Goal: Task Accomplishment & Management: Contribute content

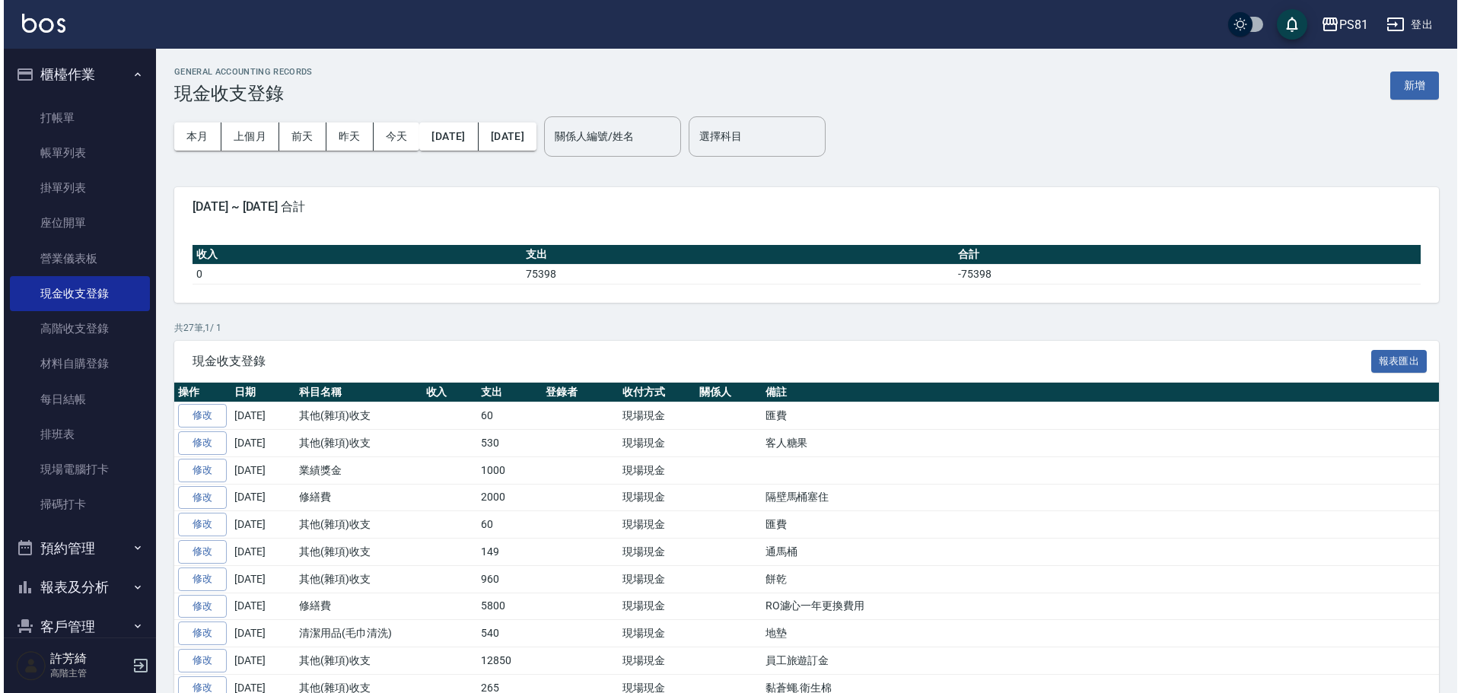
scroll to position [228, 0]
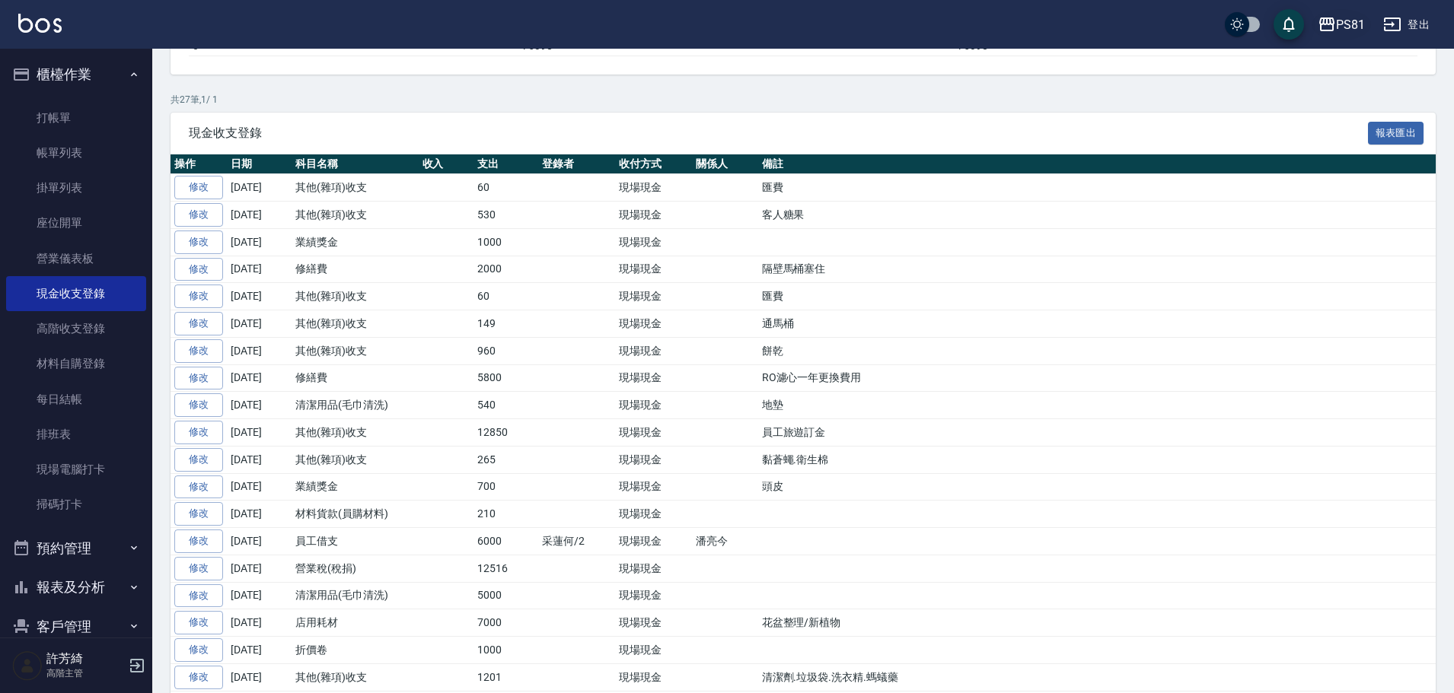
click at [1360, 28] on div "PS81" at bounding box center [1350, 24] width 29 height 19
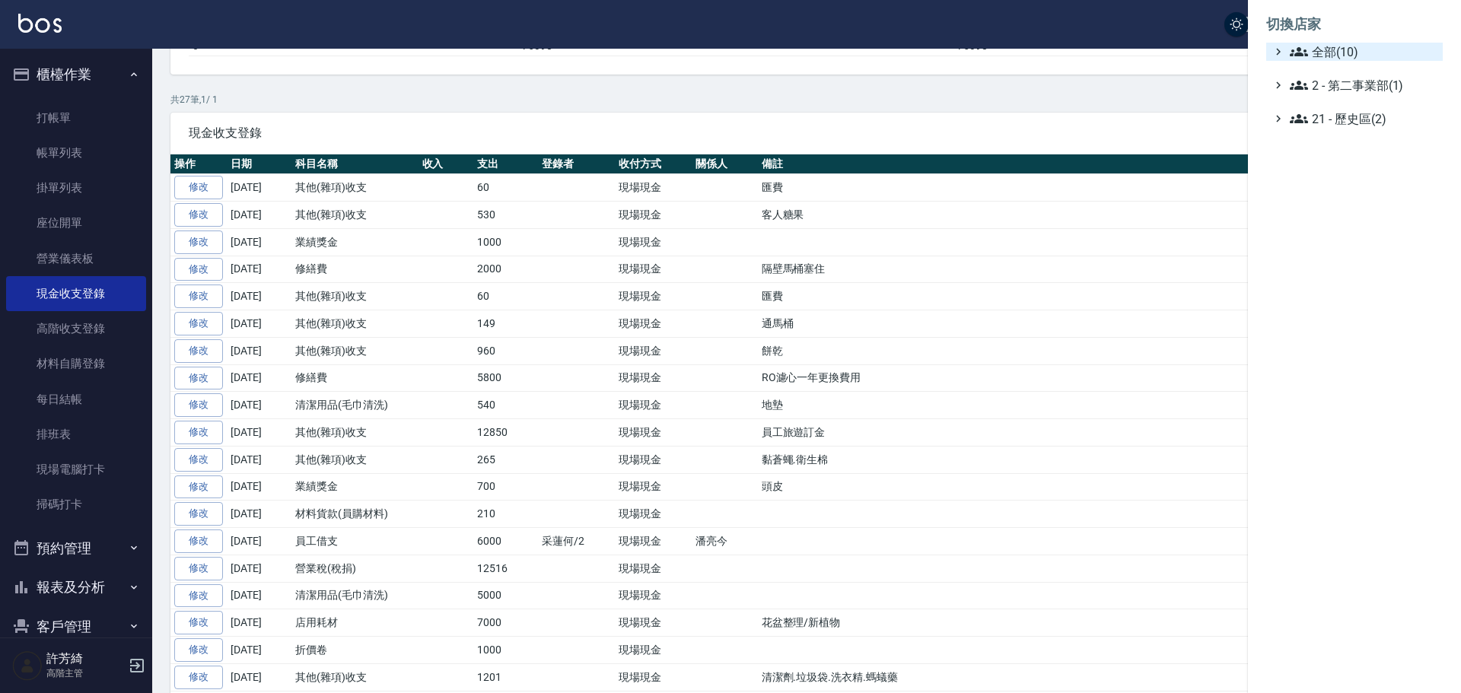
click at [1332, 56] on span "全部(10)" at bounding box center [1363, 52] width 147 height 18
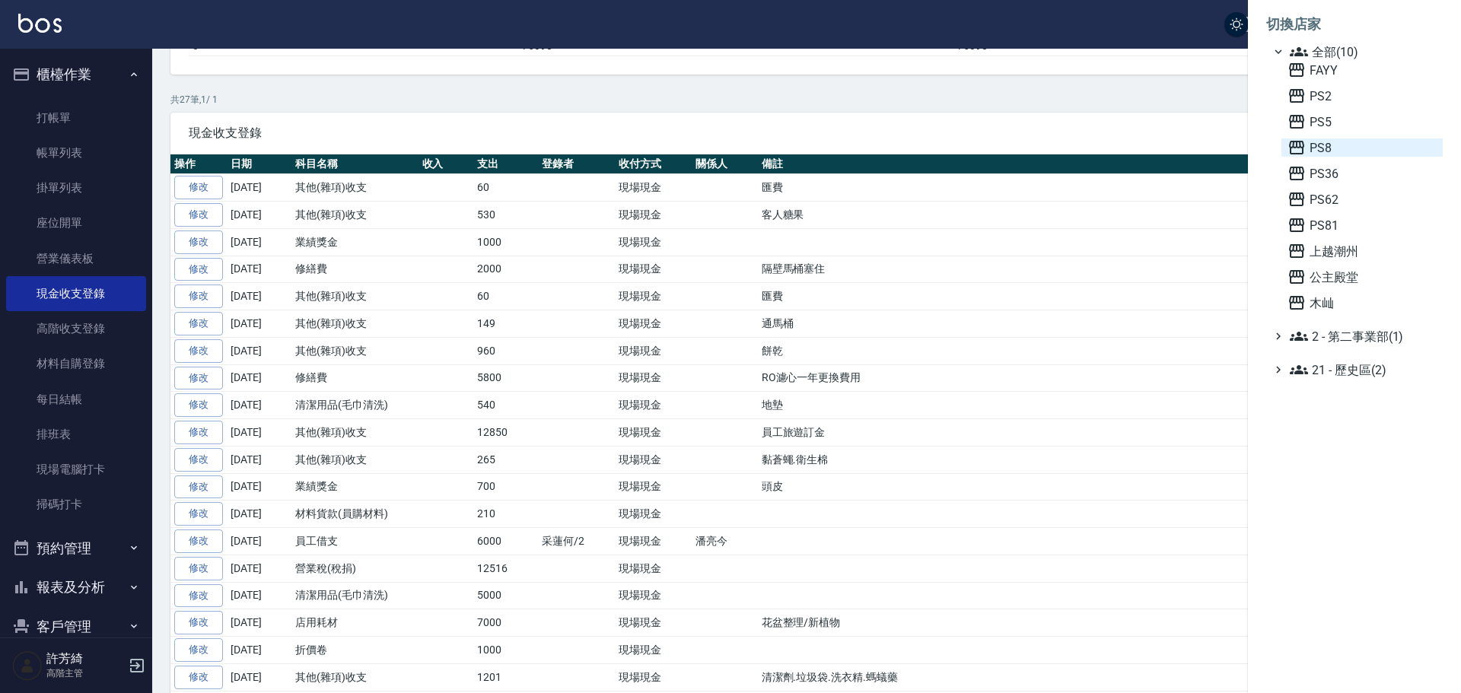
click at [1303, 150] on icon at bounding box center [1296, 148] width 15 height 14
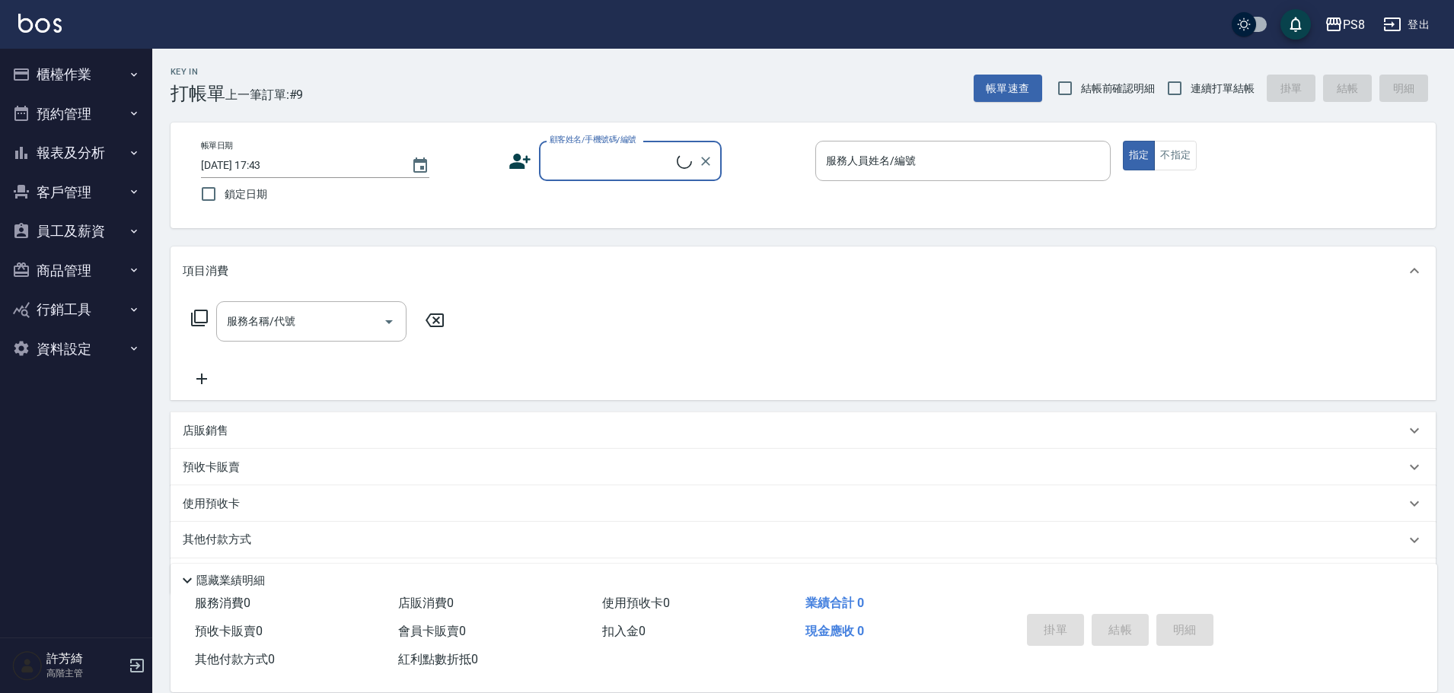
click at [54, 267] on button "商品管理" at bounding box center [76, 271] width 140 height 40
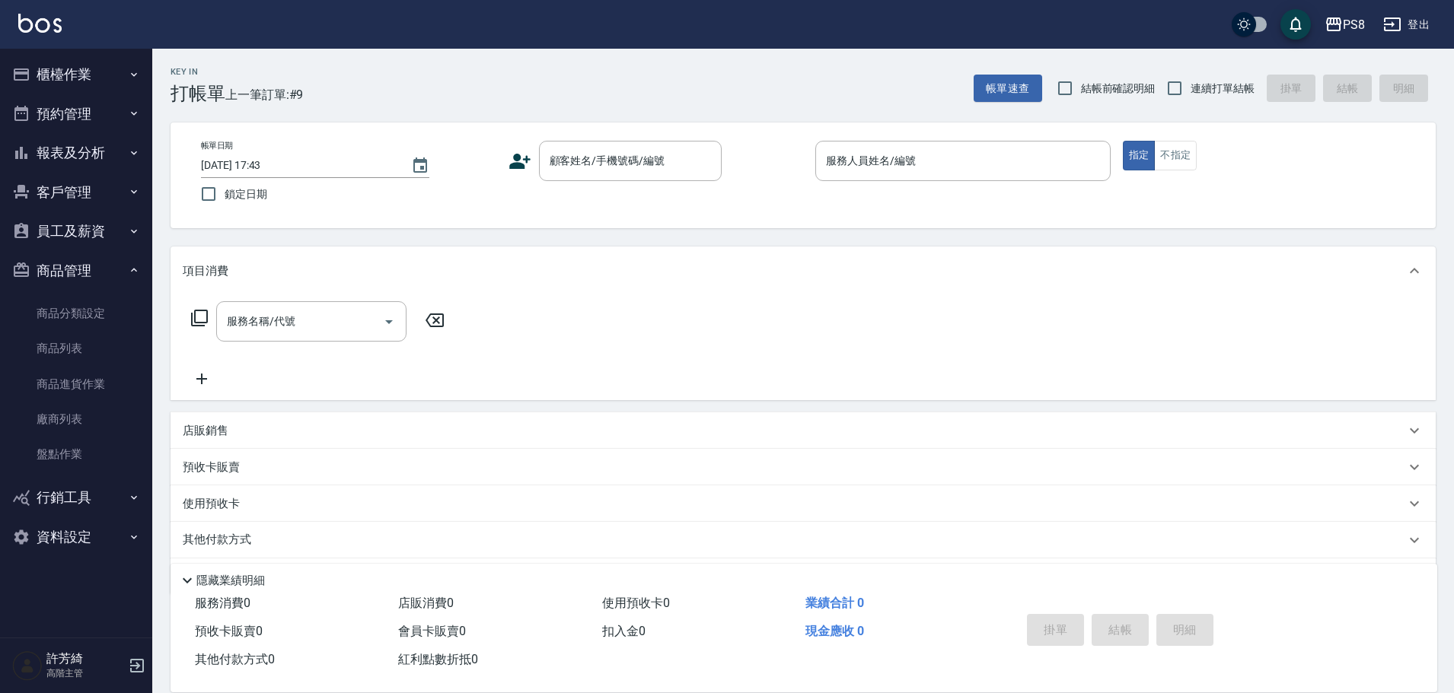
click at [54, 267] on button "商品管理" at bounding box center [76, 271] width 140 height 40
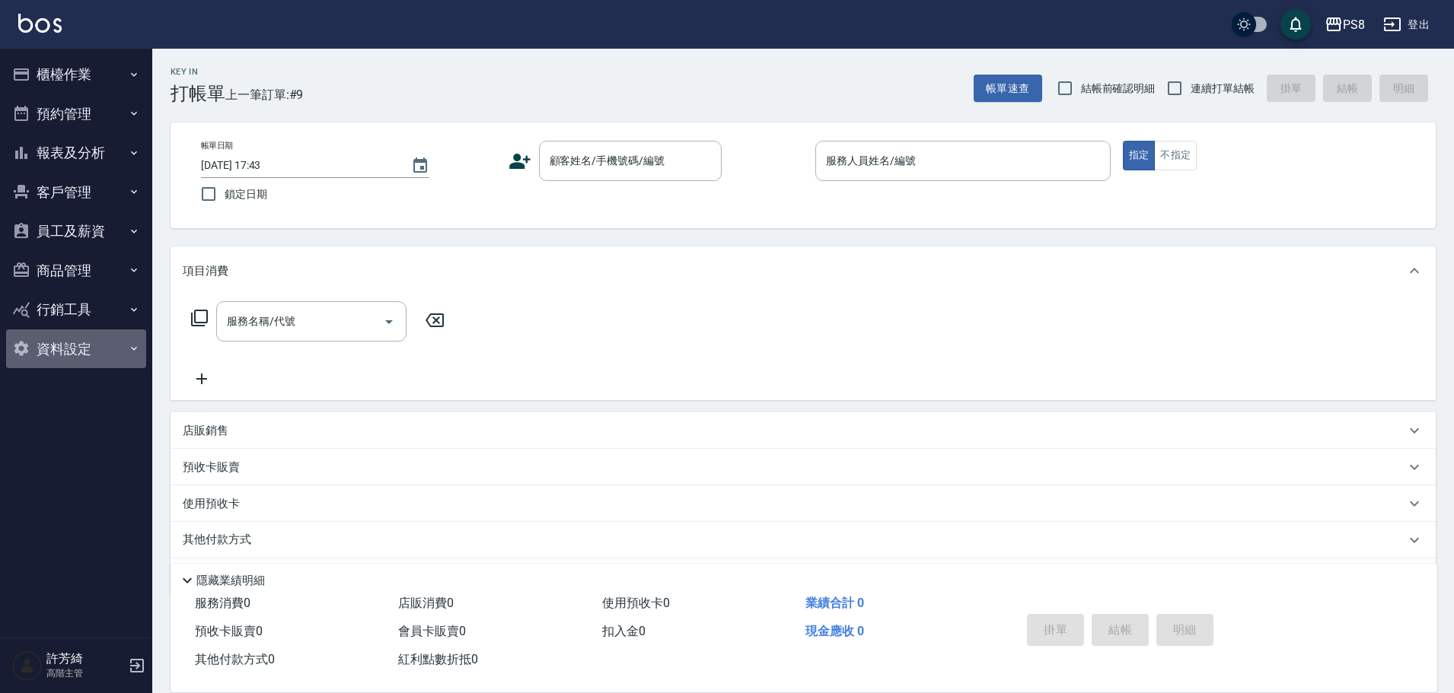
click at [46, 342] on button "資料設定" at bounding box center [76, 350] width 140 height 40
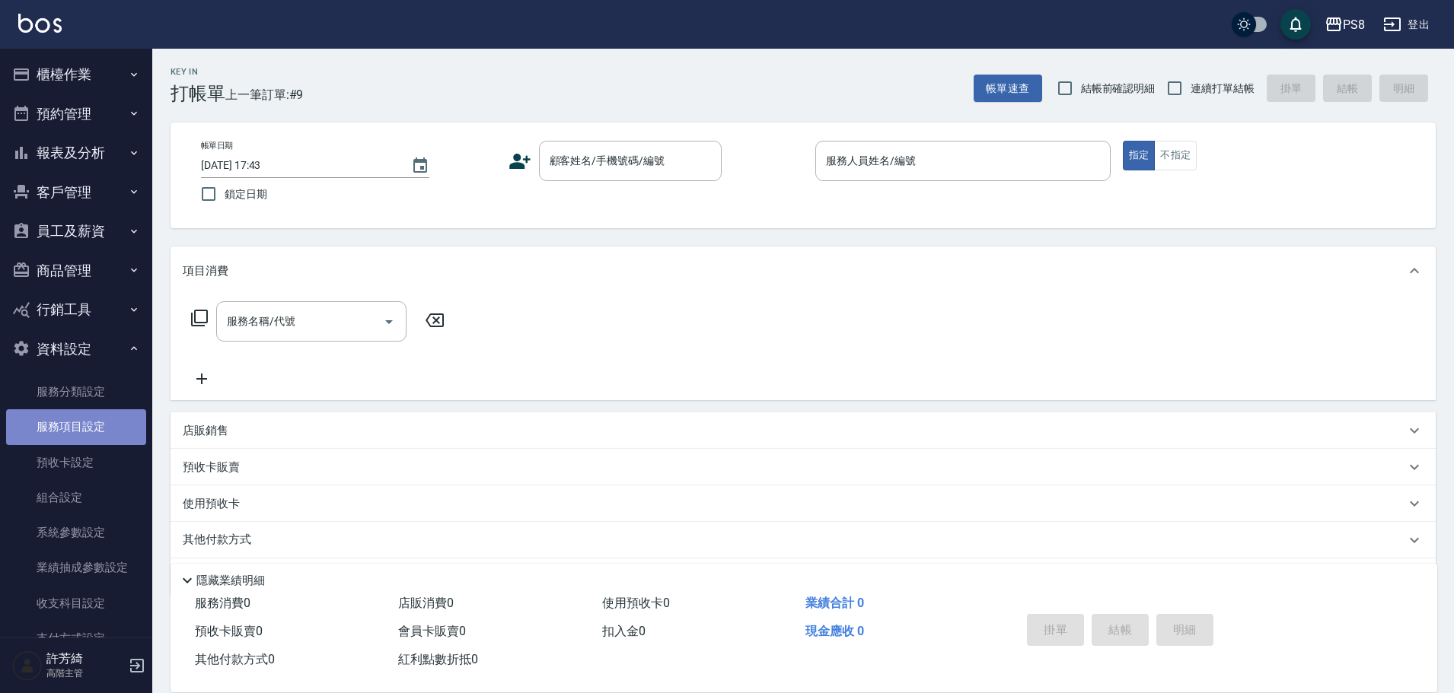
click at [79, 422] on link "服務項目設定" at bounding box center [76, 427] width 140 height 35
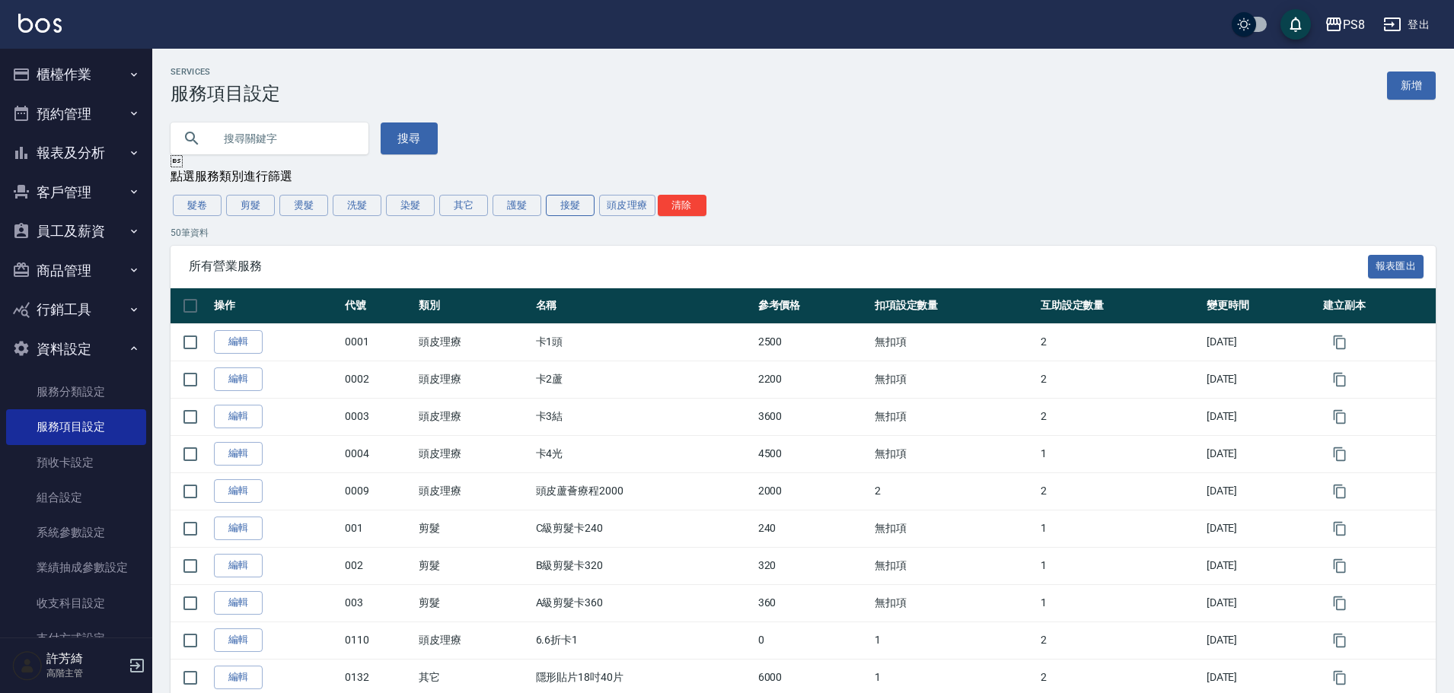
click at [577, 211] on button "接髮" at bounding box center [570, 205] width 49 height 21
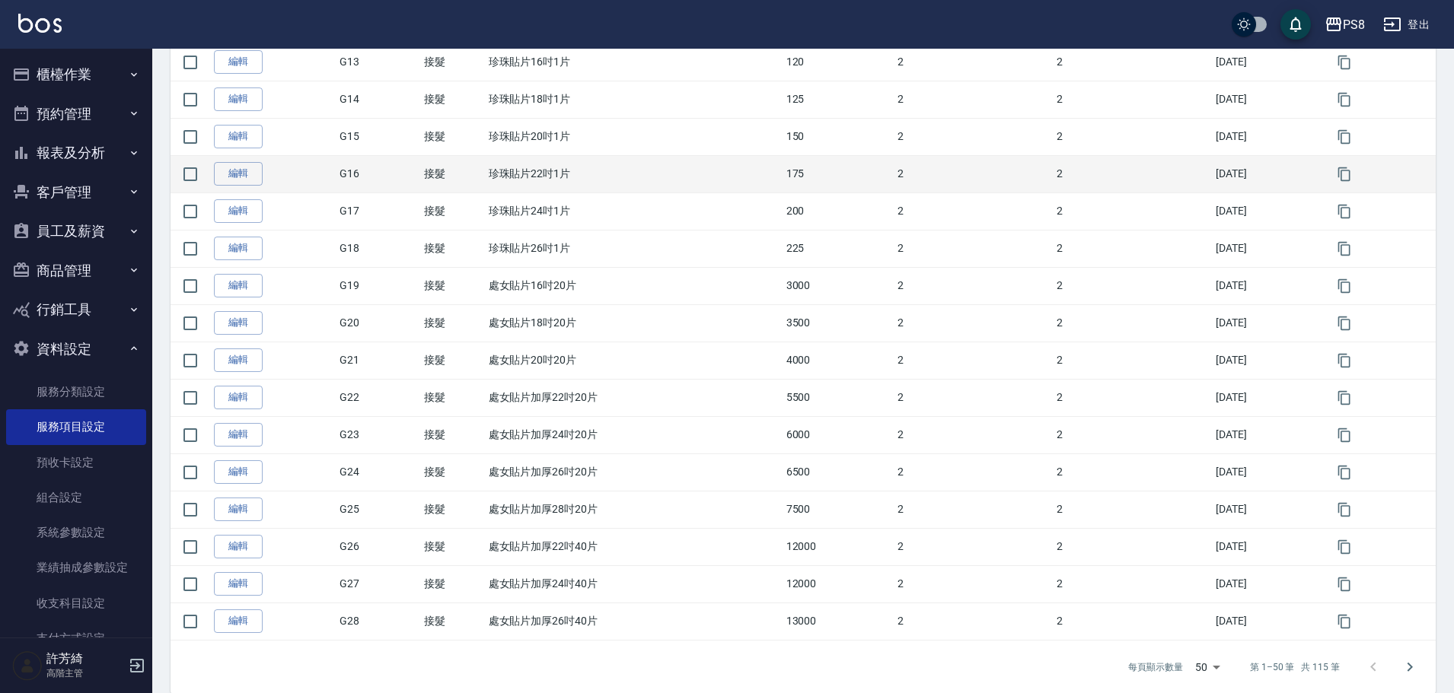
scroll to position [1570, 0]
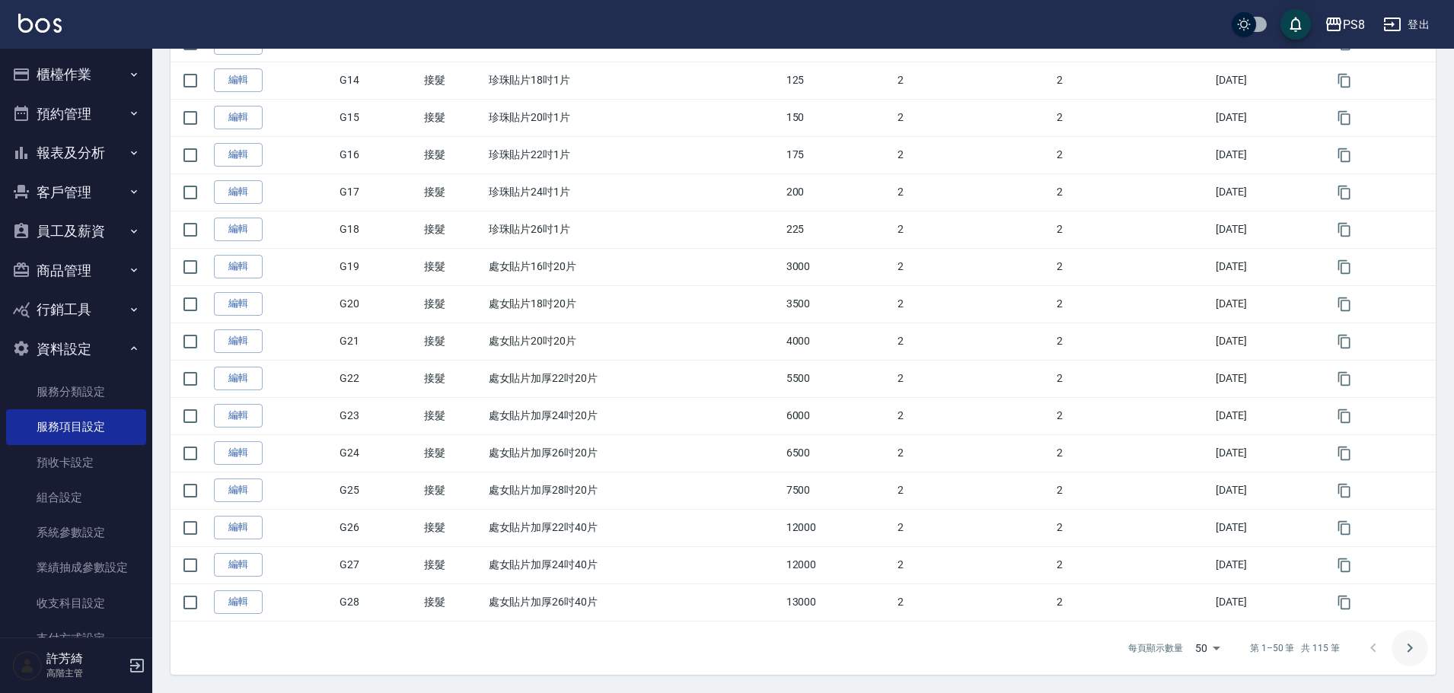
click at [1417, 649] on icon "Go to next page" at bounding box center [1410, 648] width 18 height 18
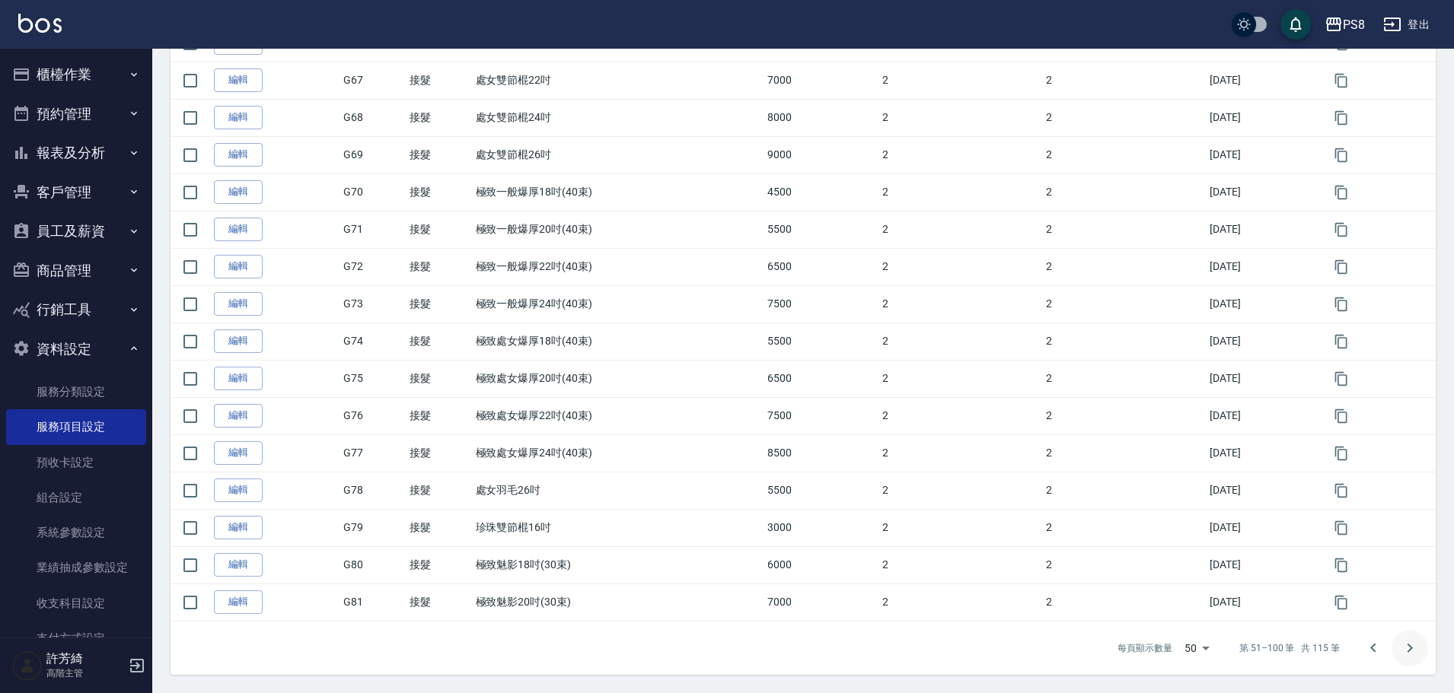
click at [1409, 645] on icon "Go to next page" at bounding box center [1409, 647] width 5 height 9
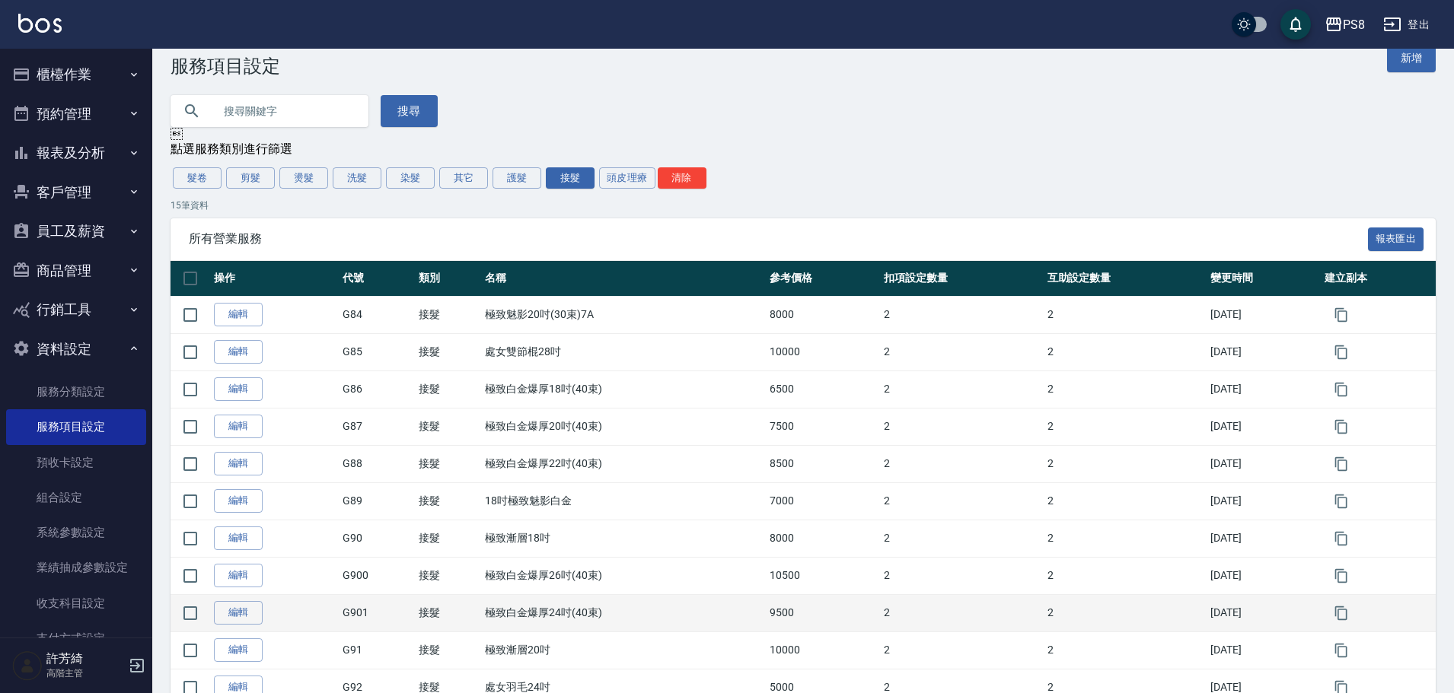
scroll to position [265, 0]
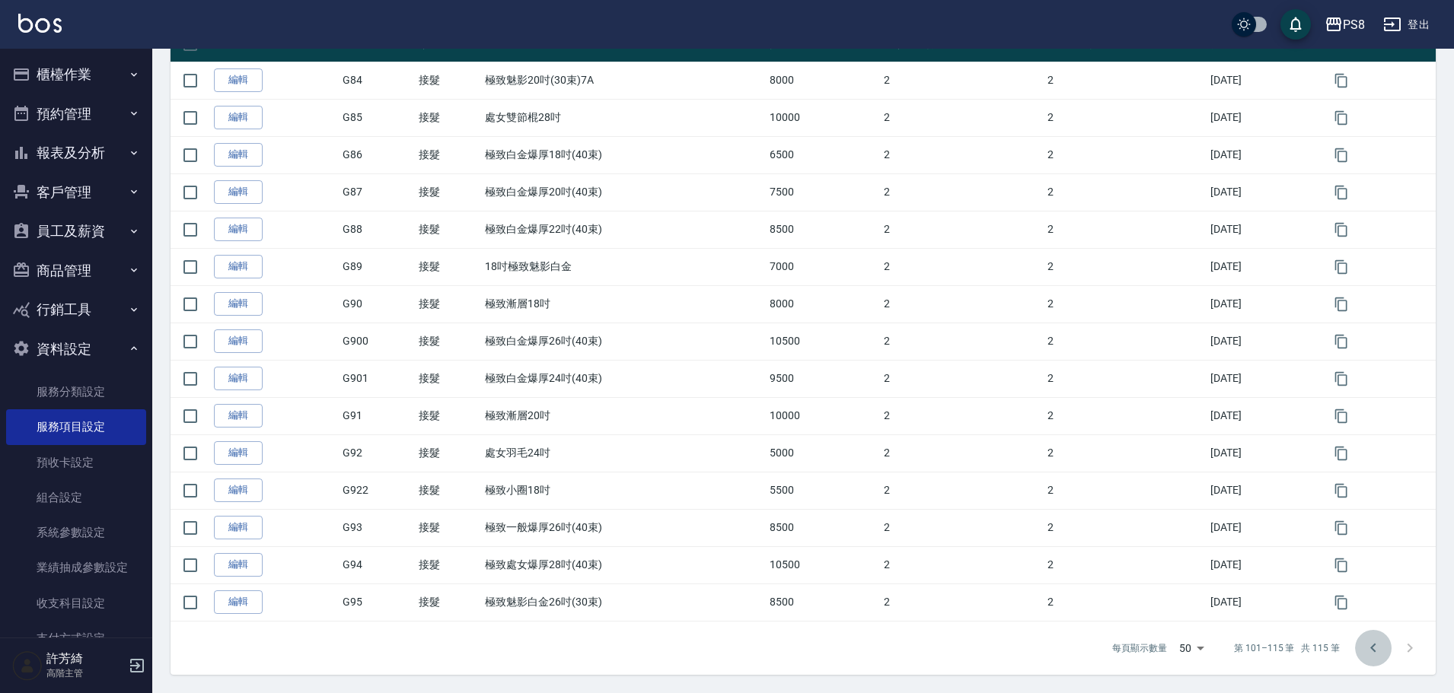
click at [1368, 653] on icon "Go to previous page" at bounding box center [1373, 648] width 18 height 18
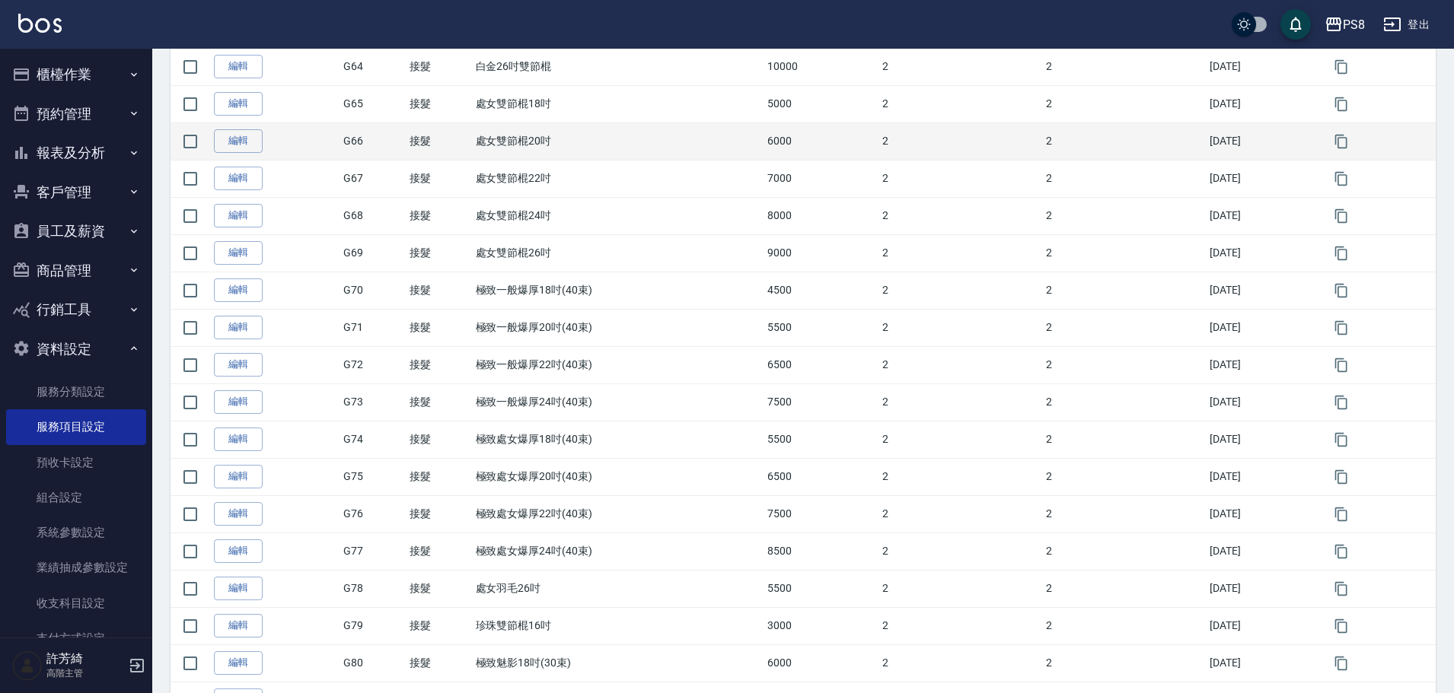
scroll to position [1570, 0]
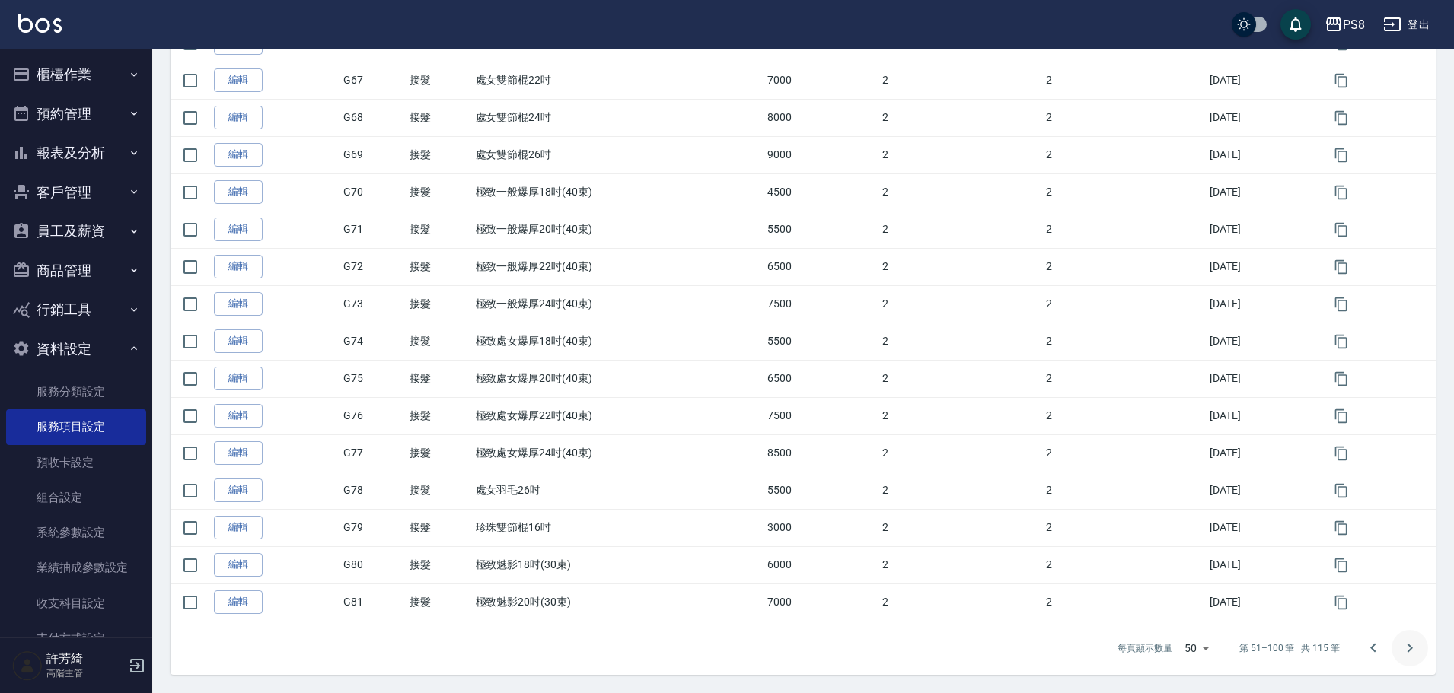
click at [1410, 655] on icon "Go to next page" at bounding box center [1410, 648] width 18 height 18
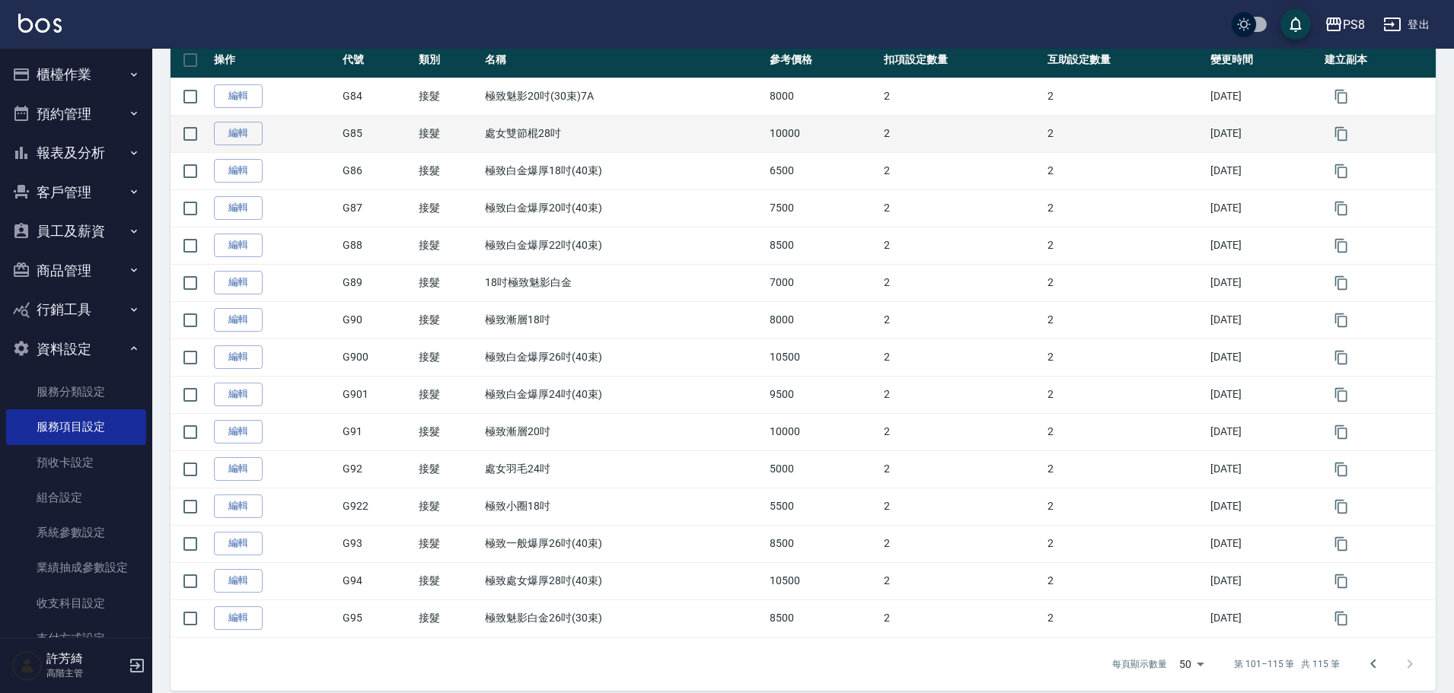
scroll to position [265, 0]
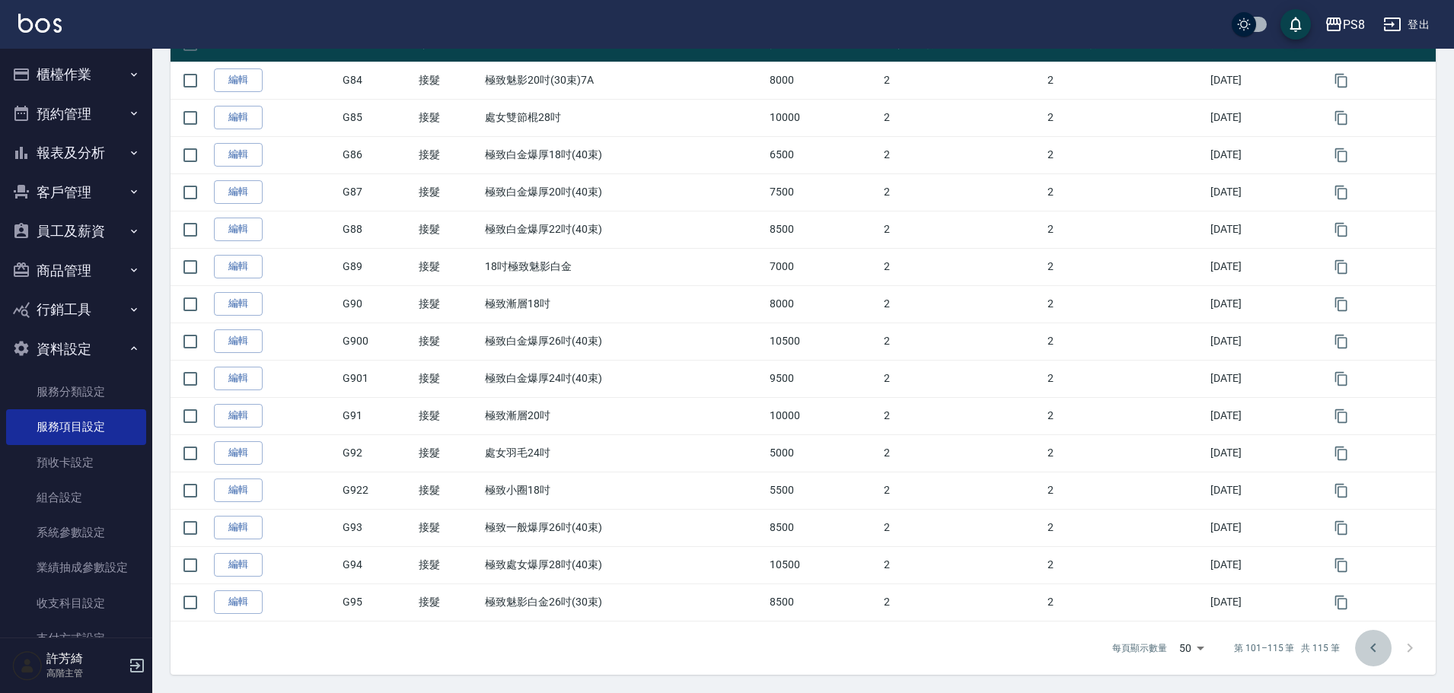
click at [1375, 645] on icon "Go to previous page" at bounding box center [1373, 648] width 18 height 18
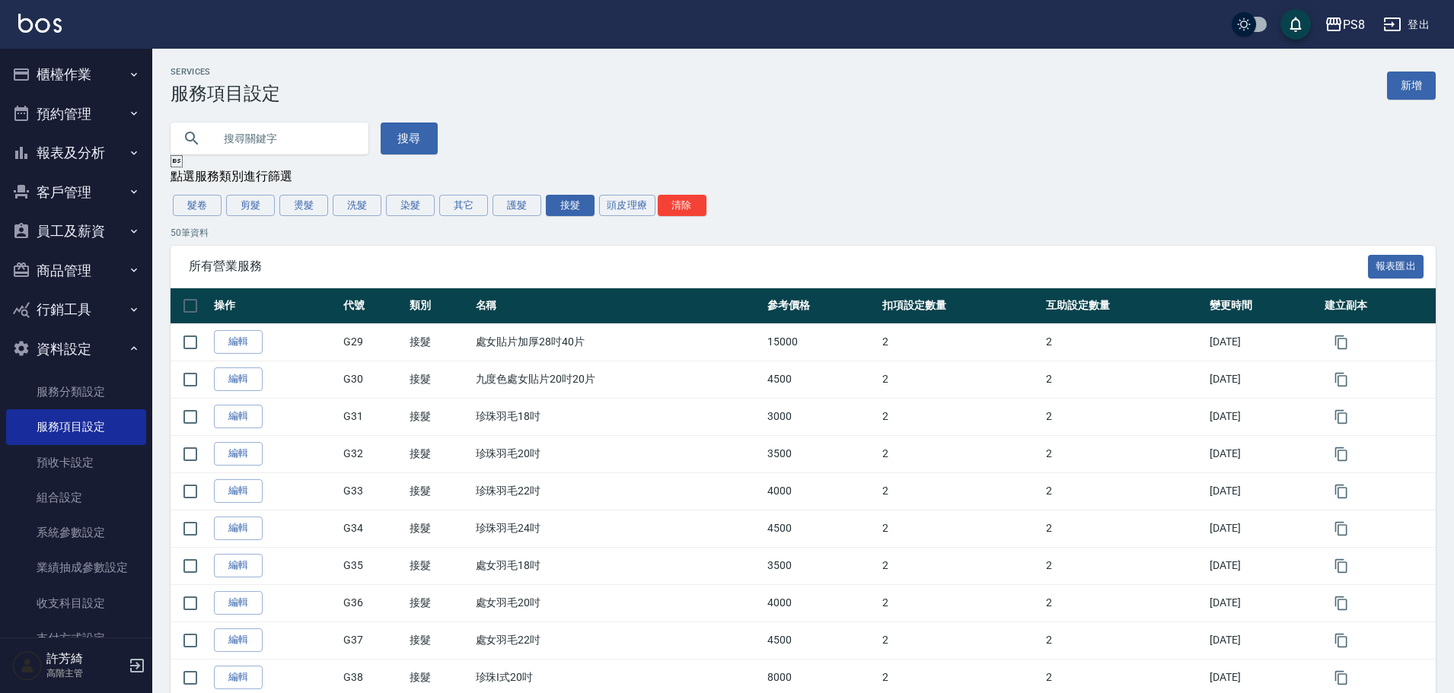
click at [1375, 645] on td at bounding box center [1378, 640] width 115 height 37
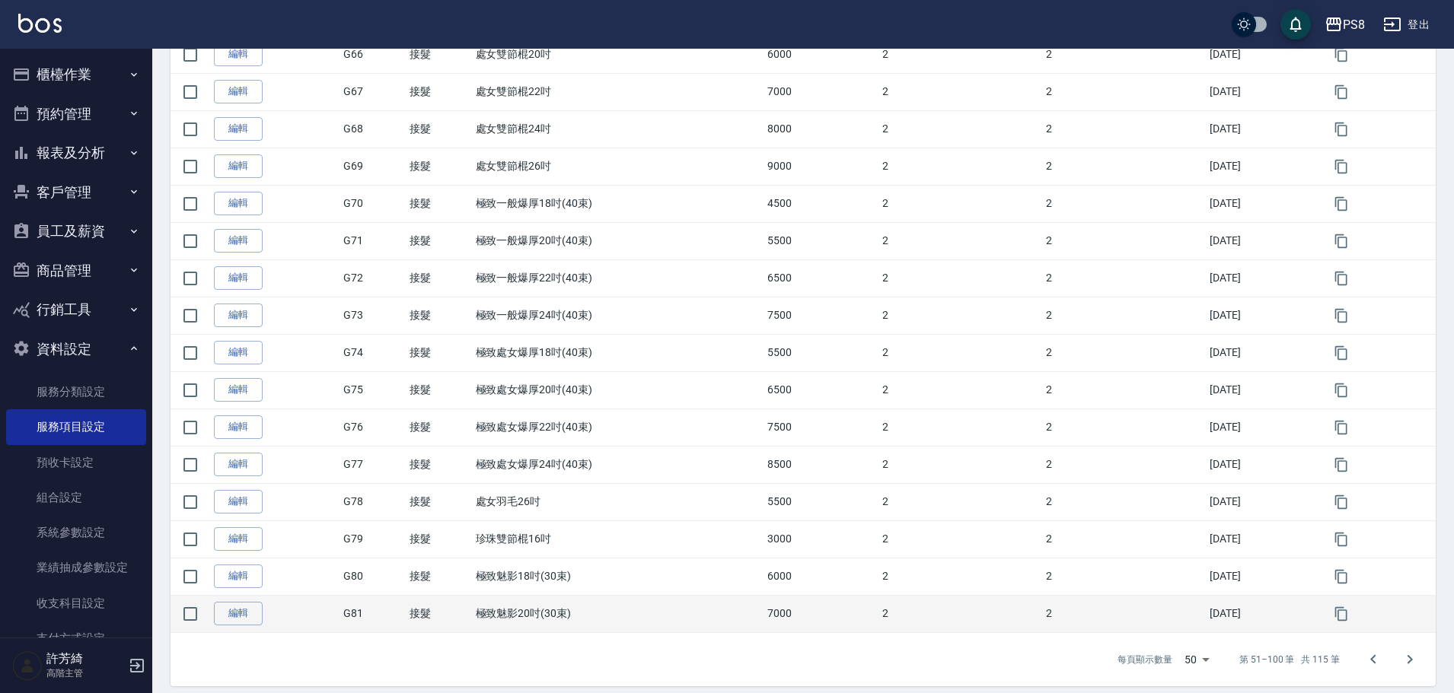
scroll to position [1570, 0]
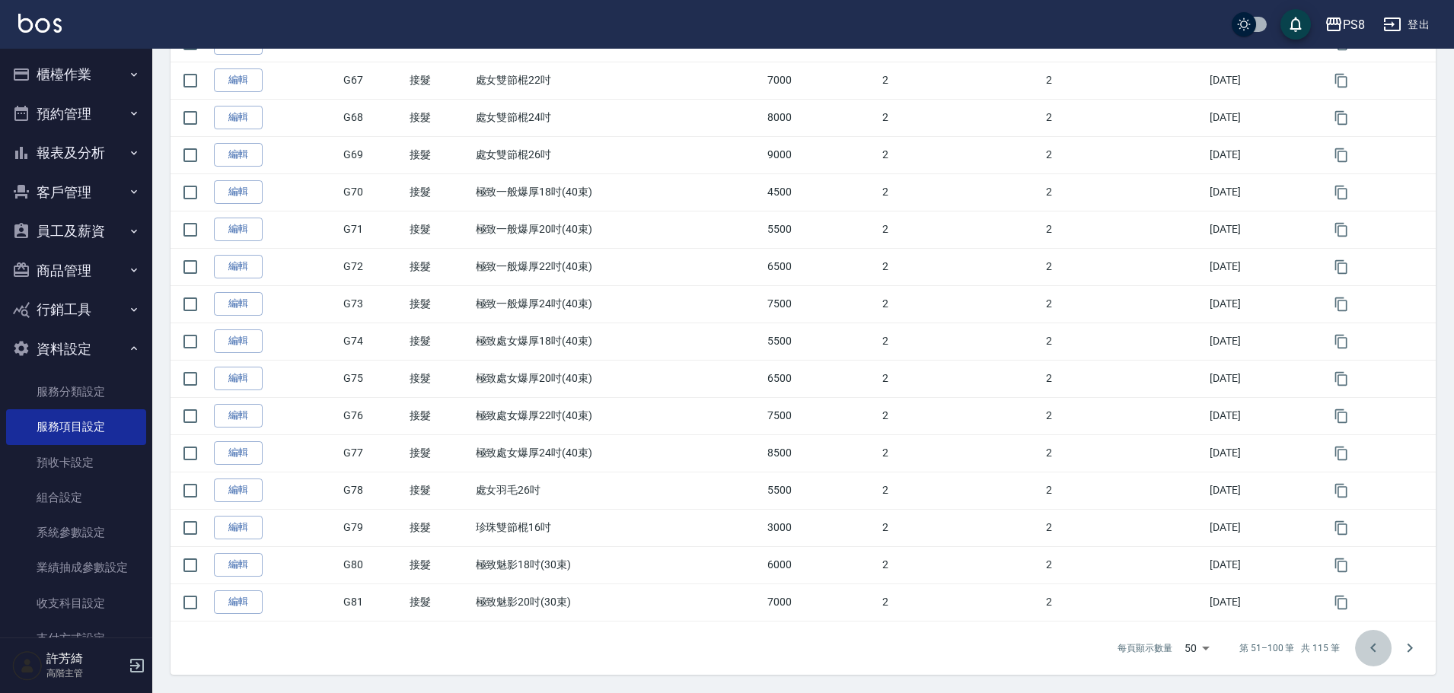
click at [1368, 648] on icon "Go to previous page" at bounding box center [1373, 648] width 18 height 18
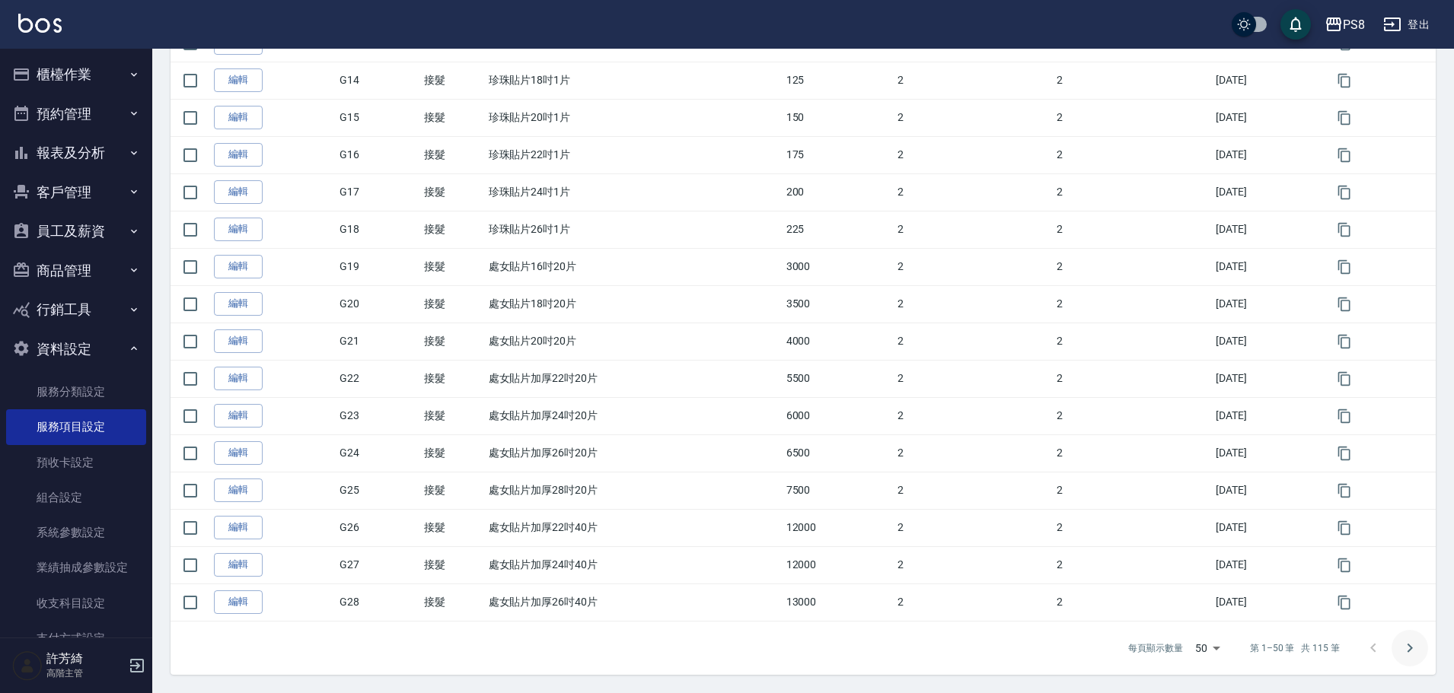
click at [1410, 655] on icon "Go to next page" at bounding box center [1410, 648] width 18 height 18
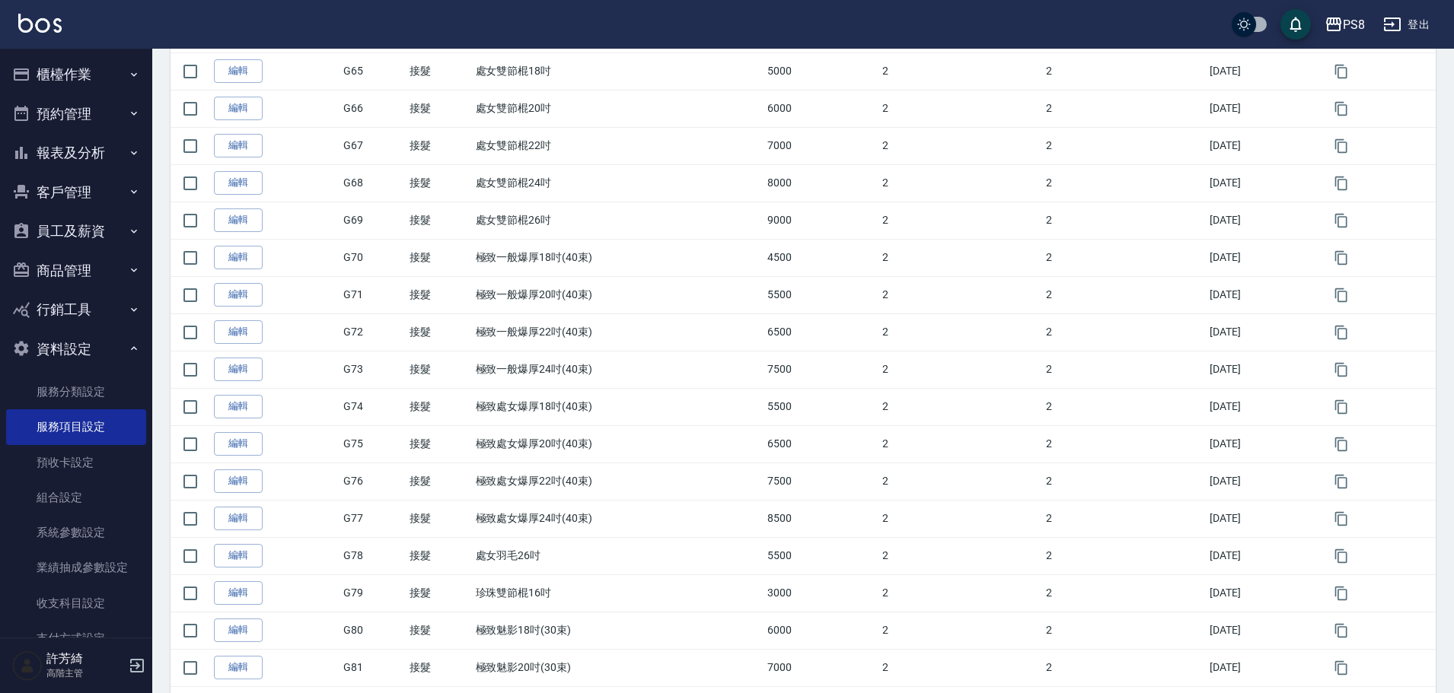
scroll to position [1522, 0]
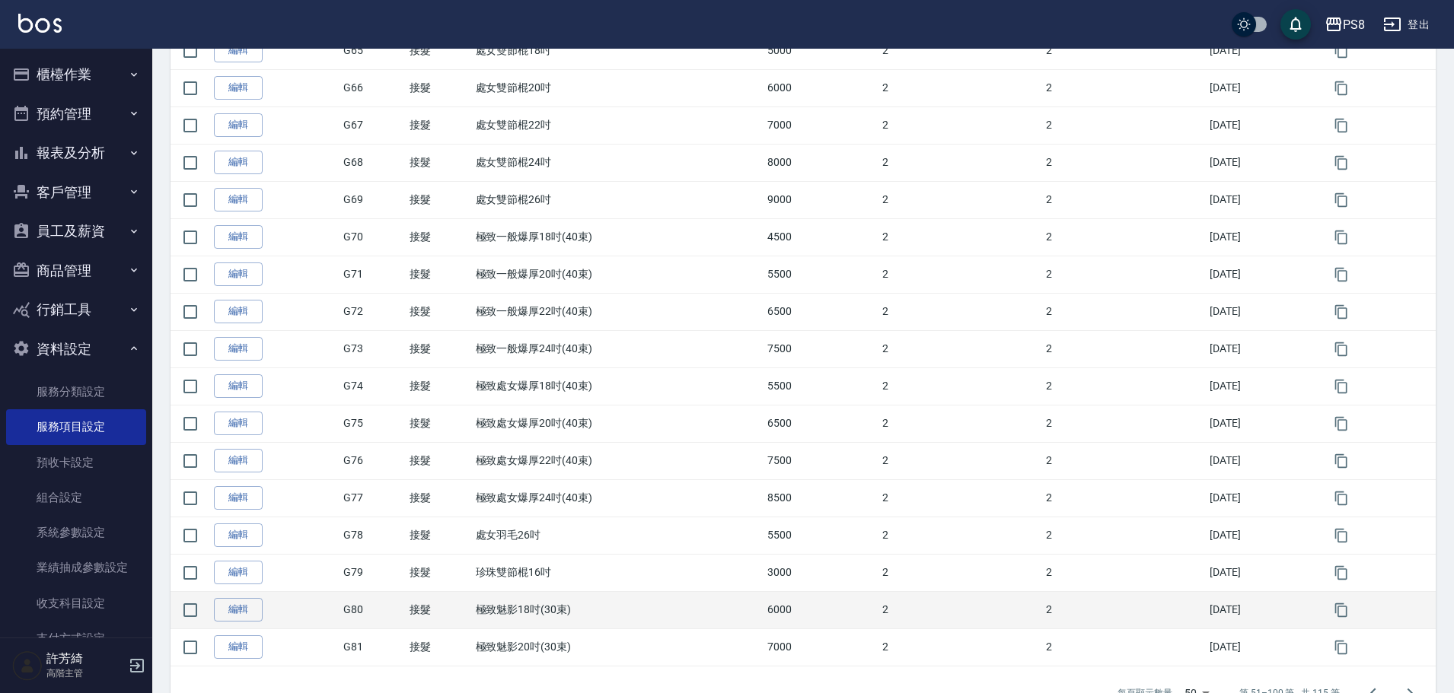
click at [461, 610] on td "接髮" at bounding box center [439, 609] width 66 height 37
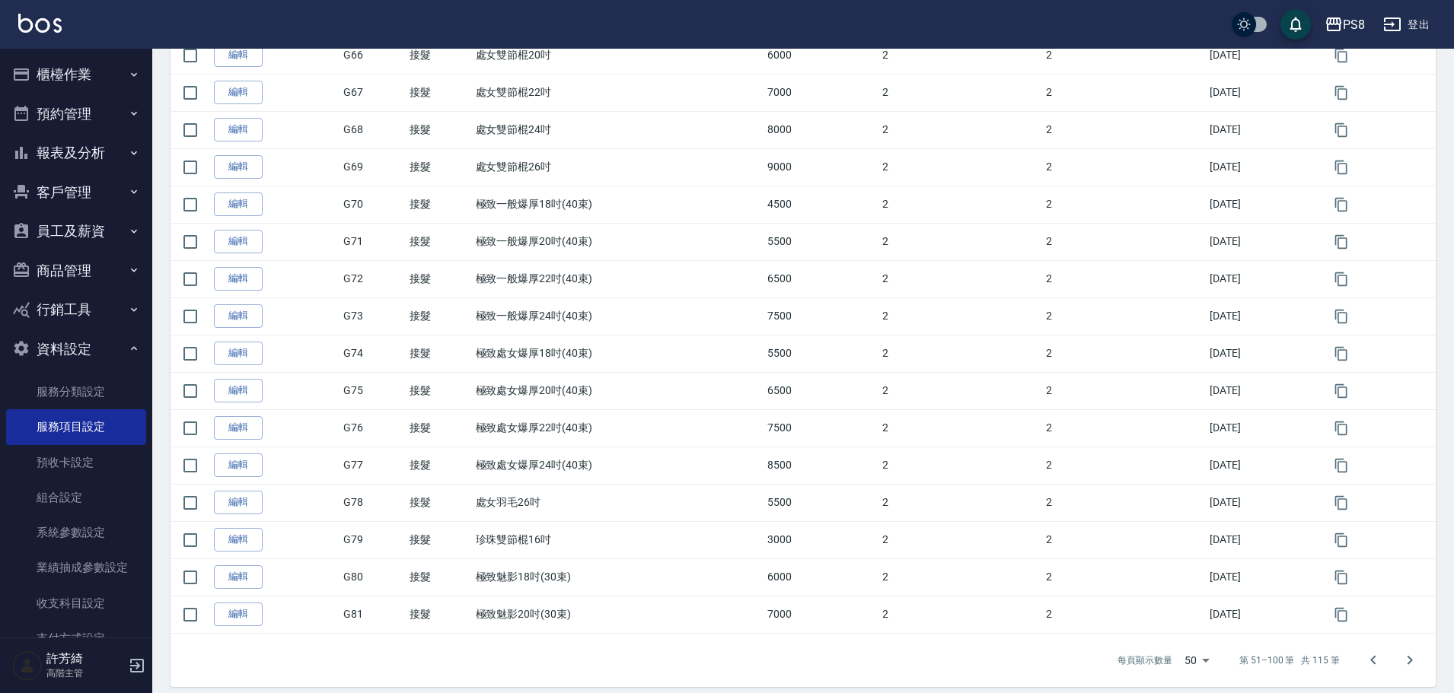
scroll to position [1570, 0]
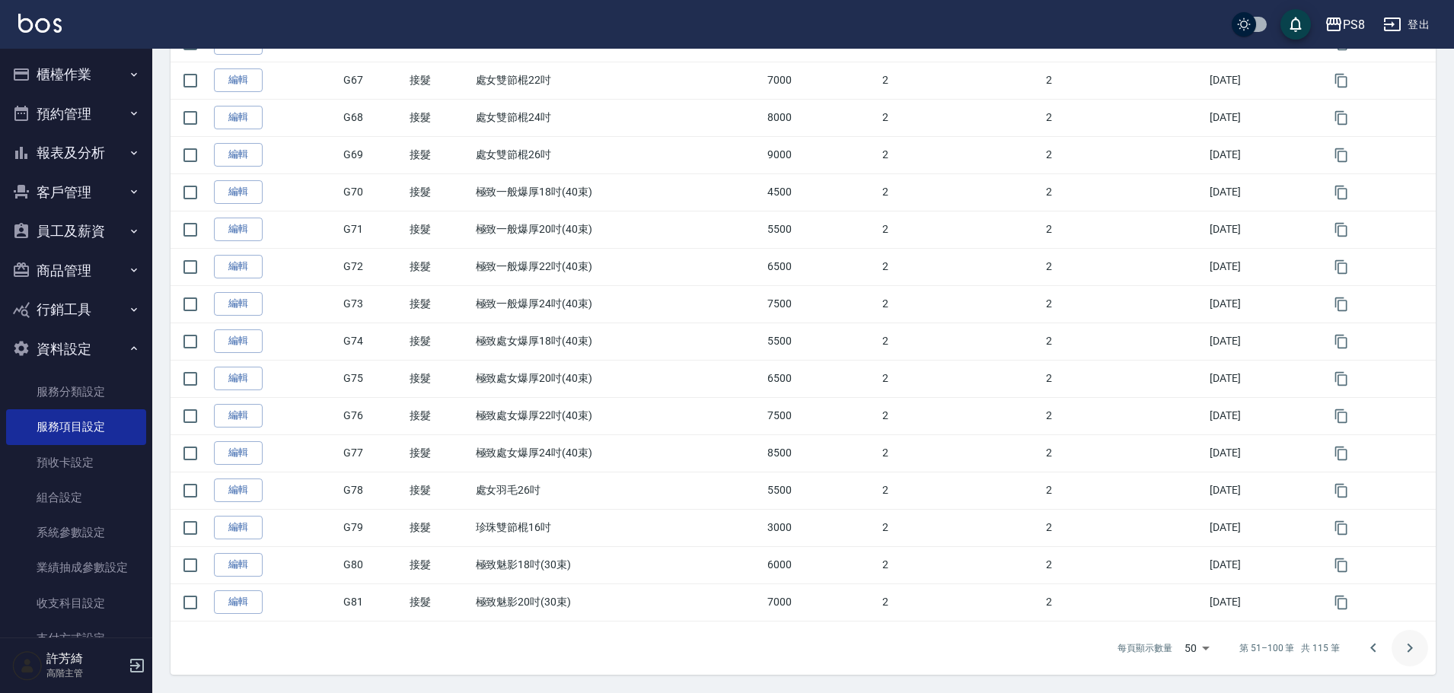
click at [1413, 649] on icon "Go to next page" at bounding box center [1410, 648] width 18 height 18
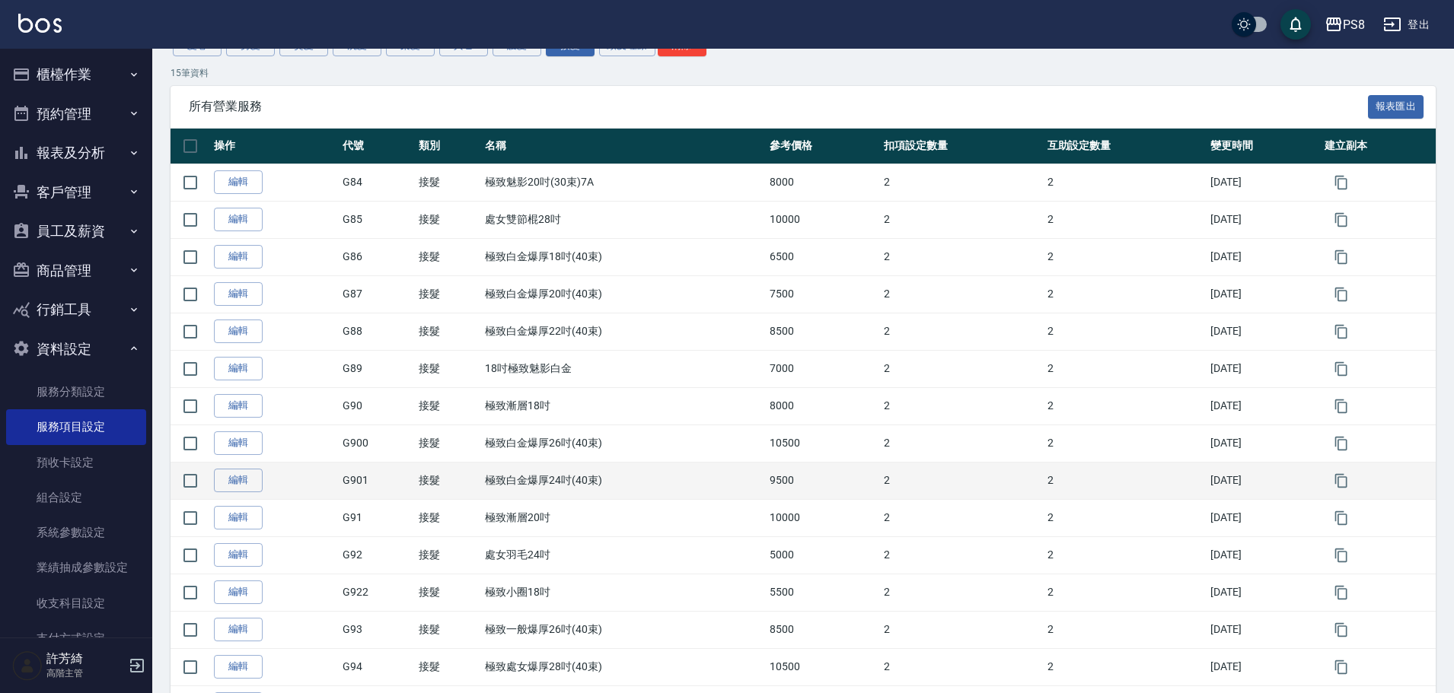
scroll to position [265, 0]
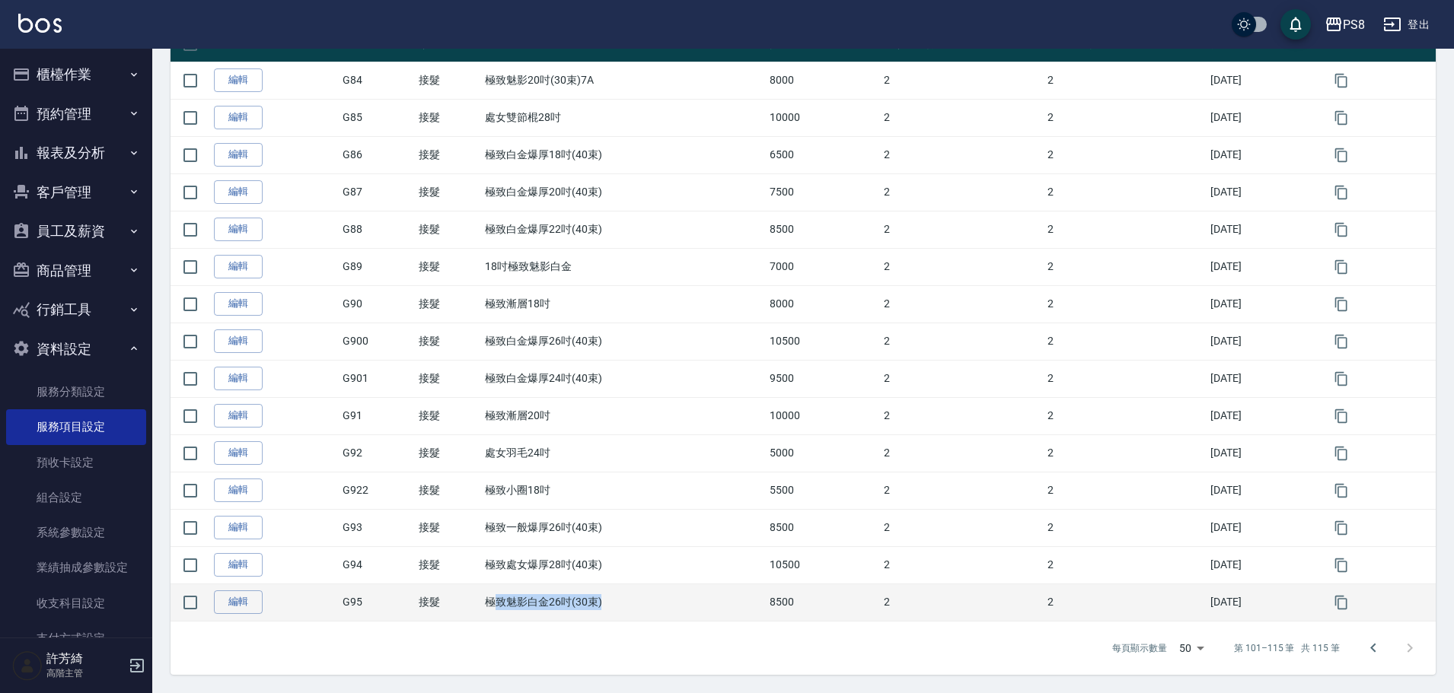
drag, startPoint x: 483, startPoint y: 600, endPoint x: 572, endPoint y: 603, distance: 88.3
click at [610, 601] on td "極致魅影白金26吋(30束)" at bounding box center [623, 602] width 285 height 37
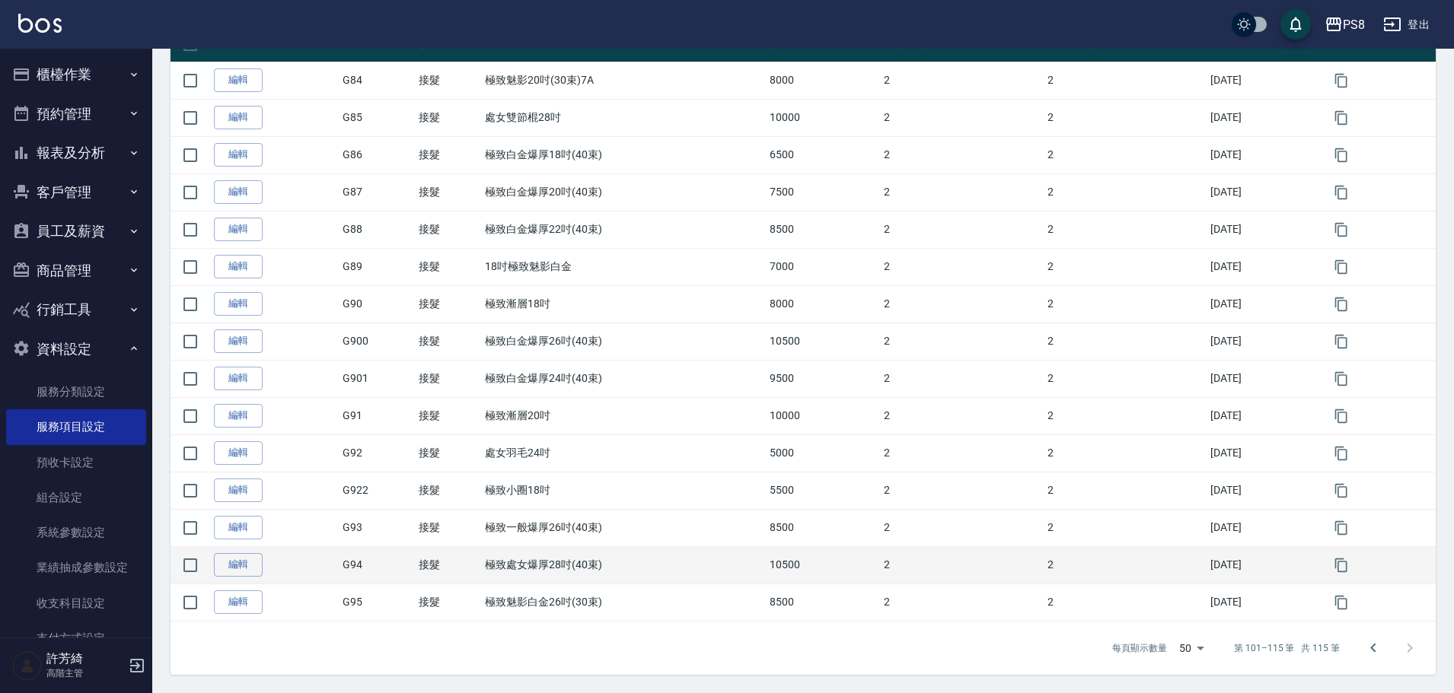
click at [505, 575] on td "極致處女爆厚28吋(40束)" at bounding box center [623, 565] width 285 height 37
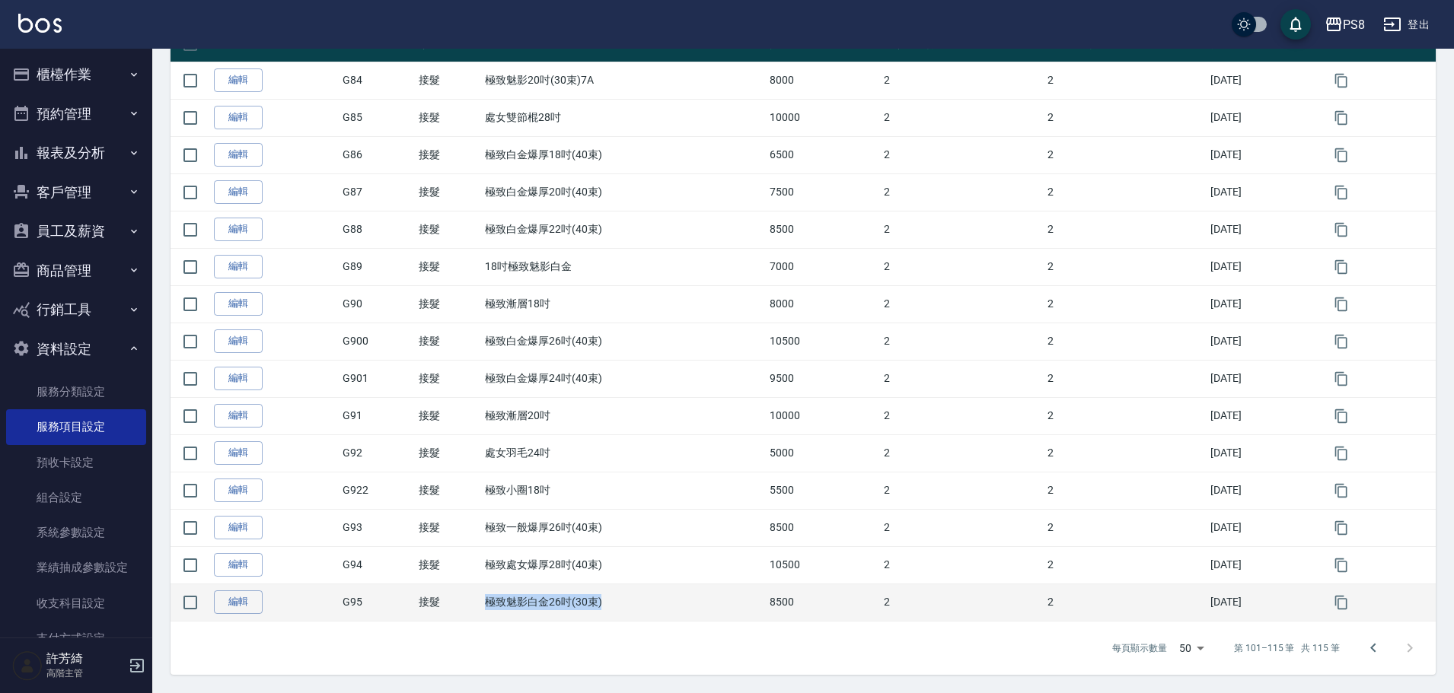
drag, startPoint x: 476, startPoint y: 600, endPoint x: 610, endPoint y: 608, distance: 135.0
click at [610, 608] on td "極致魅影白金26吋(30束)" at bounding box center [623, 602] width 285 height 37
copy td "極致魅影白金26吋(30束)"
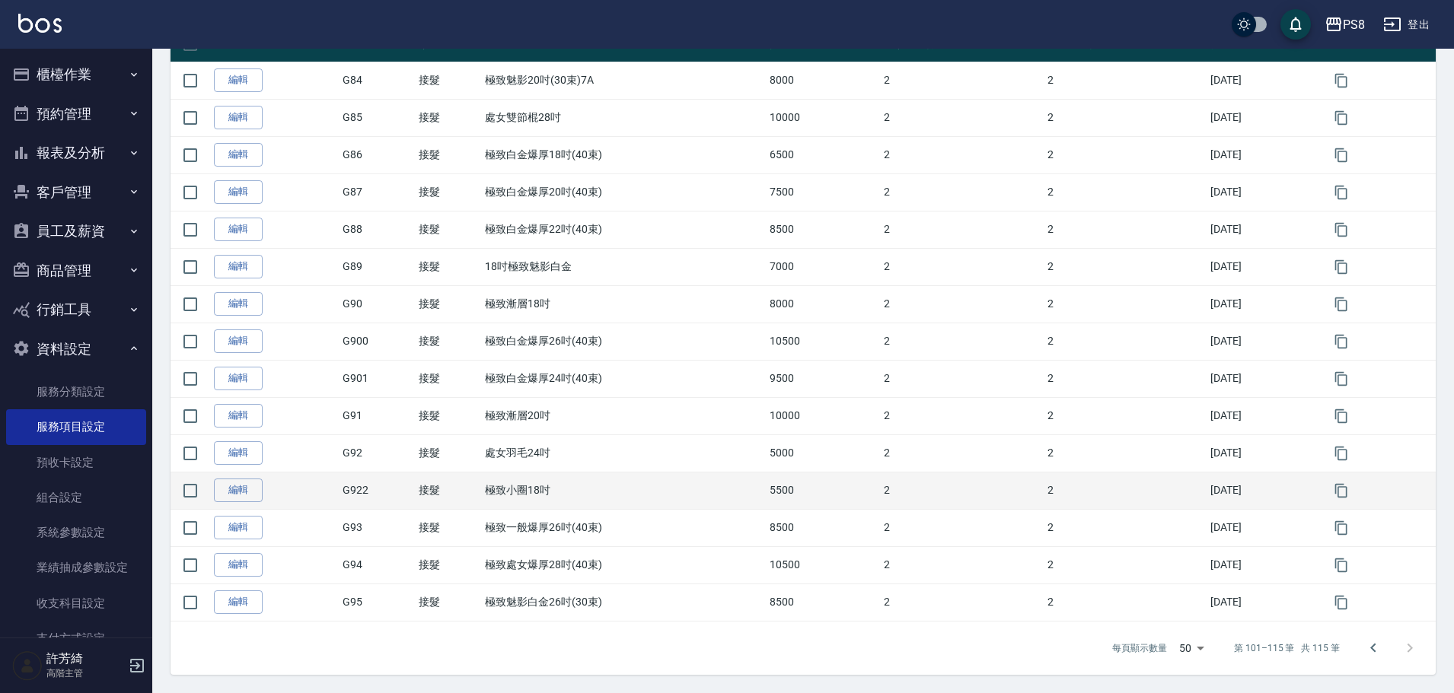
click at [483, 504] on td "極致小圈18吋" at bounding box center [623, 490] width 285 height 37
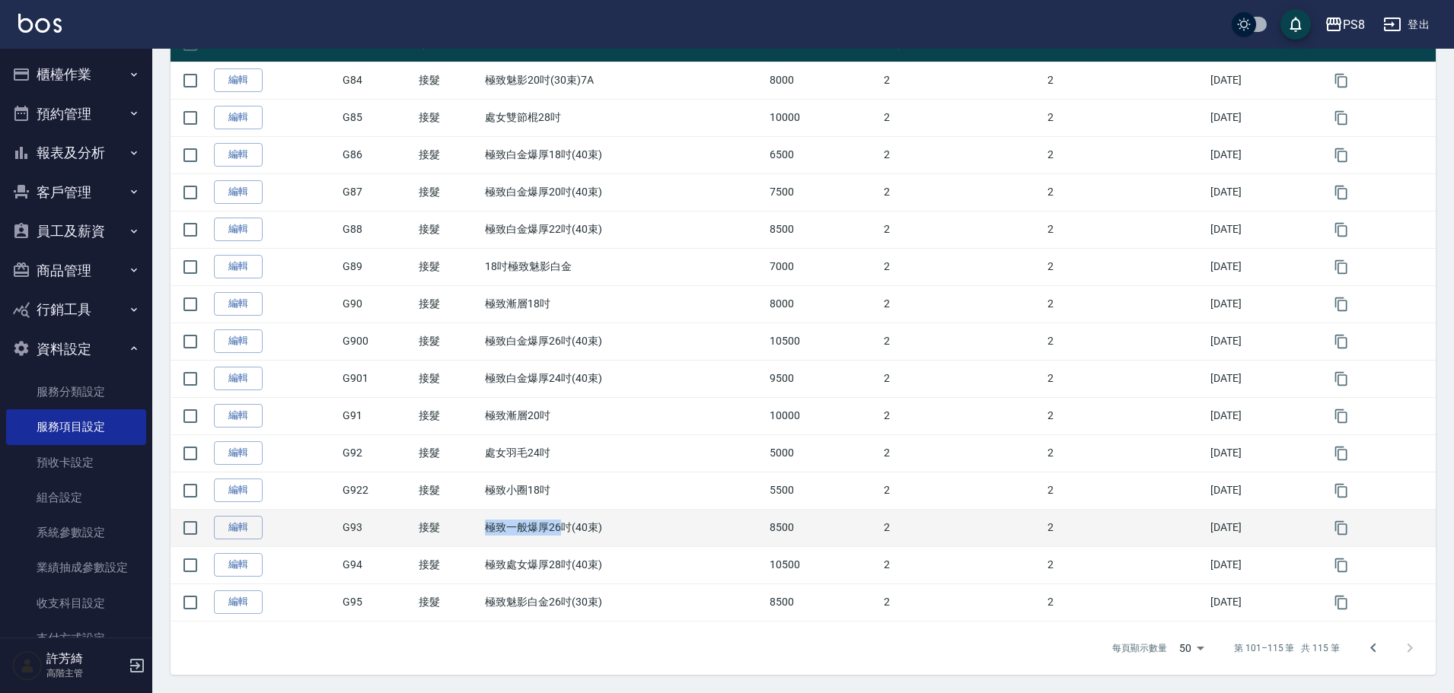
drag, startPoint x: 473, startPoint y: 526, endPoint x: 552, endPoint y: 536, distance: 79.0
click at [552, 536] on td "極致一般爆厚26吋(40束)" at bounding box center [623, 527] width 285 height 37
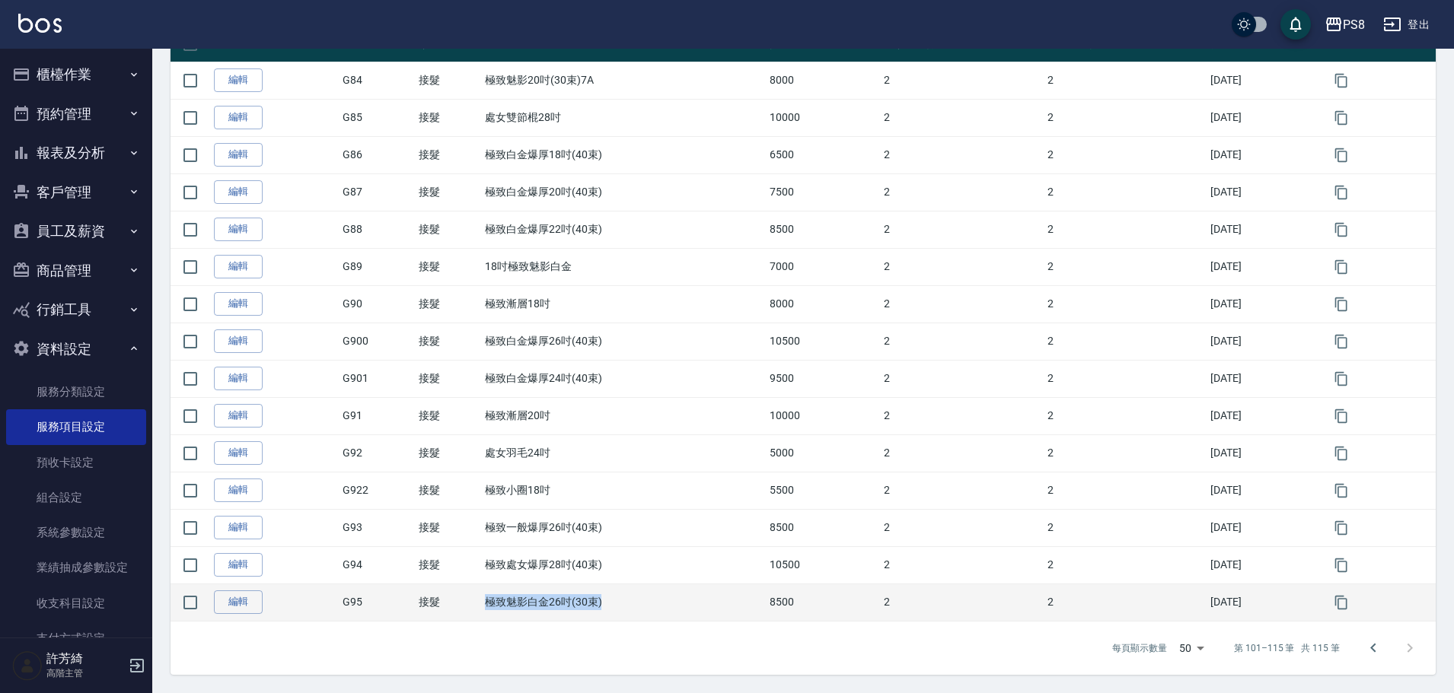
drag, startPoint x: 475, startPoint y: 602, endPoint x: 599, endPoint y: 604, distance: 124.1
click at [599, 604] on td "極致魅影白金26吋(30束)" at bounding box center [623, 602] width 285 height 37
copy td "極致魅影白金26吋(30束)"
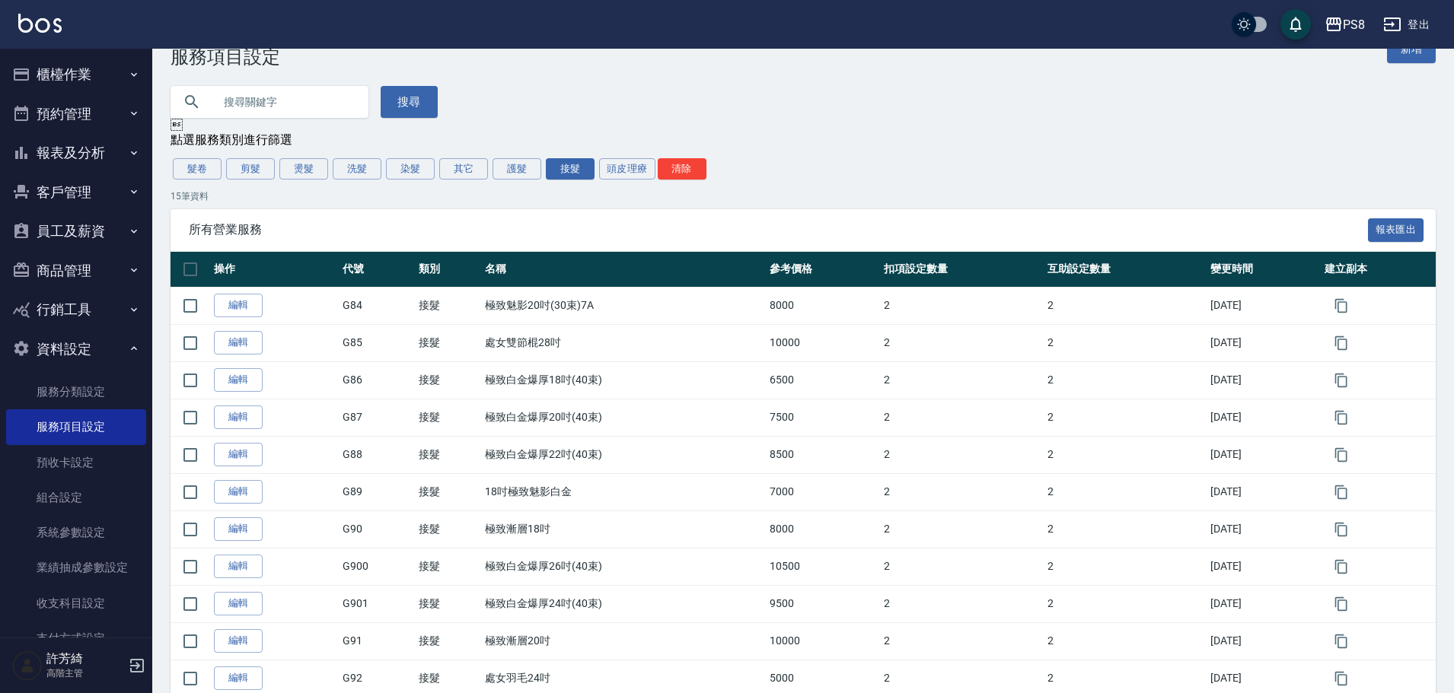
scroll to position [0, 0]
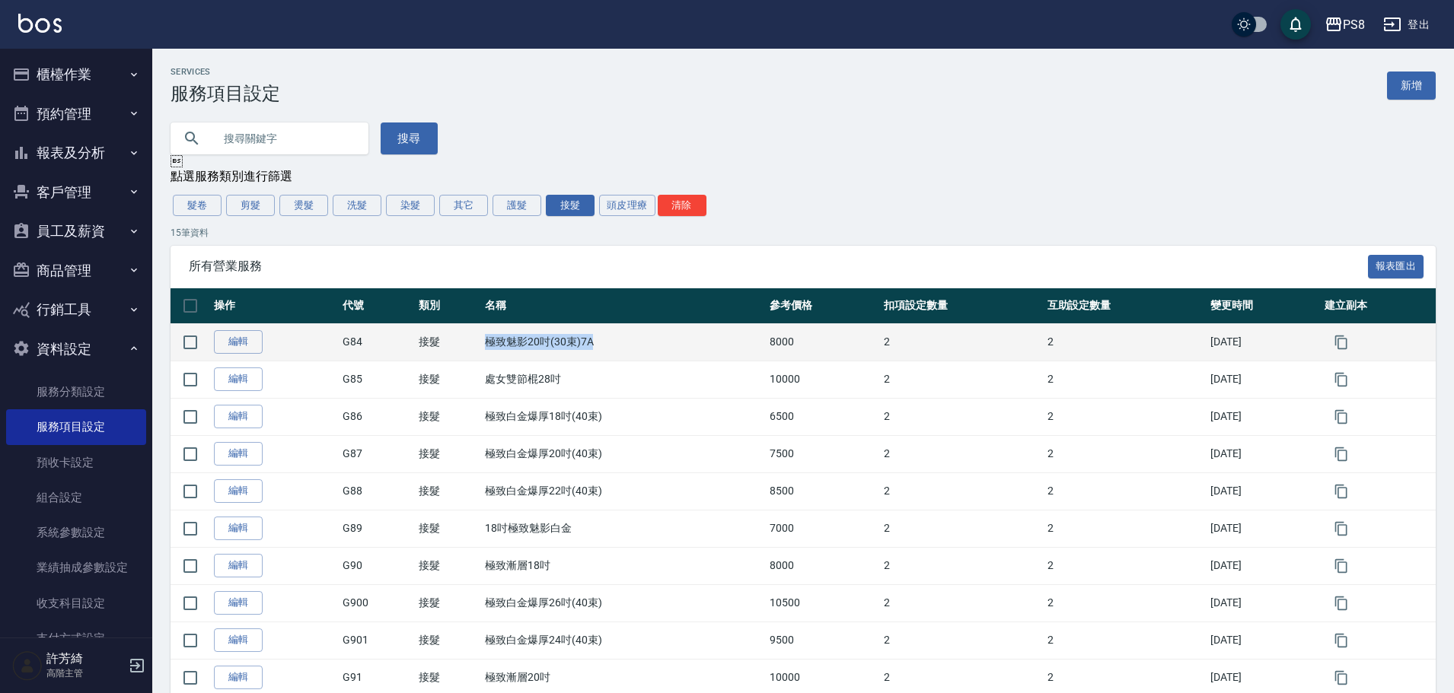
drag, startPoint x: 473, startPoint y: 346, endPoint x: 602, endPoint y: 345, distance: 129.4
click at [602, 345] on tr "編輯 G84 接髮 極致魅影20吋(30束)7A 8000 2 2 2023/10/21" at bounding box center [802, 341] width 1265 height 37
copy tr "接髮 極致魅影20吋(30束)7A"
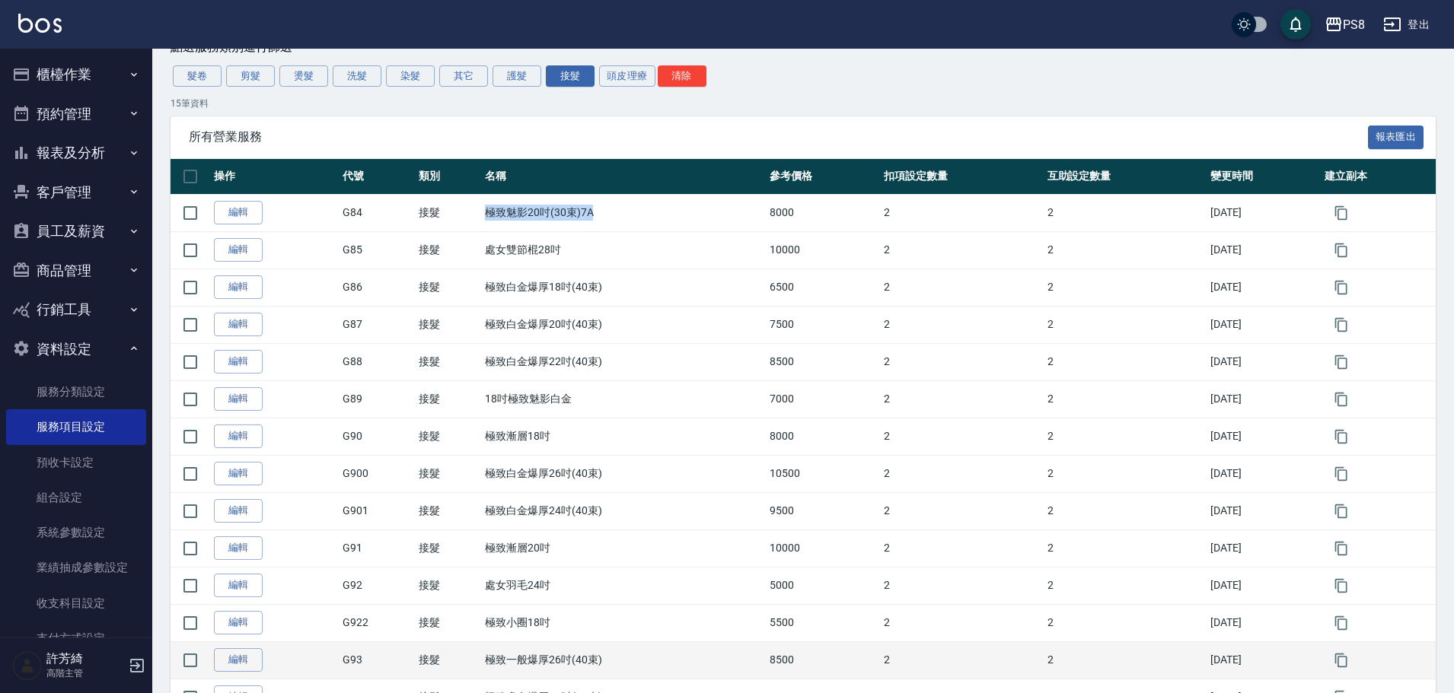
scroll to position [265, 0]
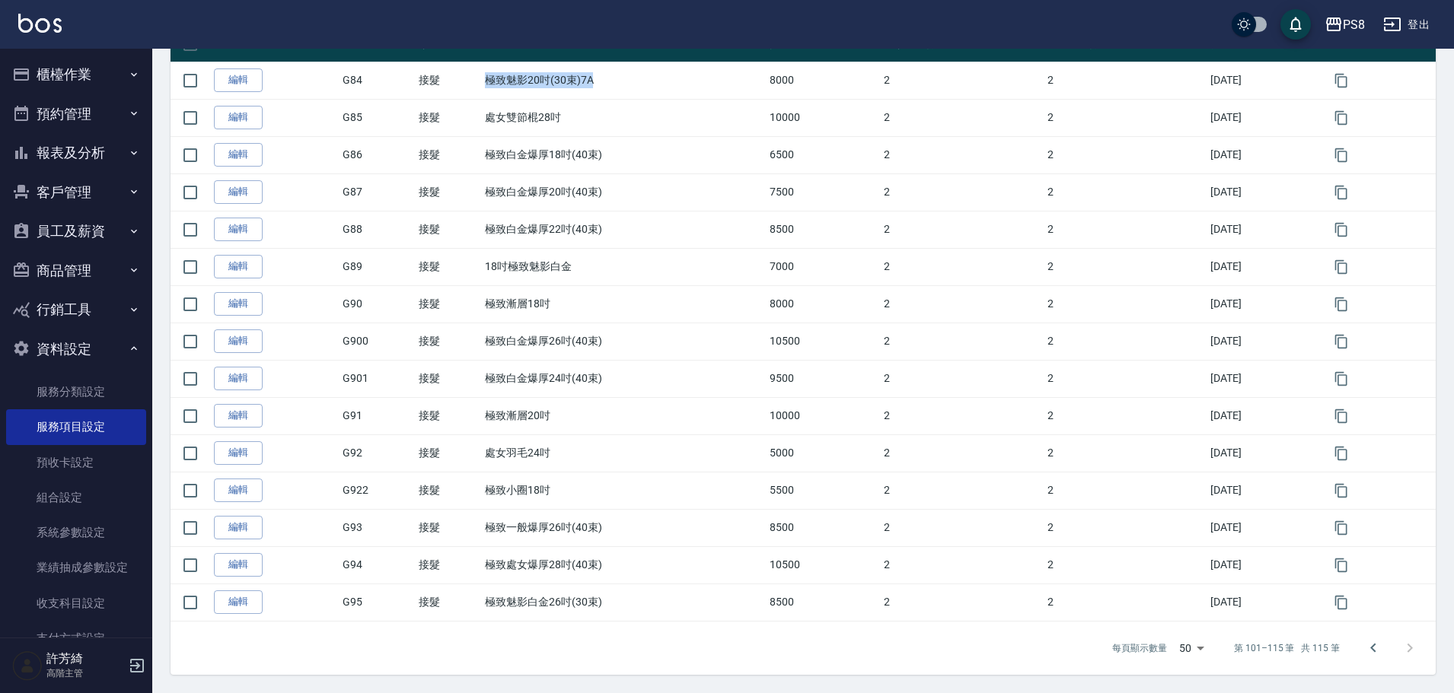
click at [1379, 645] on icon "Go to previous page" at bounding box center [1373, 648] width 18 height 18
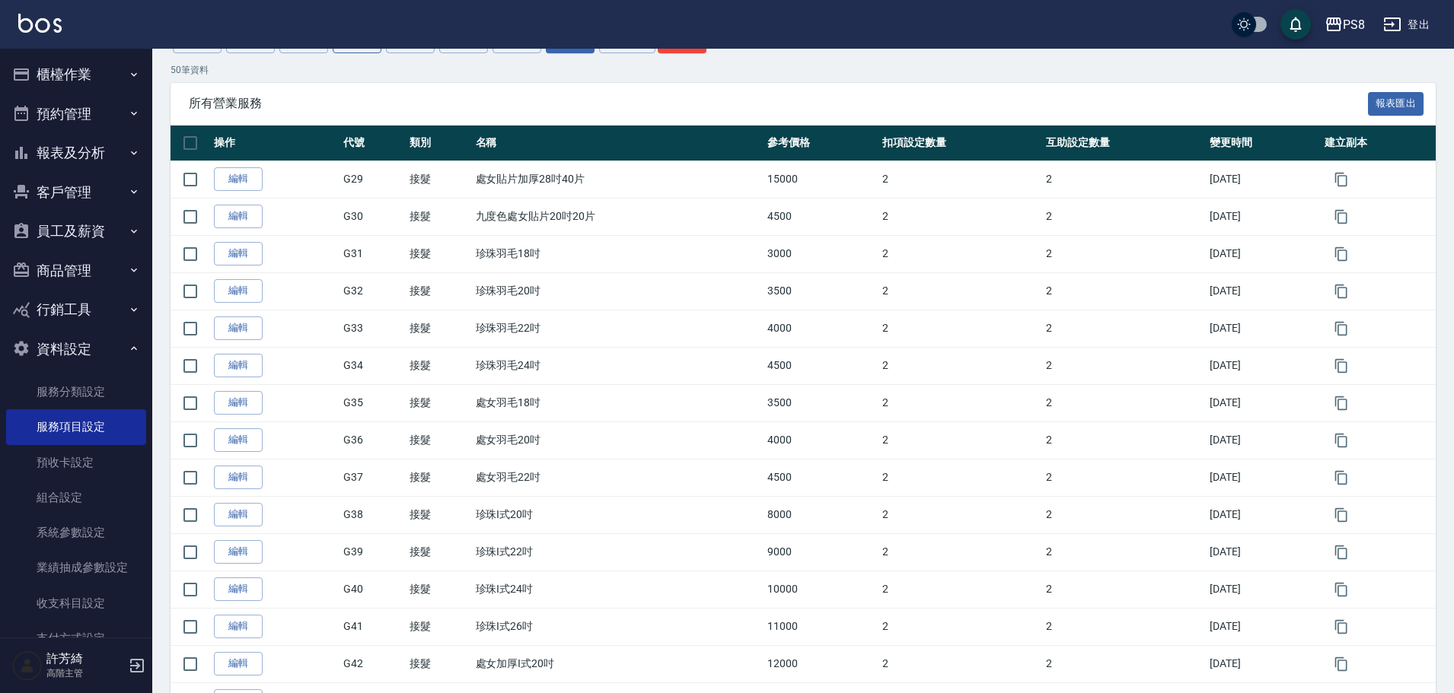
scroll to position [0, 0]
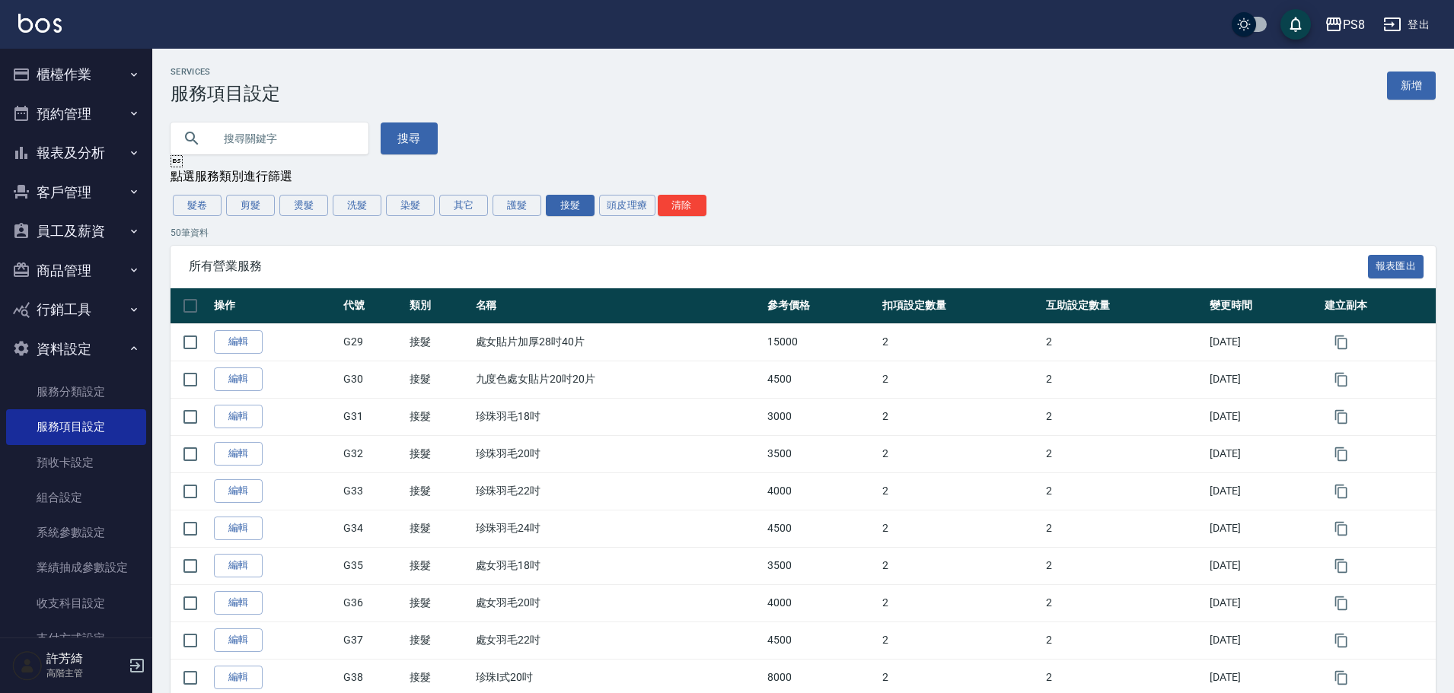
click at [307, 145] on input "text" at bounding box center [284, 138] width 143 height 41
type input "G83"
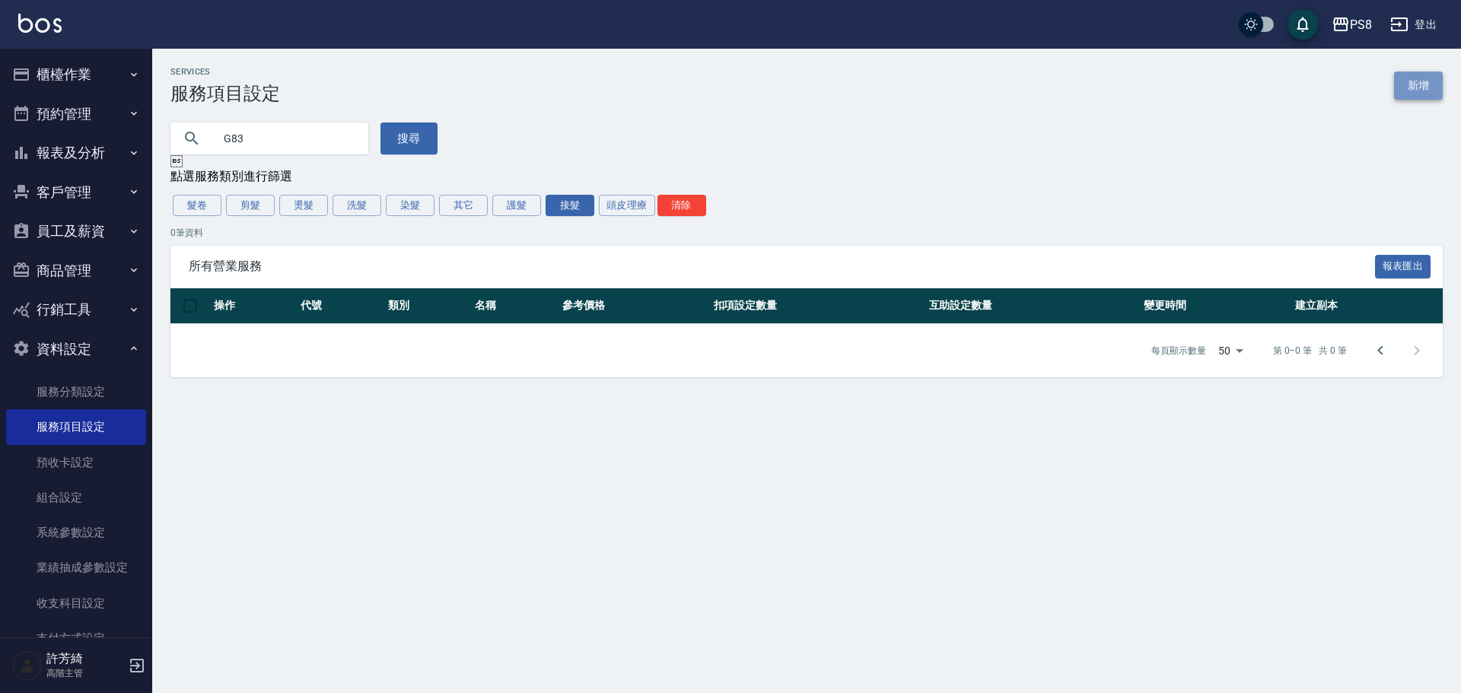
click at [1429, 74] on link "新增" at bounding box center [1418, 86] width 49 height 28
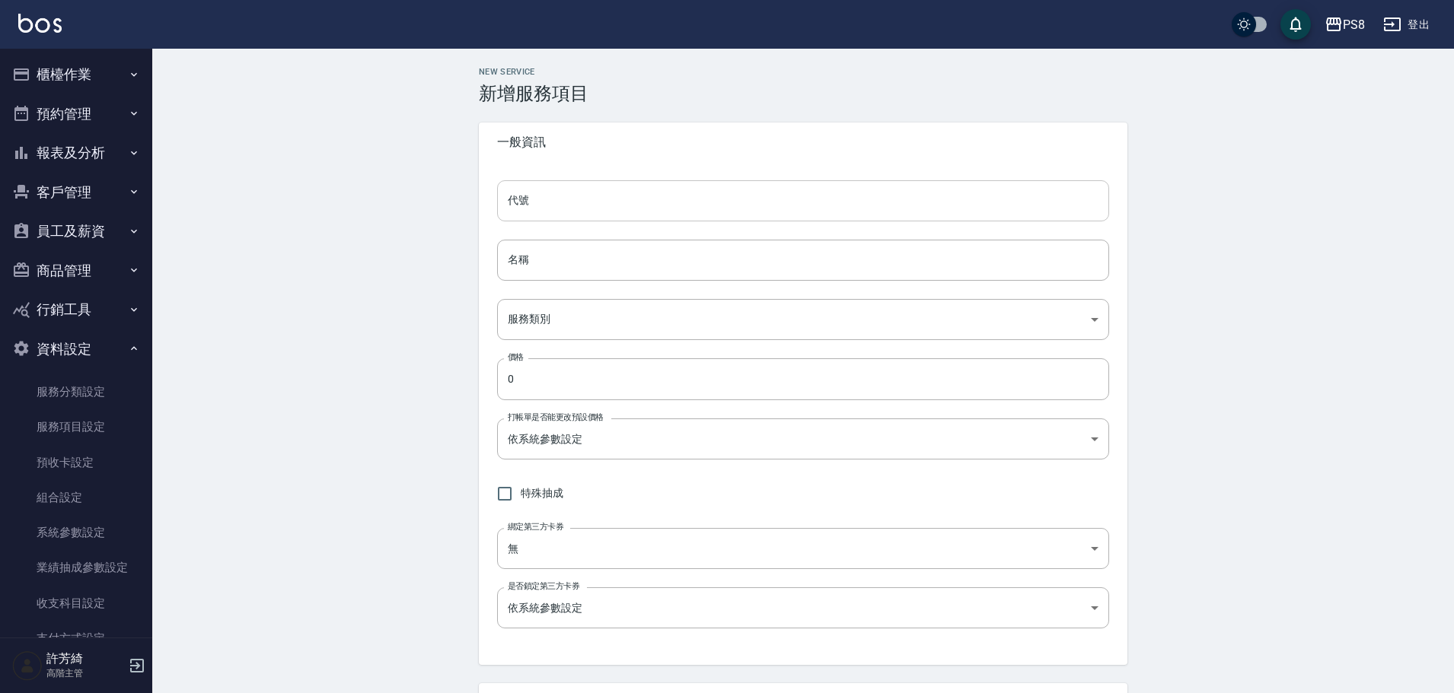
click at [572, 205] on input "代號" at bounding box center [803, 200] width 612 height 41
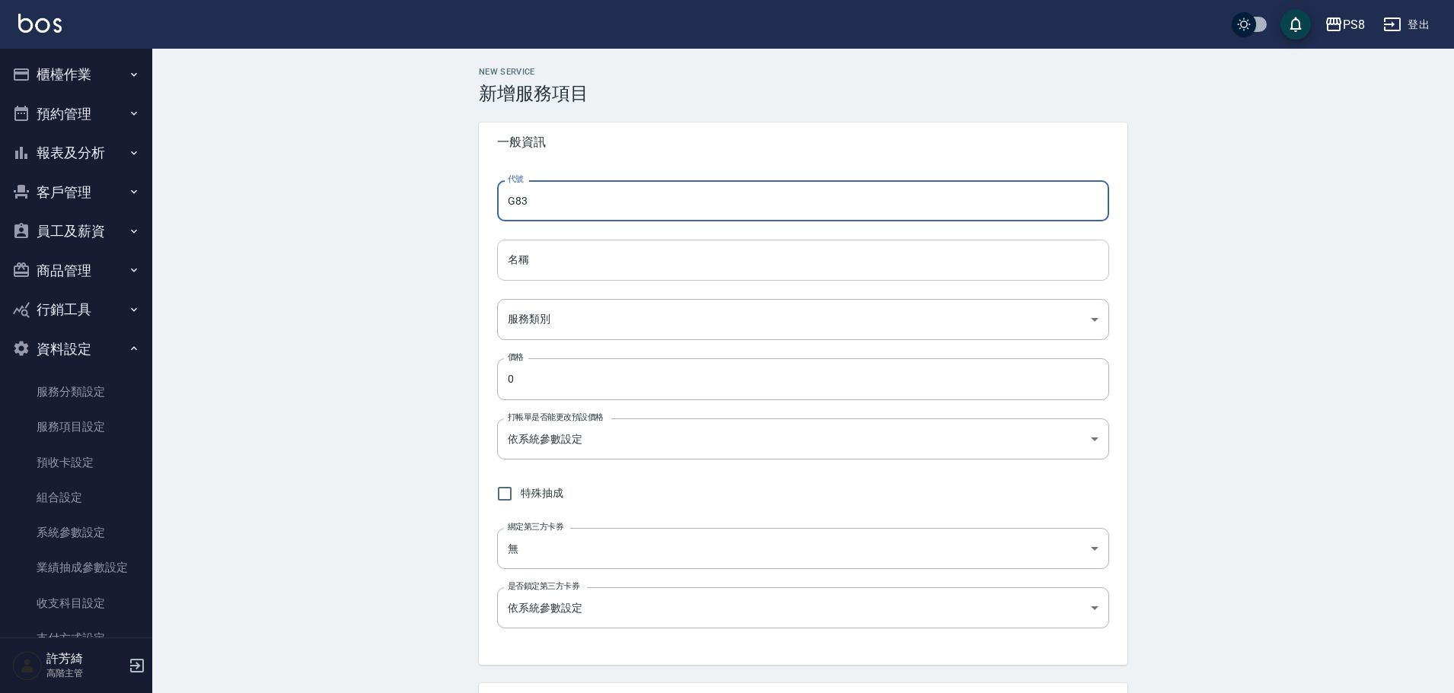
type input "G83"
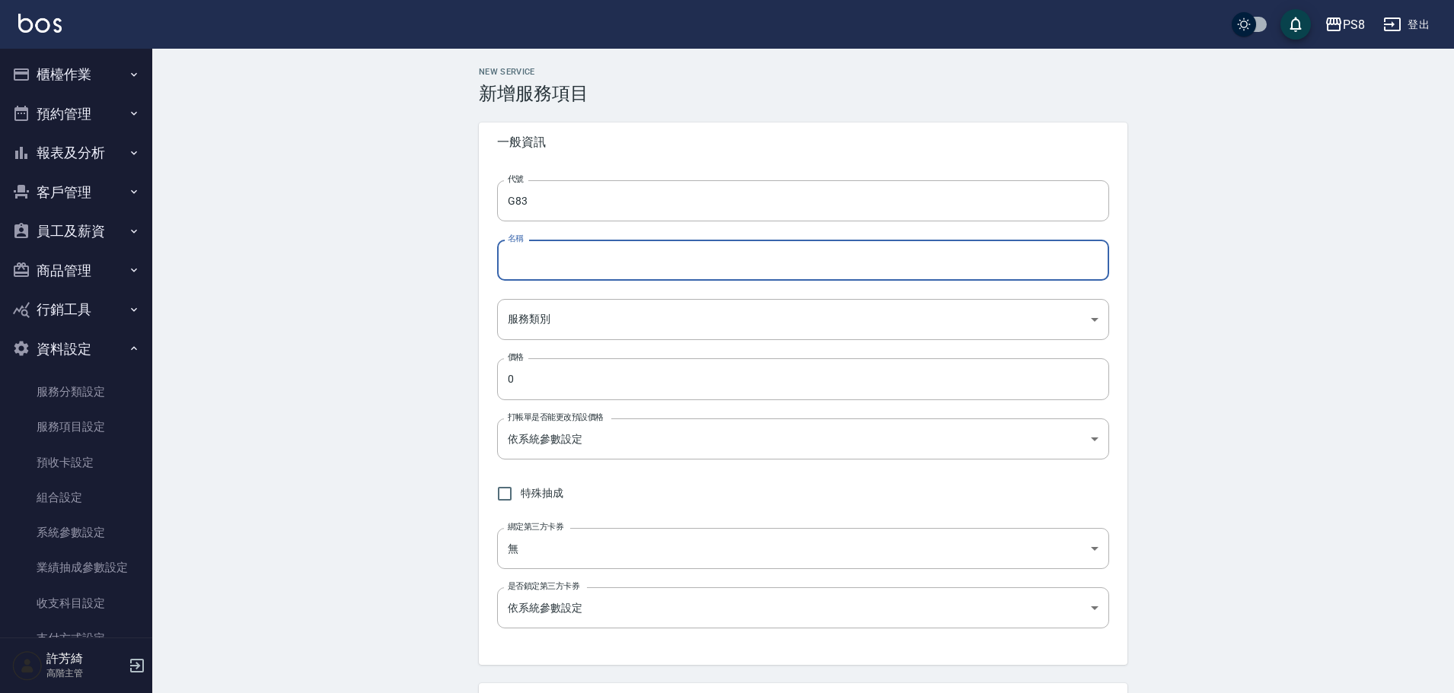
paste input "極致魅影20吋(30束)7A"
click at [528, 259] on input "極致魅影20吋(30束)7A" at bounding box center [803, 260] width 612 height 41
click at [562, 261] on input "極致魅影20吋(30束)7A" at bounding box center [803, 260] width 612 height 41
drag, startPoint x: 587, startPoint y: 260, endPoint x: 575, endPoint y: 260, distance: 11.4
click at [575, 260] on input "極致魅影22吋(30束)7A" at bounding box center [803, 260] width 612 height 41
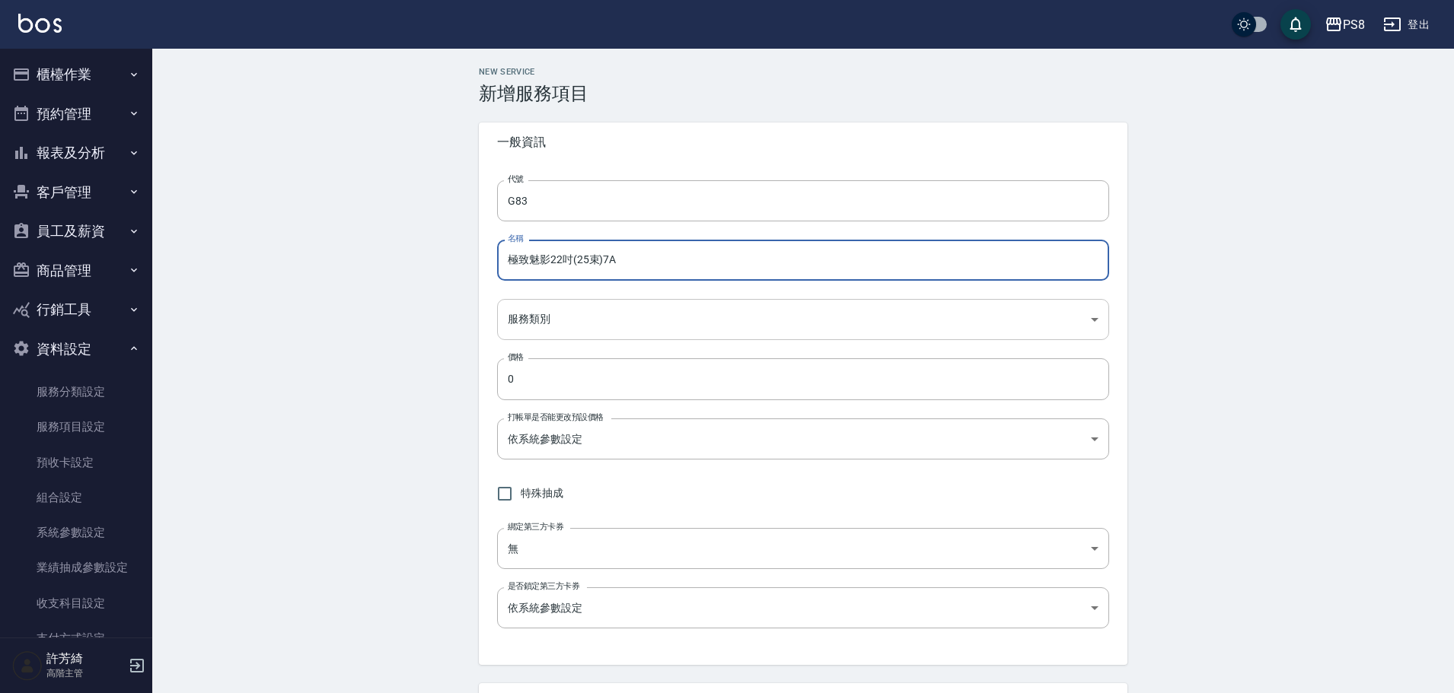
type input "極致魅影22吋(25束)7A"
click at [567, 314] on body "PS8 登出 櫃檯作業 打帳單 帳單列表 掛單列表 座位開單 營業儀表板 現金收支登錄 高階收支登錄 材料自購登錄 每日結帳 排班表 現場電腦打卡 掃碼打卡 …" at bounding box center [727, 619] width 1454 height 1238
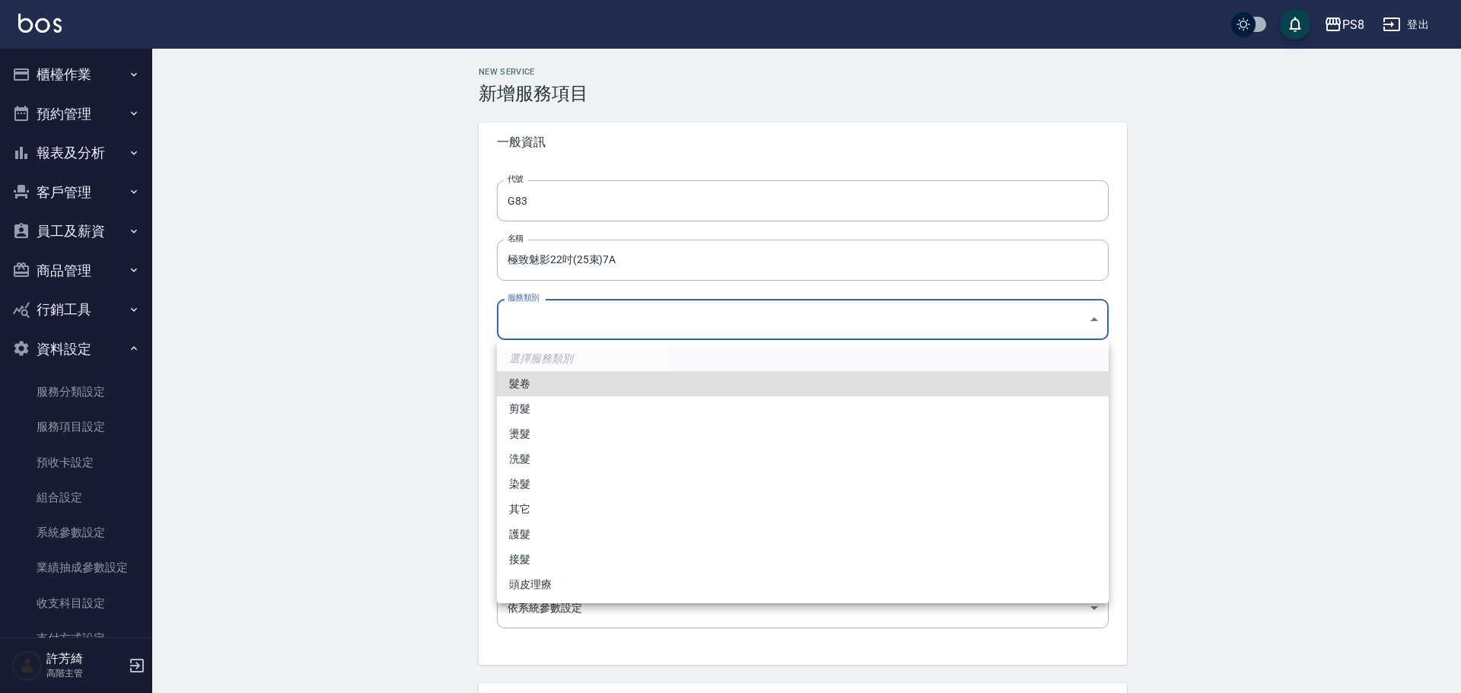
click at [553, 555] on li "接髮" at bounding box center [803, 559] width 612 height 25
type input "63882a88-aaa3-4198-9667-477455fefee7"
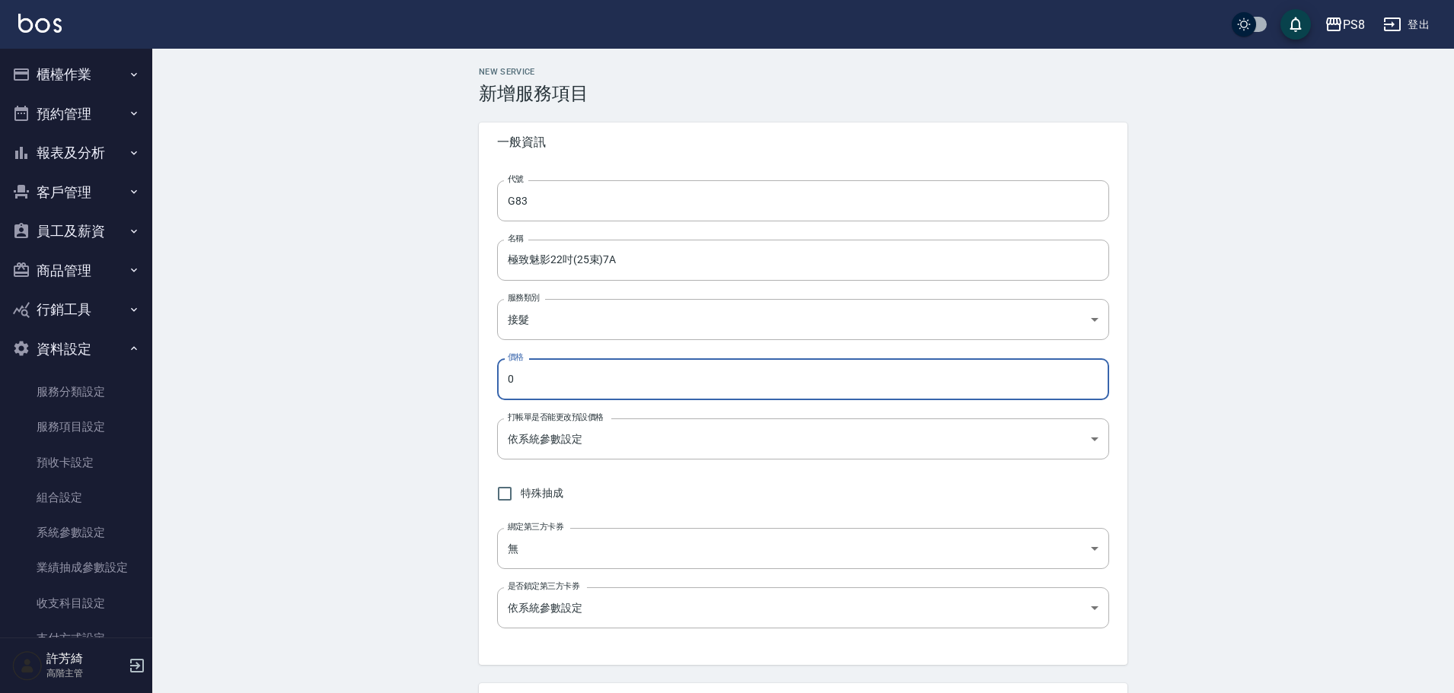
drag, startPoint x: 529, startPoint y: 378, endPoint x: 496, endPoint y: 370, distance: 34.3
click at [496, 370] on div "代號 G83 代號 名稱 極致魅影22吋(25束)7A 名稱 服務類別 接髮 63882a88-aaa3-4198-9667-477455fefee7 服務類…" at bounding box center [803, 413] width 649 height 503
drag, startPoint x: 542, startPoint y: 387, endPoint x: 419, endPoint y: 385, distance: 123.3
click at [419, 385] on div "New Service 新增服務項目 一般資訊 代號 G83 代號 名稱 極致魅影22吋(25束)7A 名稱 服務類別 接髮 63882a88-aaa3-41…" at bounding box center [803, 644] width 1302 height 1190
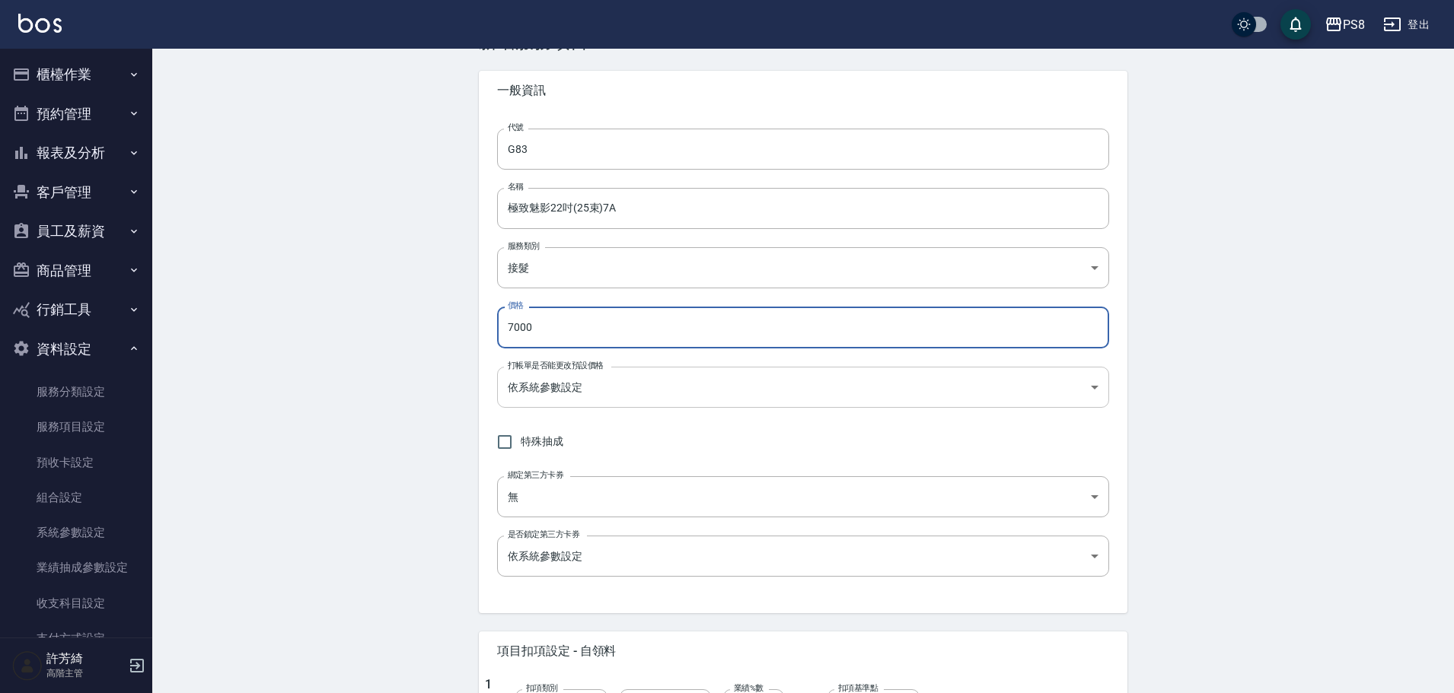
scroll to position [76, 0]
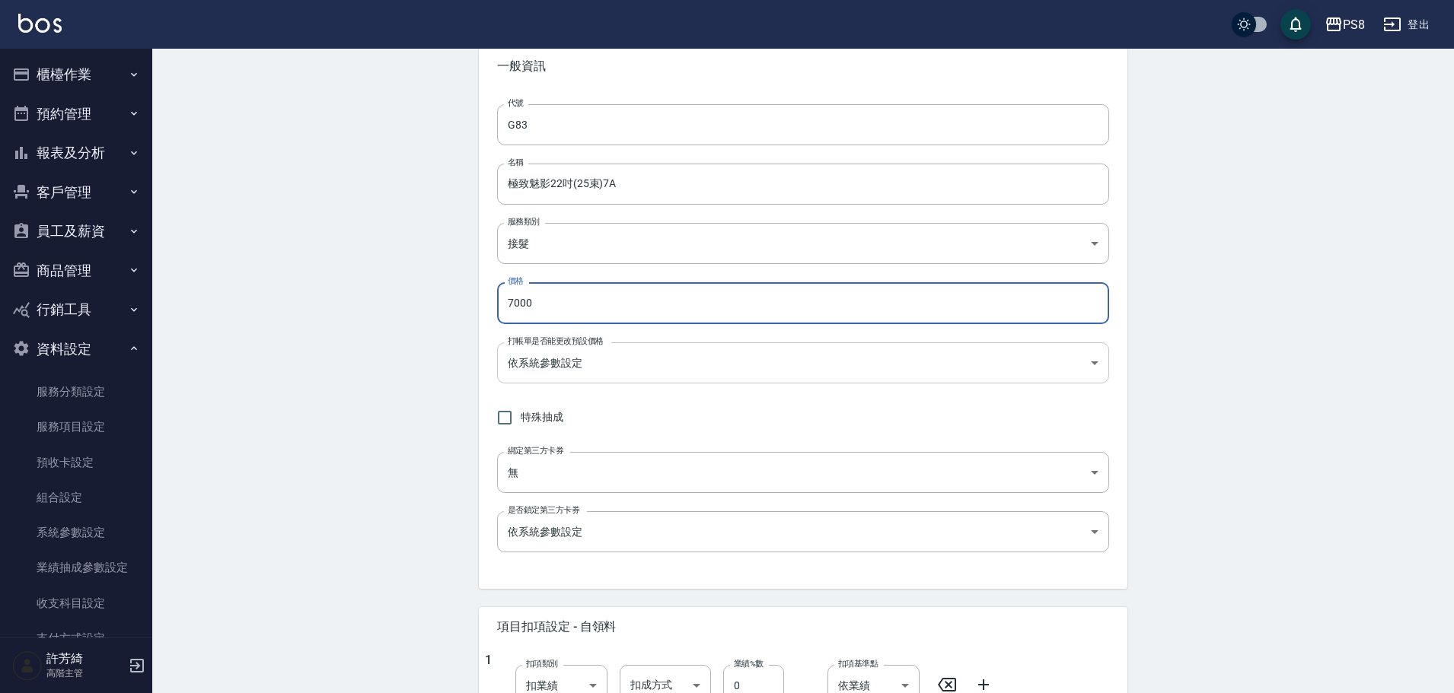
type input "7000"
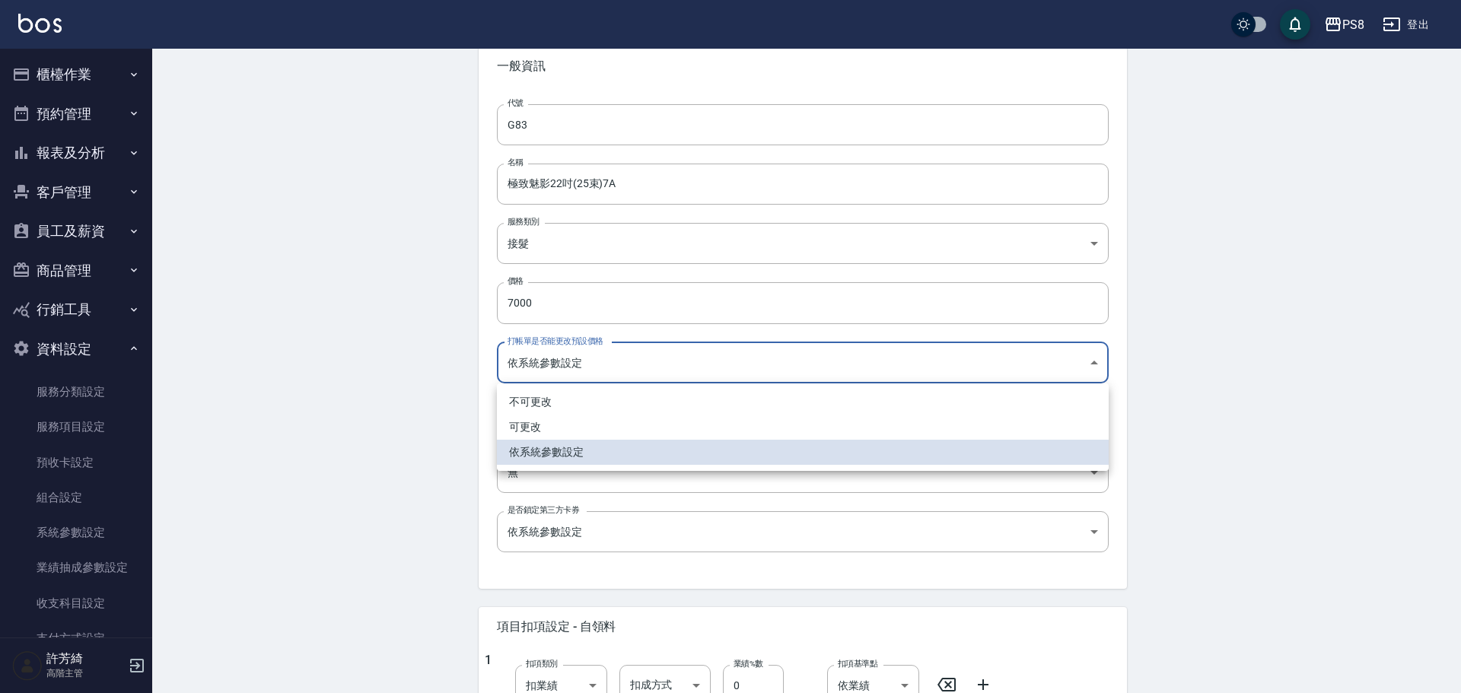
click at [594, 361] on body "PS8 登出 櫃檯作業 打帳單 帳單列表 掛單列表 座位開單 營業儀表板 現金收支登錄 高階收支登錄 材料自購登錄 每日結帳 排班表 現場電腦打卡 掃碼打卡 …" at bounding box center [730, 543] width 1461 height 1238
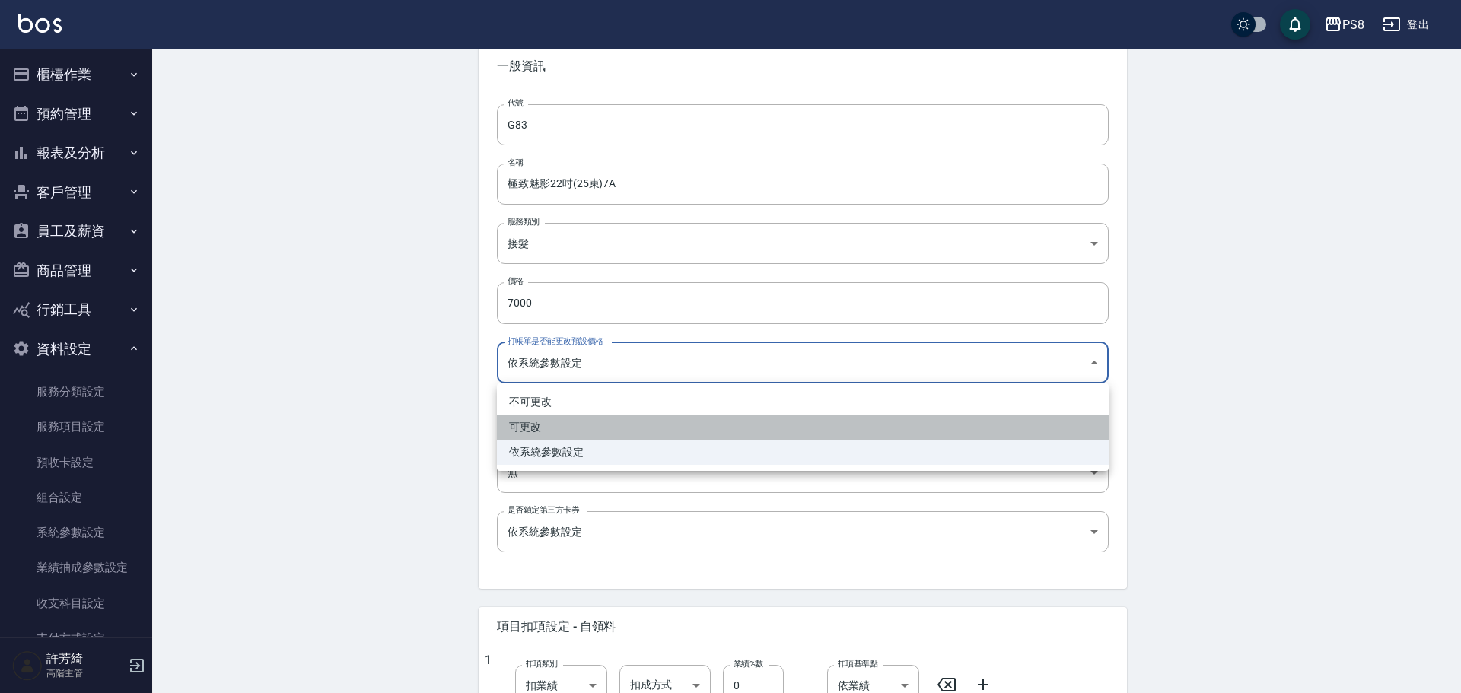
click at [590, 419] on li "可更改" at bounding box center [803, 427] width 612 height 25
type input "FALSE"
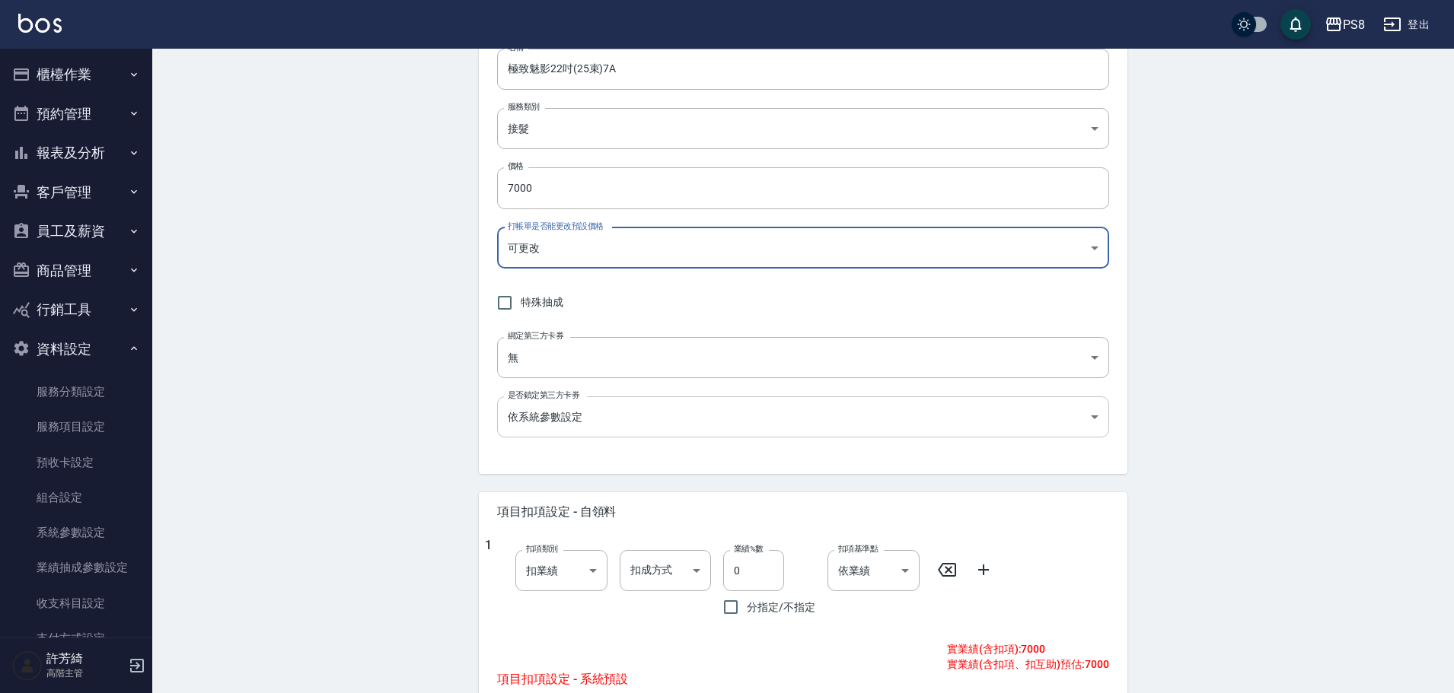
scroll to position [228, 0]
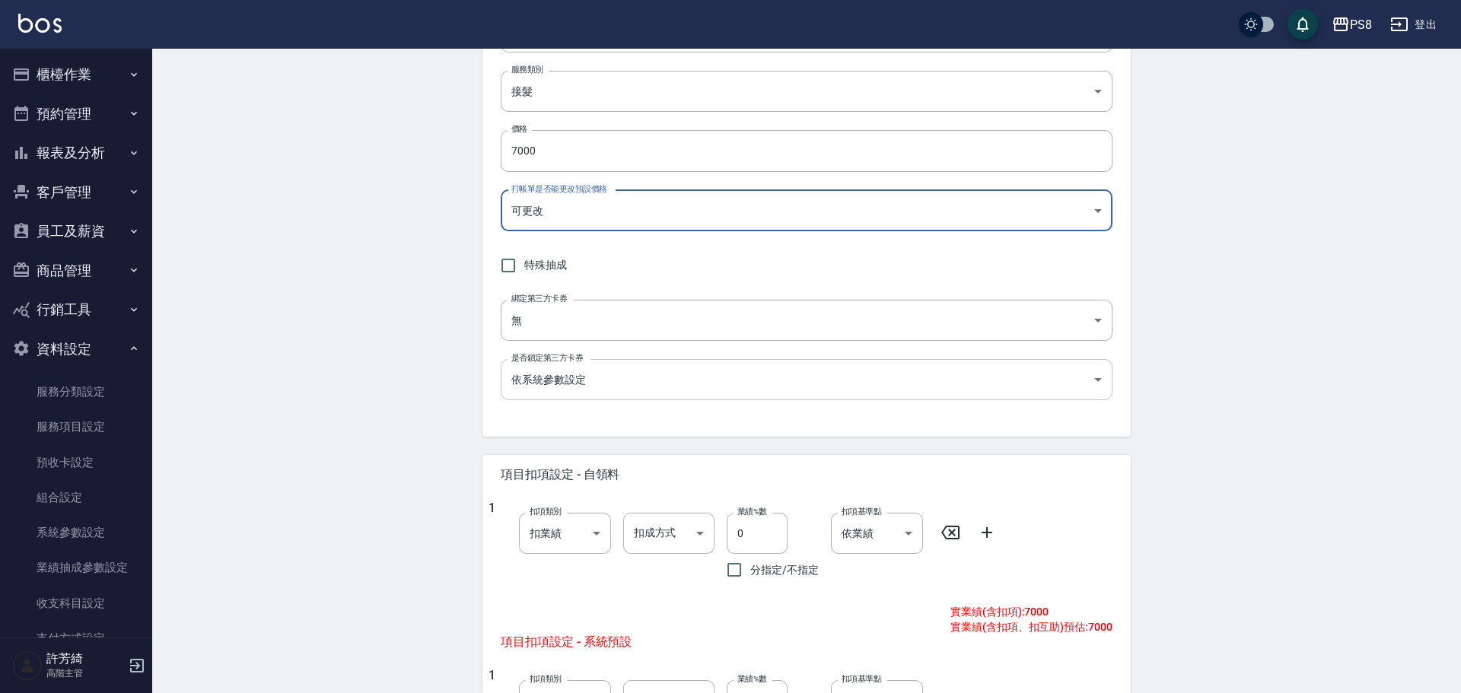
click at [604, 381] on body "PS8 登出 櫃檯作業 打帳單 帳單列表 掛單列表 座位開單 營業儀表板 現金收支登錄 高階收支登錄 材料自購登錄 每日結帳 排班表 現場電腦打卡 掃碼打卡 …" at bounding box center [730, 391] width 1461 height 1238
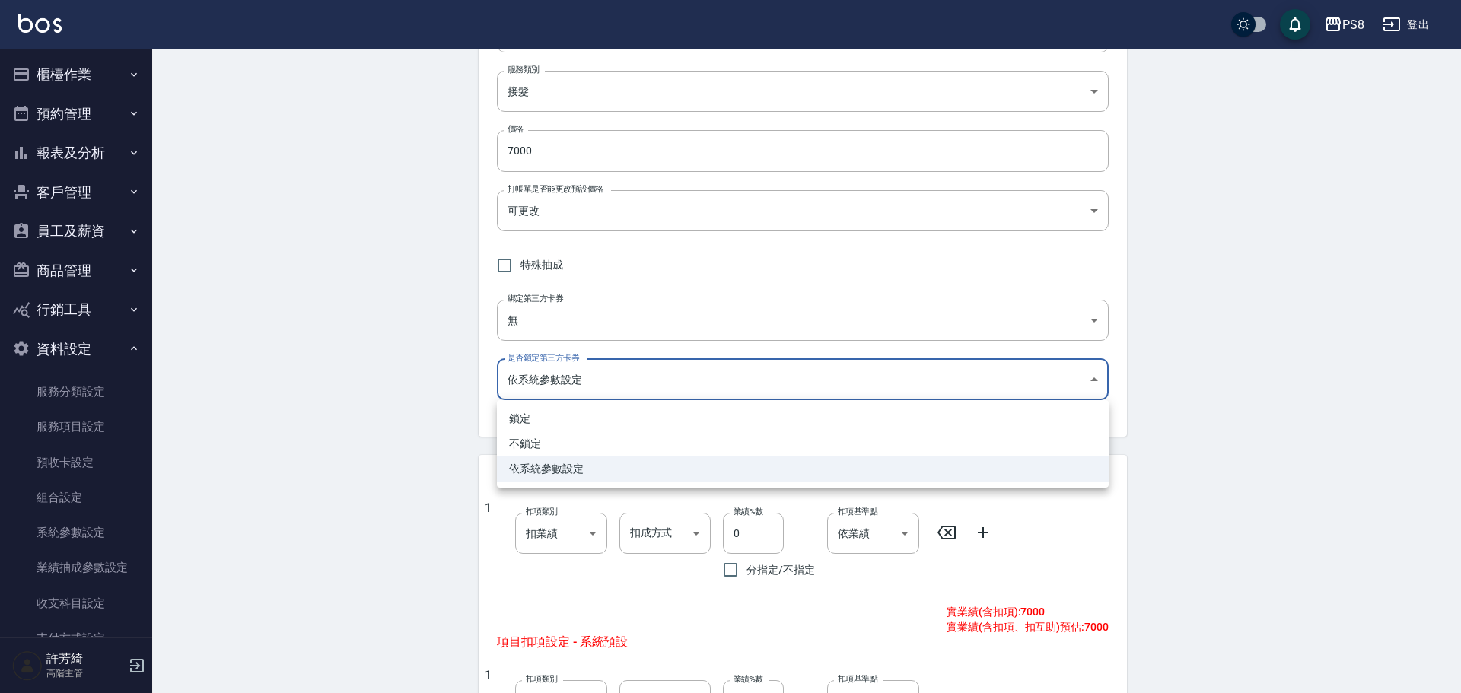
click at [604, 381] on div at bounding box center [730, 346] width 1461 height 693
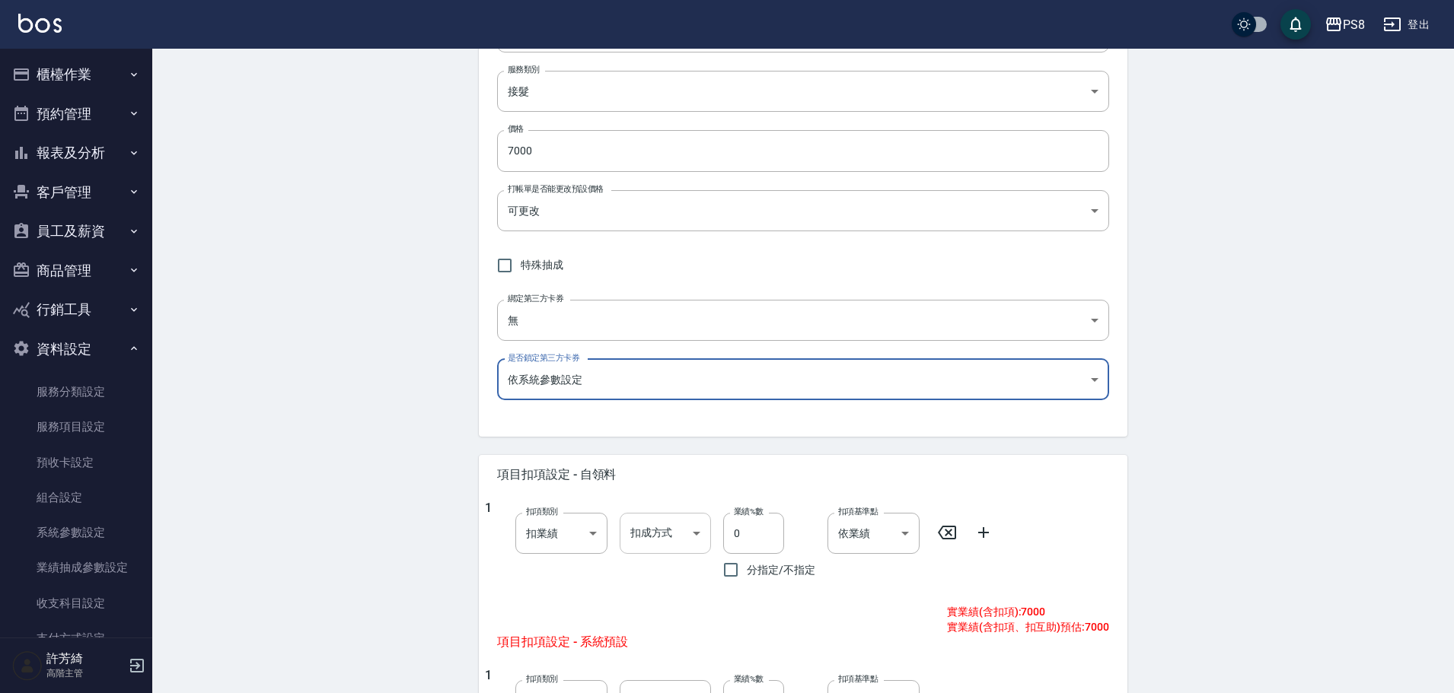
click at [668, 534] on body "PS8 登出 櫃檯作業 打帳單 帳單列表 掛單列表 座位開單 營業儀表板 現金收支登錄 高階收支登錄 材料自購登錄 每日結帳 排班表 現場電腦打卡 掃碼打卡 …" at bounding box center [727, 391] width 1454 height 1238
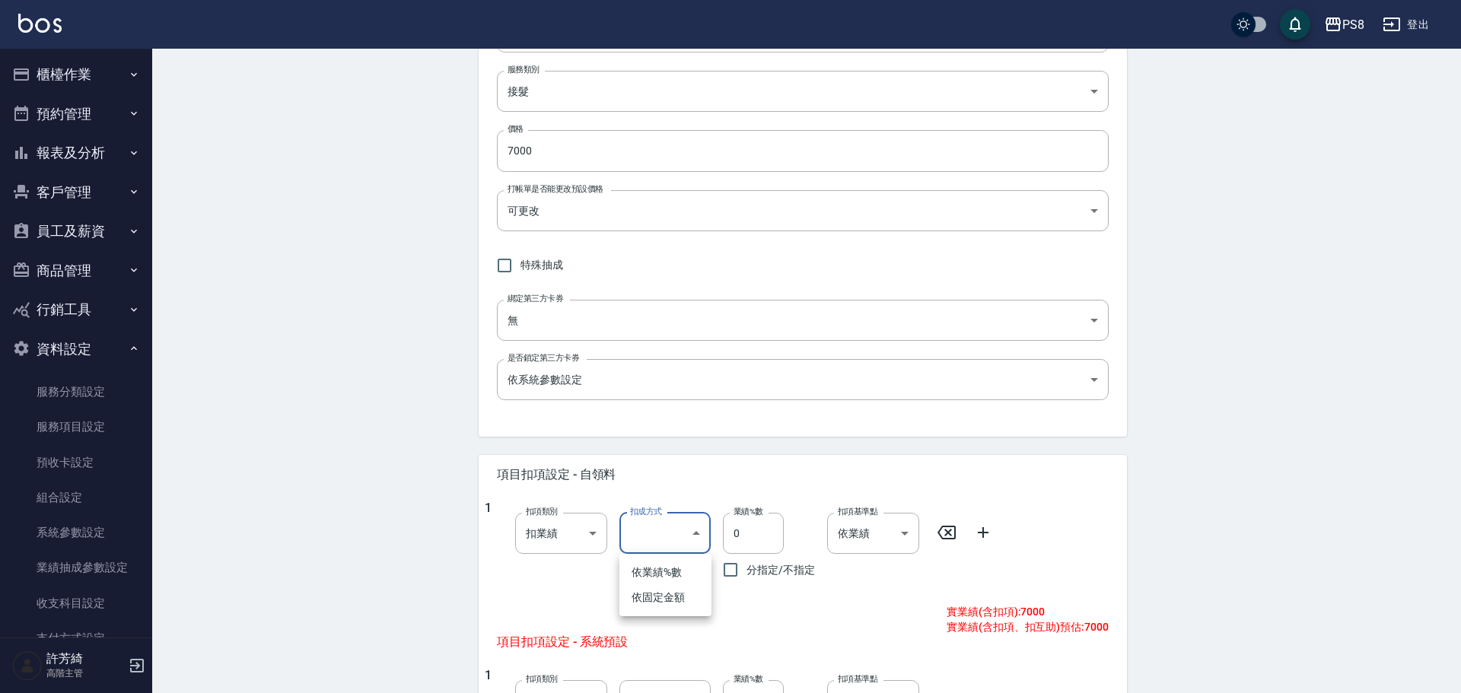
click at [668, 595] on li "依固定金額" at bounding box center [666, 597] width 92 height 25
type input "扣固定金額"
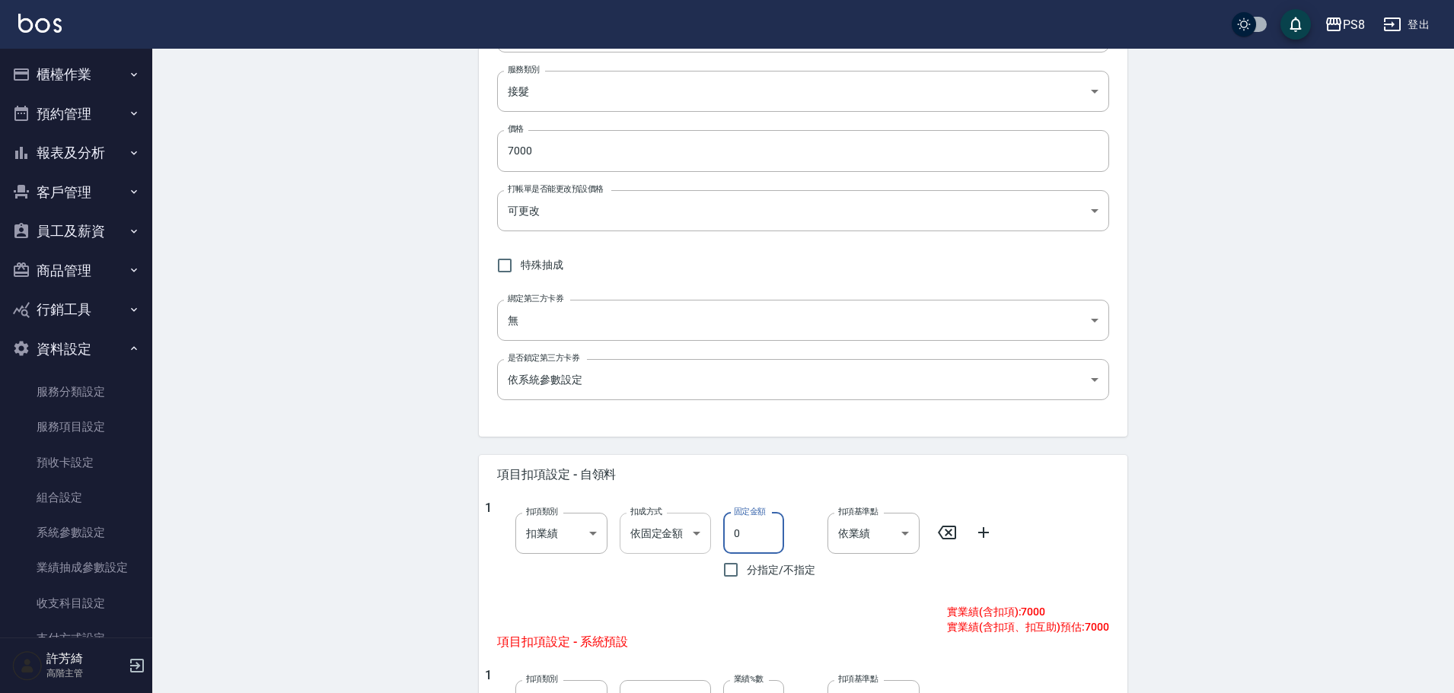
drag, startPoint x: 750, startPoint y: 539, endPoint x: 697, endPoint y: 528, distance: 54.3
click at [697, 528] on div "1 扣項類別 扣業績 onSales 扣項類別 扣成方式 依固定金額 扣固定金額 扣成方式 固定金額 0 固定金額 分指定/不指定 扣項基準點 依業績 0 扣…" at bounding box center [797, 543] width 624 height 85
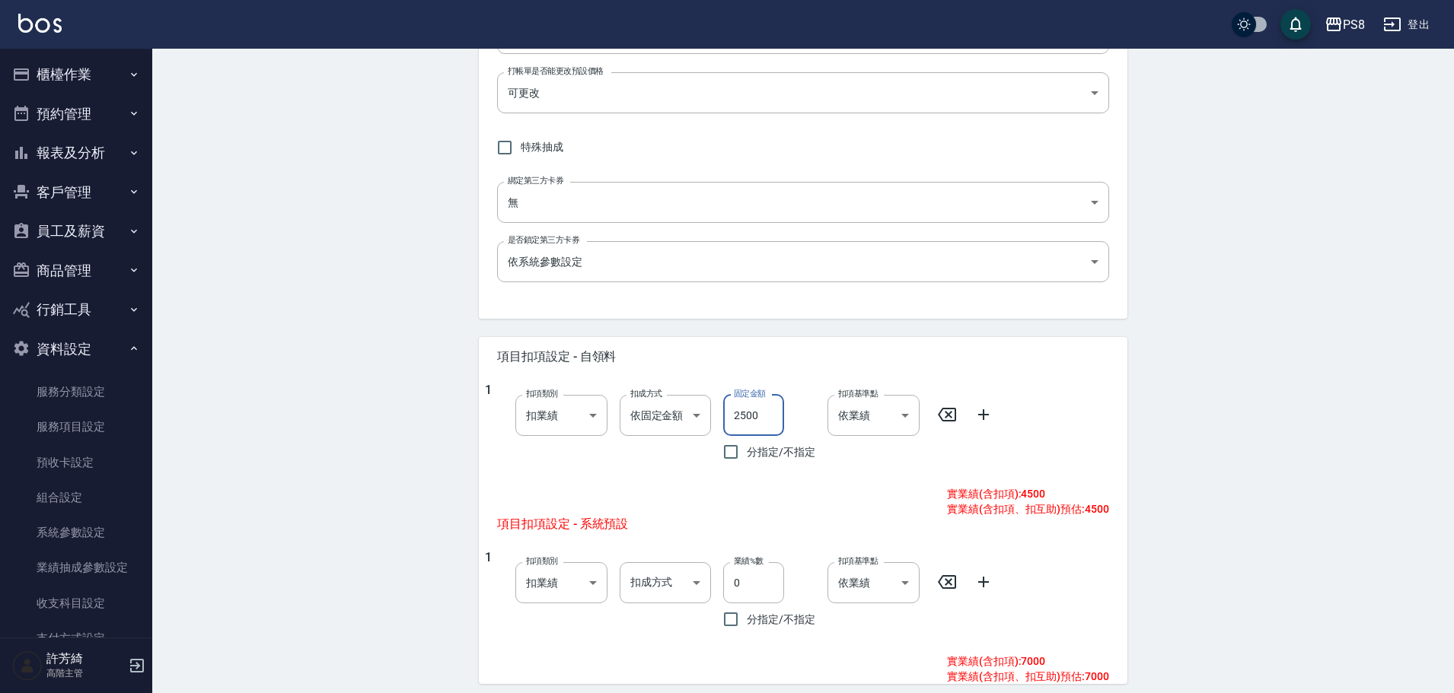
scroll to position [381, 0]
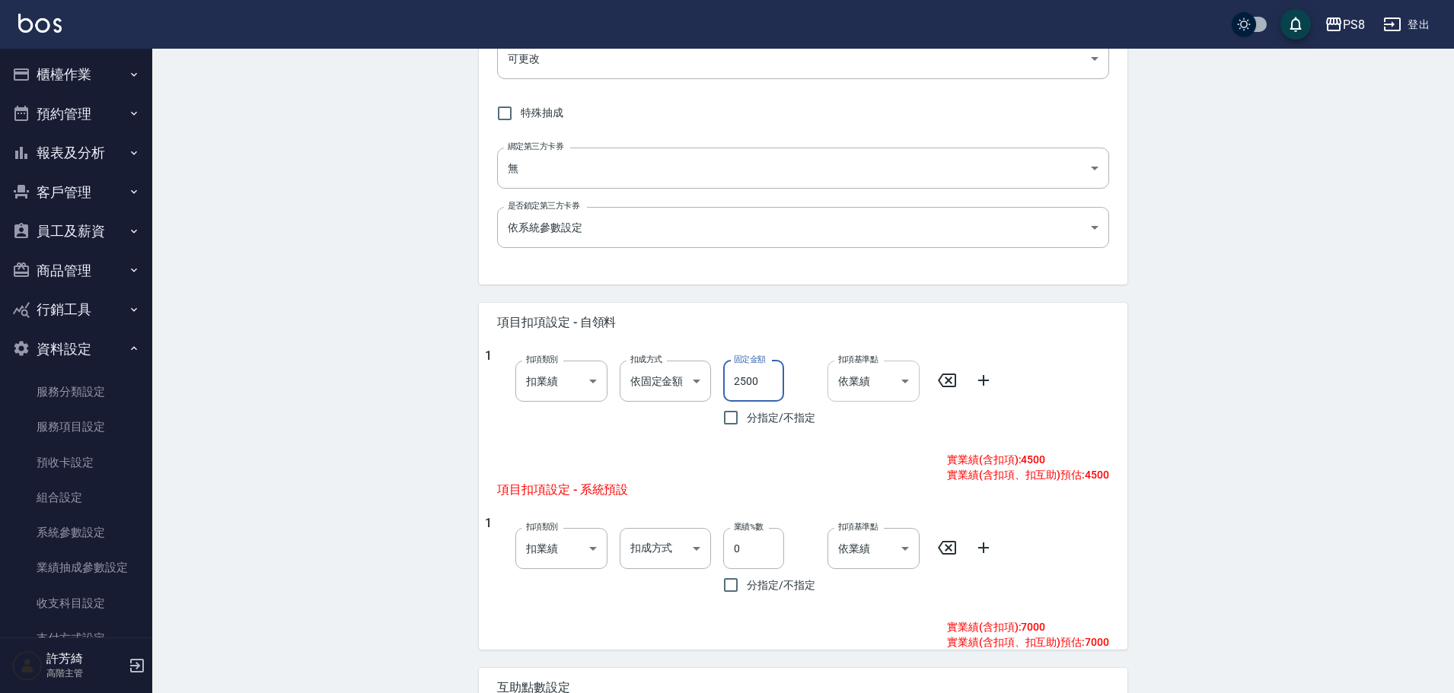
type input "2500"
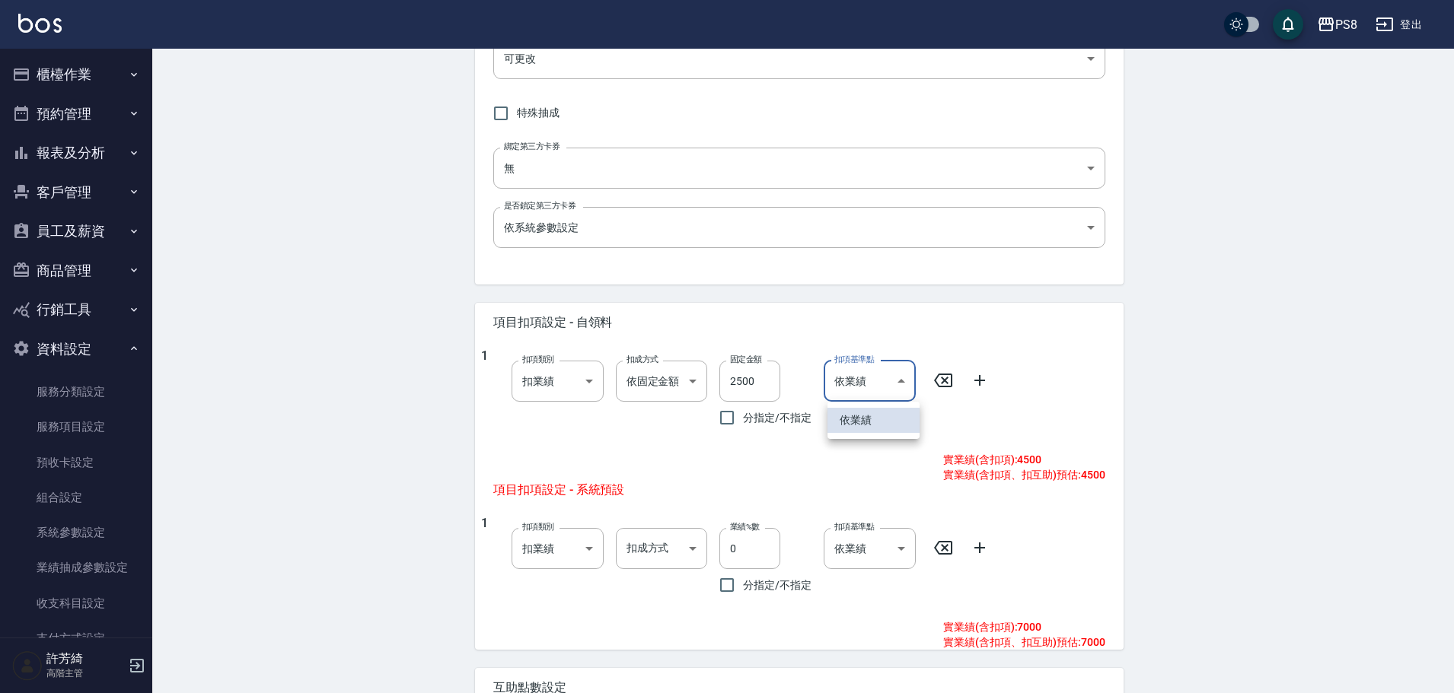
click at [903, 378] on body "PS8 登出 櫃檯作業 打帳單 帳單列表 掛單列表 座位開單 營業儀表板 現金收支登錄 高階收支登錄 材料自購登錄 每日結帳 排班表 現場電腦打卡 掃碼打卡 …" at bounding box center [727, 238] width 1454 height 1238
click at [903, 378] on div at bounding box center [730, 346] width 1461 height 693
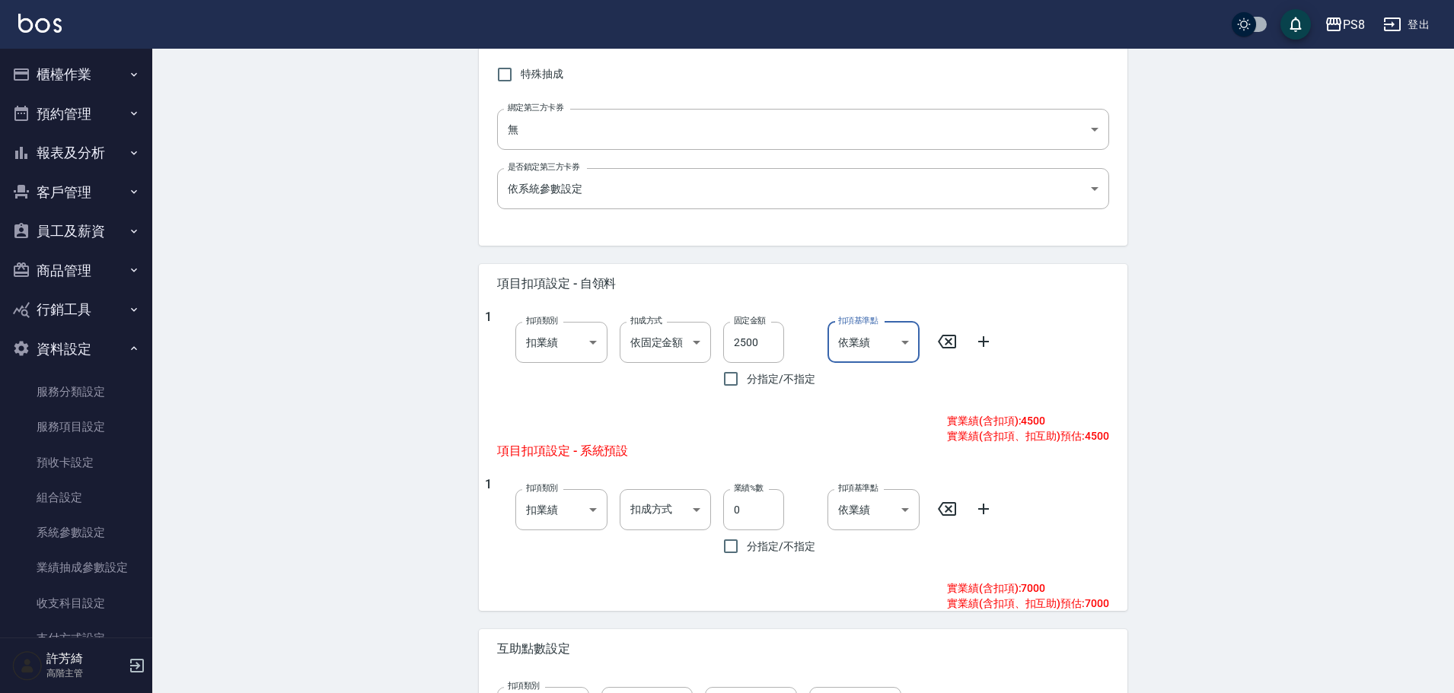
scroll to position [457, 0]
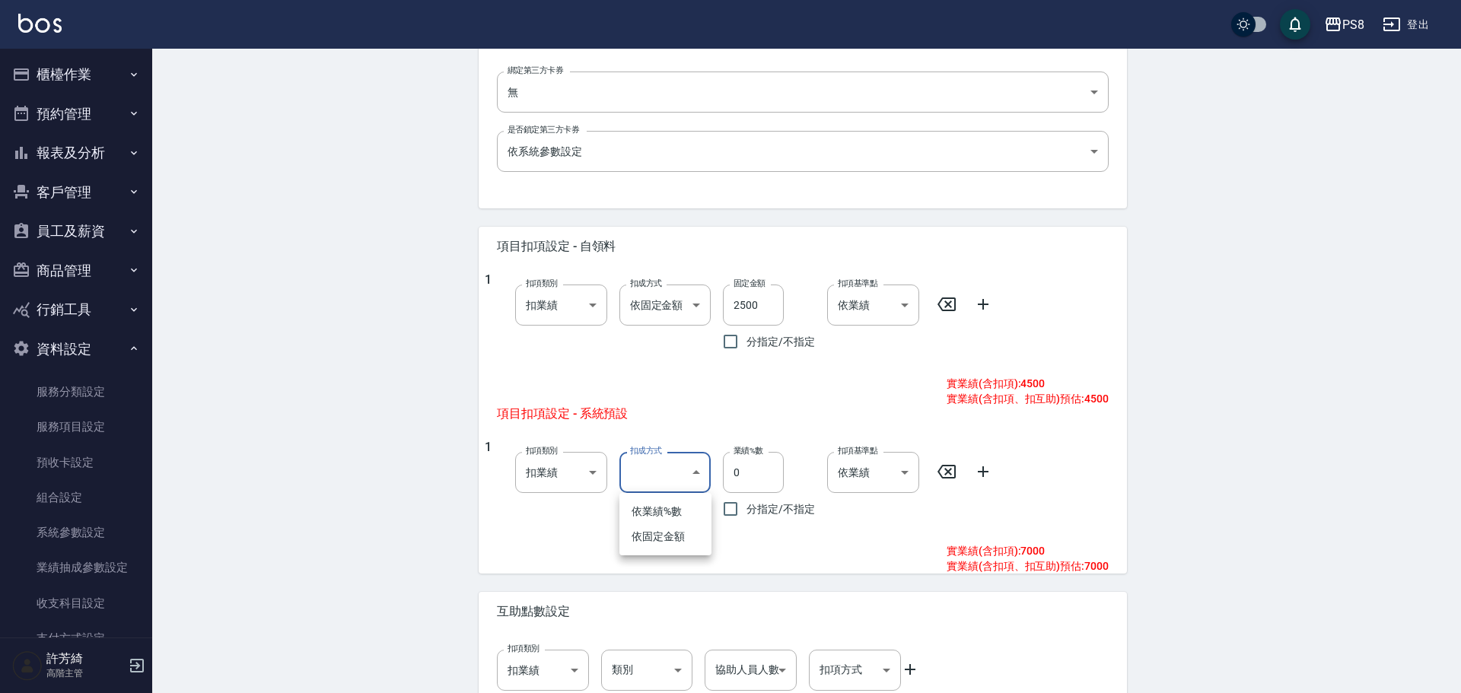
click at [696, 473] on body "PS8 登出 櫃檯作業 打帳單 帳單列表 掛單列表 座位開單 營業儀表板 現金收支登錄 高階收支登錄 材料自購登錄 每日結帳 排班表 現場電腦打卡 掃碼打卡 …" at bounding box center [730, 162] width 1461 height 1238
drag, startPoint x: 679, startPoint y: 535, endPoint x: 722, endPoint y: 486, distance: 65.8
click at [679, 534] on li "依固定金額" at bounding box center [666, 536] width 92 height 25
type input "扣固定金額"
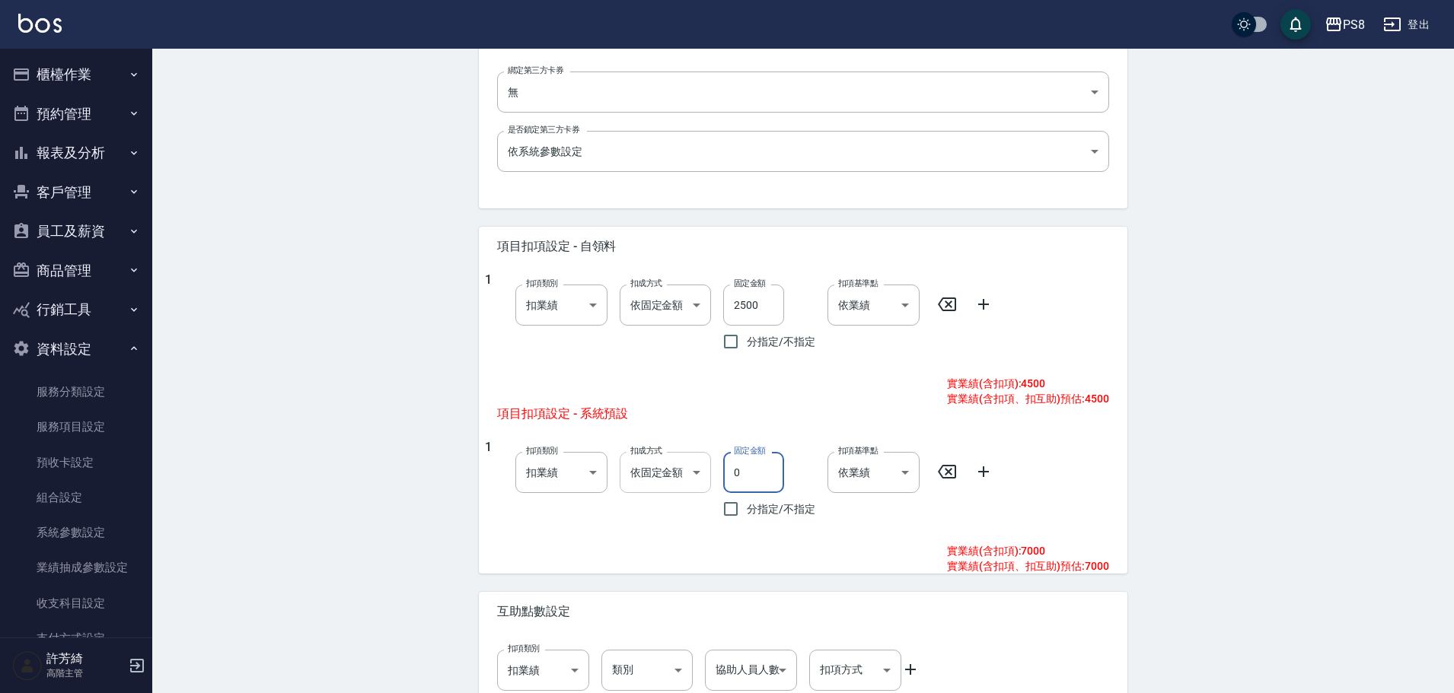
drag, startPoint x: 750, startPoint y: 478, endPoint x: 707, endPoint y: 477, distance: 42.6
click at [707, 477] on div "1 扣項類別 扣業績 onSales 扣項類別 扣成方式 依固定金額 扣固定金額 扣成方式 固定金額 0 固定金額 分指定/不指定 扣項基準點 依業績 0 扣…" at bounding box center [797, 482] width 624 height 85
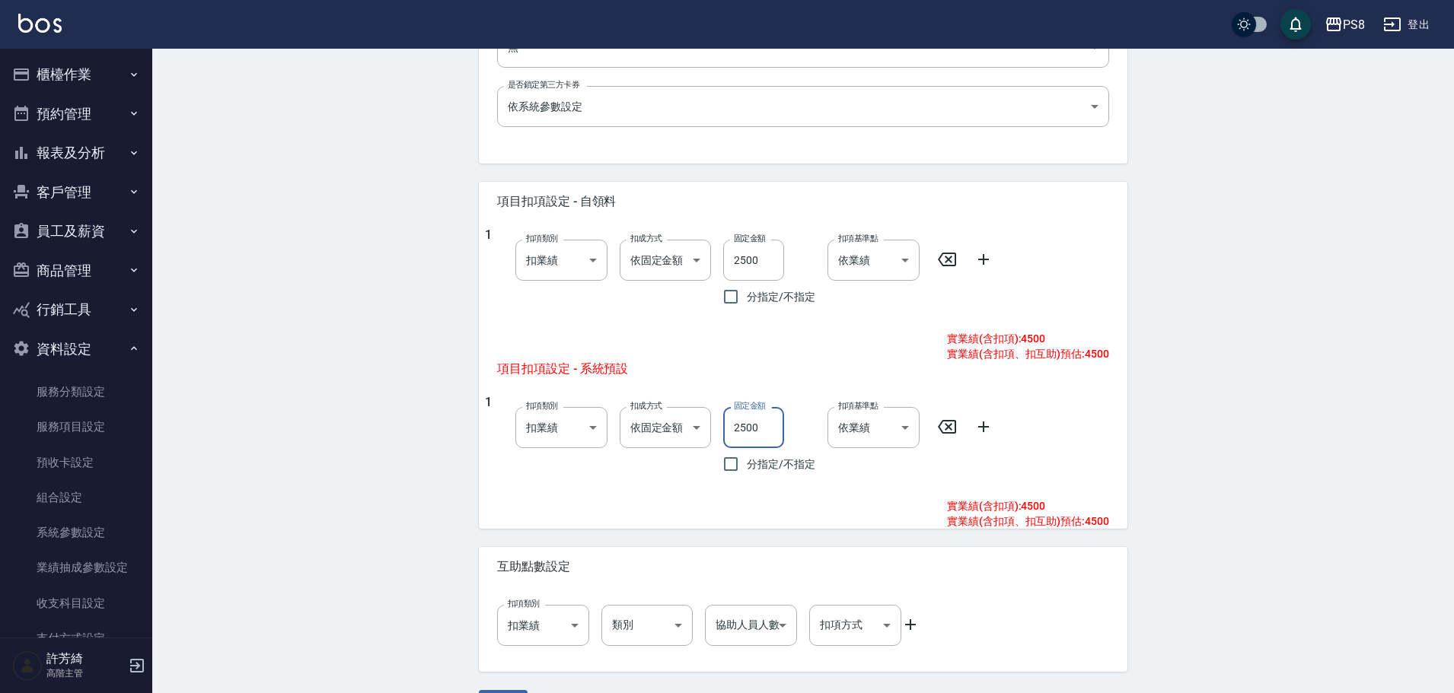
scroll to position [545, 0]
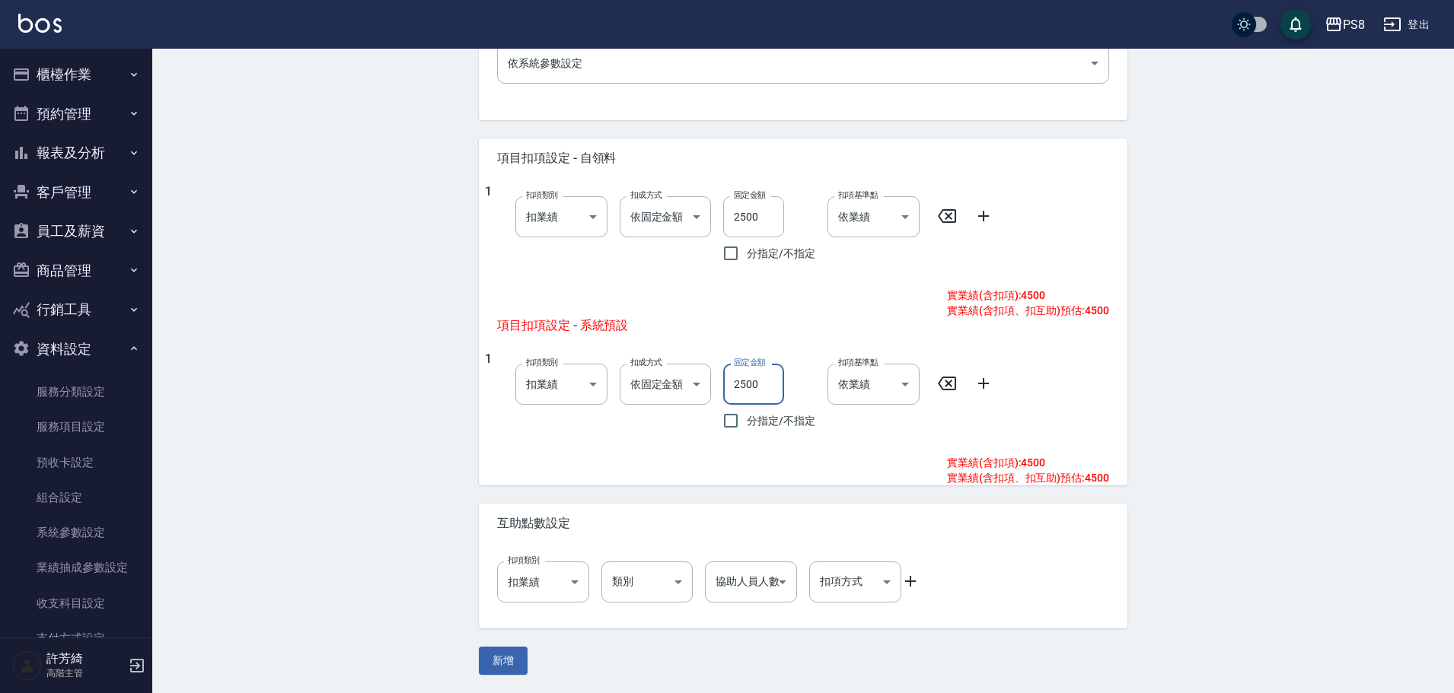
type input "2500"
click at [910, 581] on icon at bounding box center [910, 581] width 11 height 11
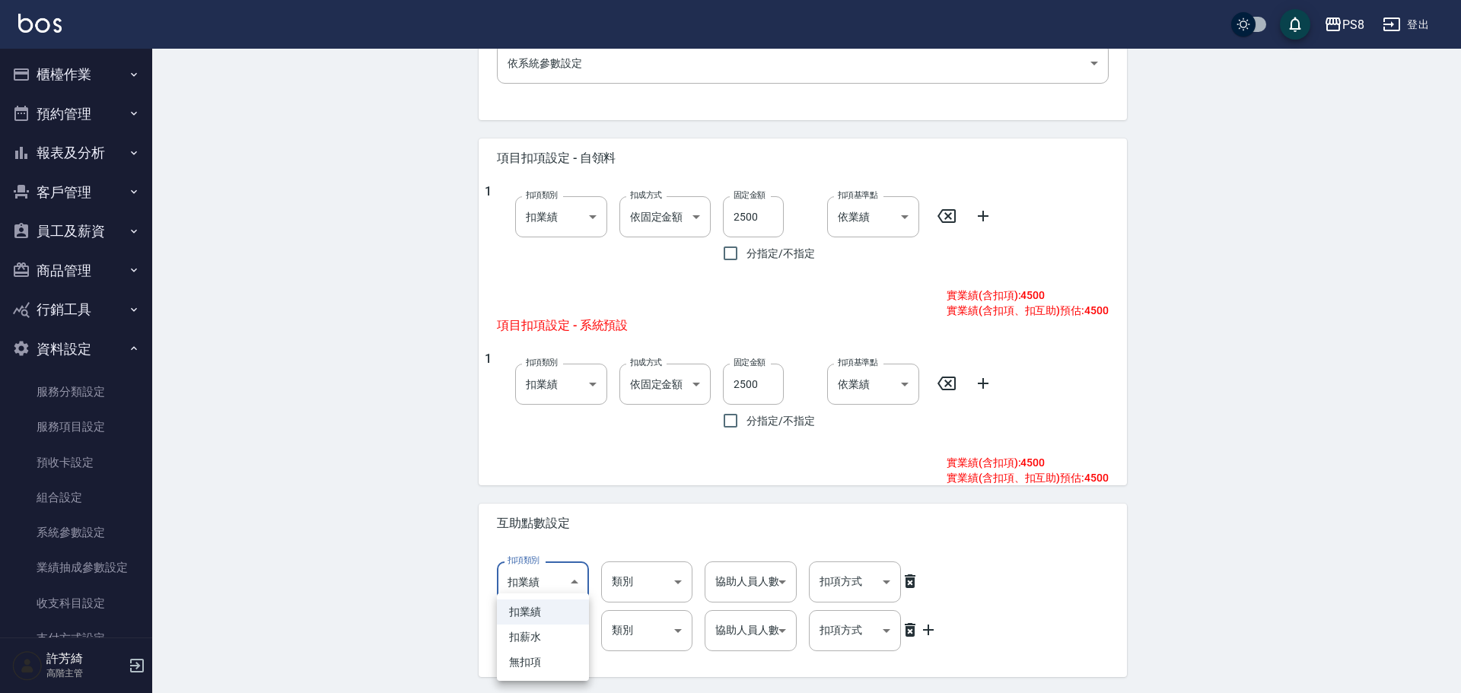
click at [564, 579] on body "PS8 登出 櫃檯作業 打帳單 帳單列表 掛單列表 座位開單 營業儀表板 現金收支登錄 高階收支登錄 材料自購登錄 每日結帳 排班表 現場電腦打卡 掃碼打卡 …" at bounding box center [730, 98] width 1461 height 1287
click at [548, 633] on li "扣薪水" at bounding box center [543, 637] width 92 height 25
type input "onSalary"
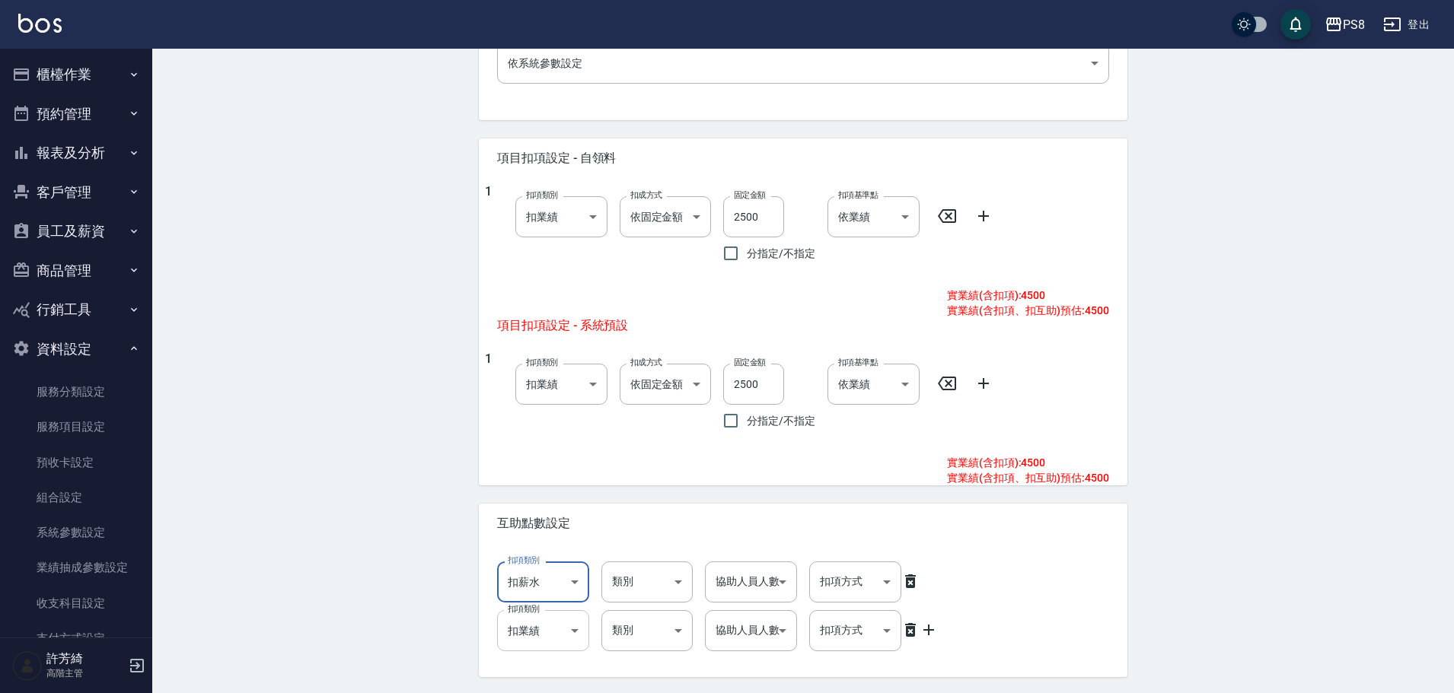
click at [548, 635] on body "PS8 登出 櫃檯作業 打帳單 帳單列表 掛單列表 座位開單 營業儀表板 現金收支登錄 高階收支登錄 材料自購登錄 每日結帳 排班表 現場電腦打卡 掃碼打卡 …" at bounding box center [727, 98] width 1454 height 1287
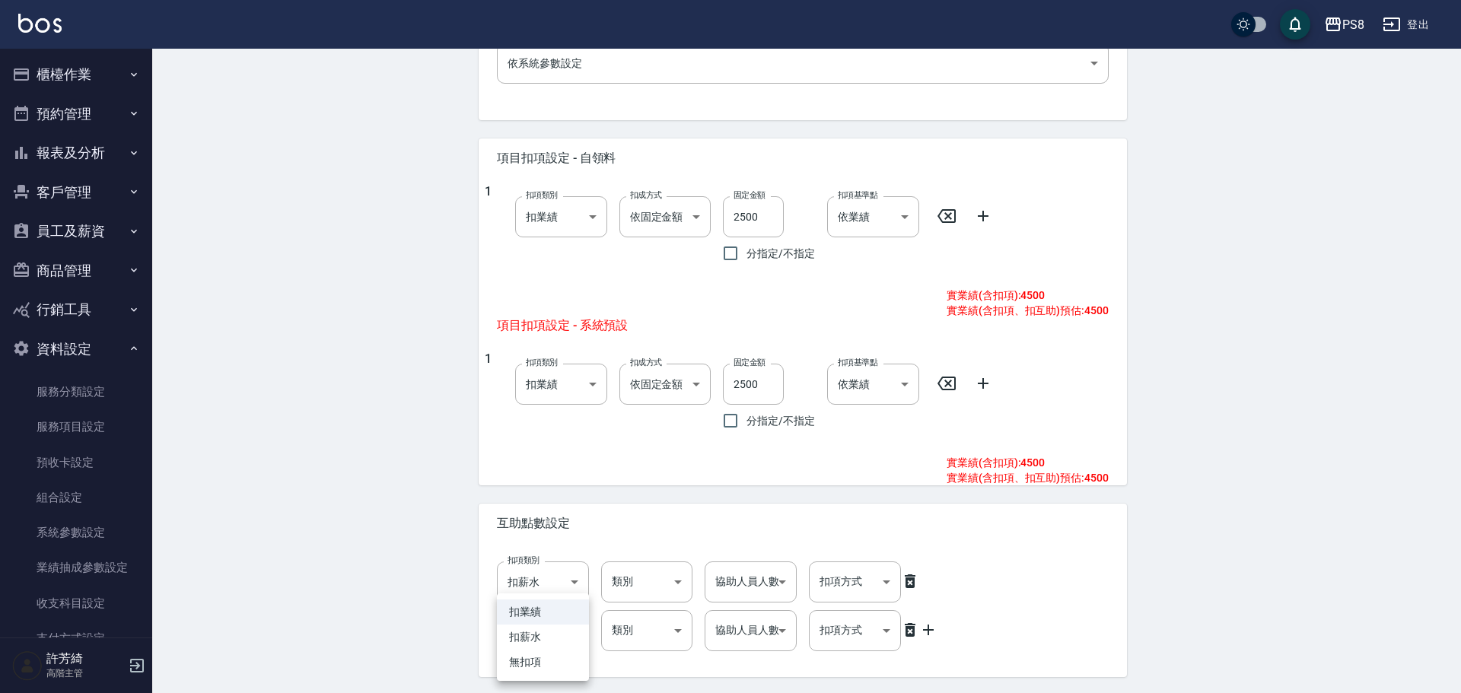
drag, startPoint x: 552, startPoint y: 642, endPoint x: 592, endPoint y: 611, distance: 51.0
click at [553, 640] on li "扣薪水" at bounding box center [543, 637] width 92 height 25
type input "onSalary"
click at [647, 577] on body "PS8 登出 櫃檯作業 打帳單 帳單列表 掛單列表 座位開單 營業儀表板 現金收支登錄 高階收支登錄 材料自購登錄 每日結帳 排班表 現場電腦打卡 掃碼打卡 …" at bounding box center [730, 98] width 1461 height 1287
click at [626, 622] on li "洗" at bounding box center [647, 621] width 92 height 25
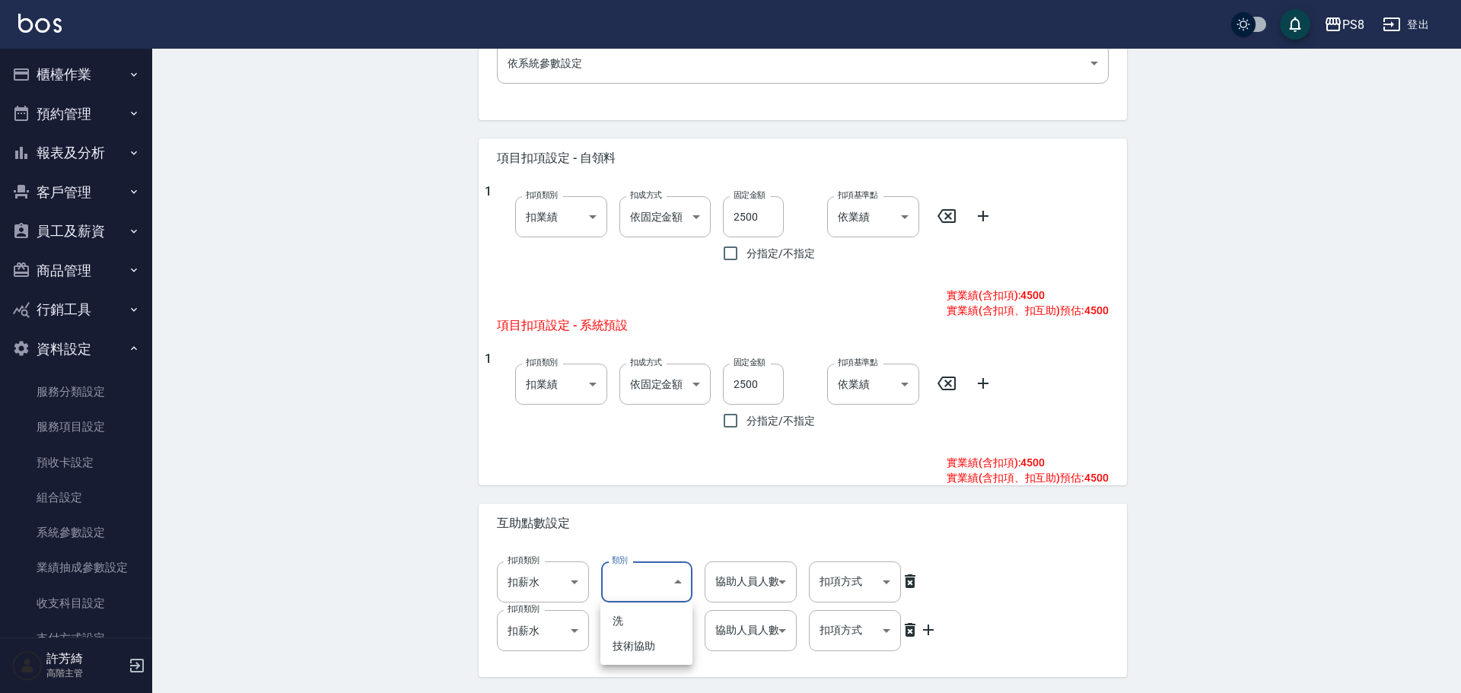
type input "洗"
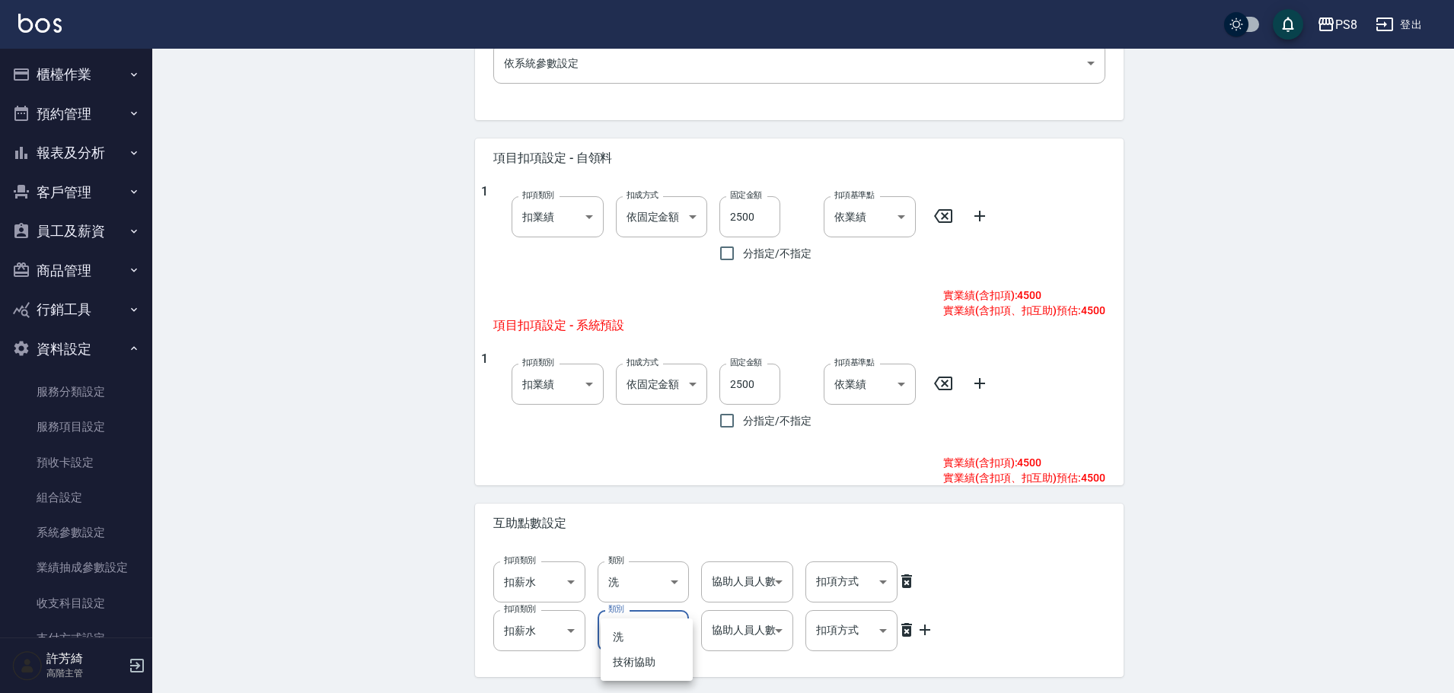
click at [638, 634] on body "PS8 登出 櫃檯作業 打帳單 帳單列表 掛單列表 座位開單 營業儀表板 現金收支登錄 高階收支登錄 材料自購登錄 每日結帳 排班表 現場電腦打卡 掃碼打卡 …" at bounding box center [727, 98] width 1454 height 1287
click at [636, 663] on li "技術協助" at bounding box center [647, 662] width 92 height 25
type input "技術協助"
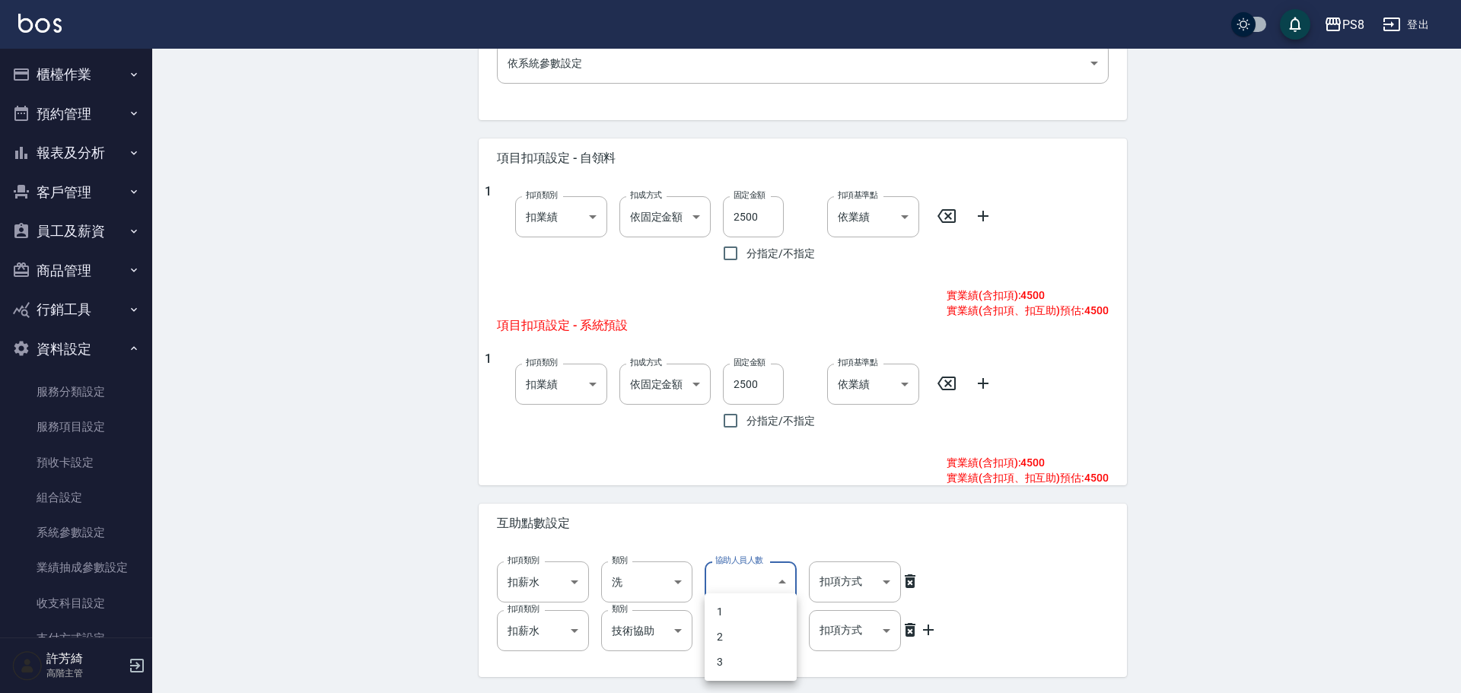
click at [757, 567] on body "PS8 登出 櫃檯作業 打帳單 帳單列表 掛單列表 座位開單 營業儀表板 現金收支登錄 高階收支登錄 材料自購登錄 每日結帳 排班表 現場電腦打卡 掃碼打卡 …" at bounding box center [730, 98] width 1461 height 1287
click at [738, 617] on li "1" at bounding box center [751, 612] width 92 height 25
type input "1"
click at [741, 629] on body "PS8 登出 櫃檯作業 打帳單 帳單列表 掛單列表 座位開單 營業儀表板 現金收支登錄 高階收支登錄 材料自購登錄 每日結帳 排班表 現場電腦打卡 掃碼打卡 …" at bounding box center [730, 98] width 1461 height 1287
click at [742, 640] on li "2" at bounding box center [751, 637] width 92 height 25
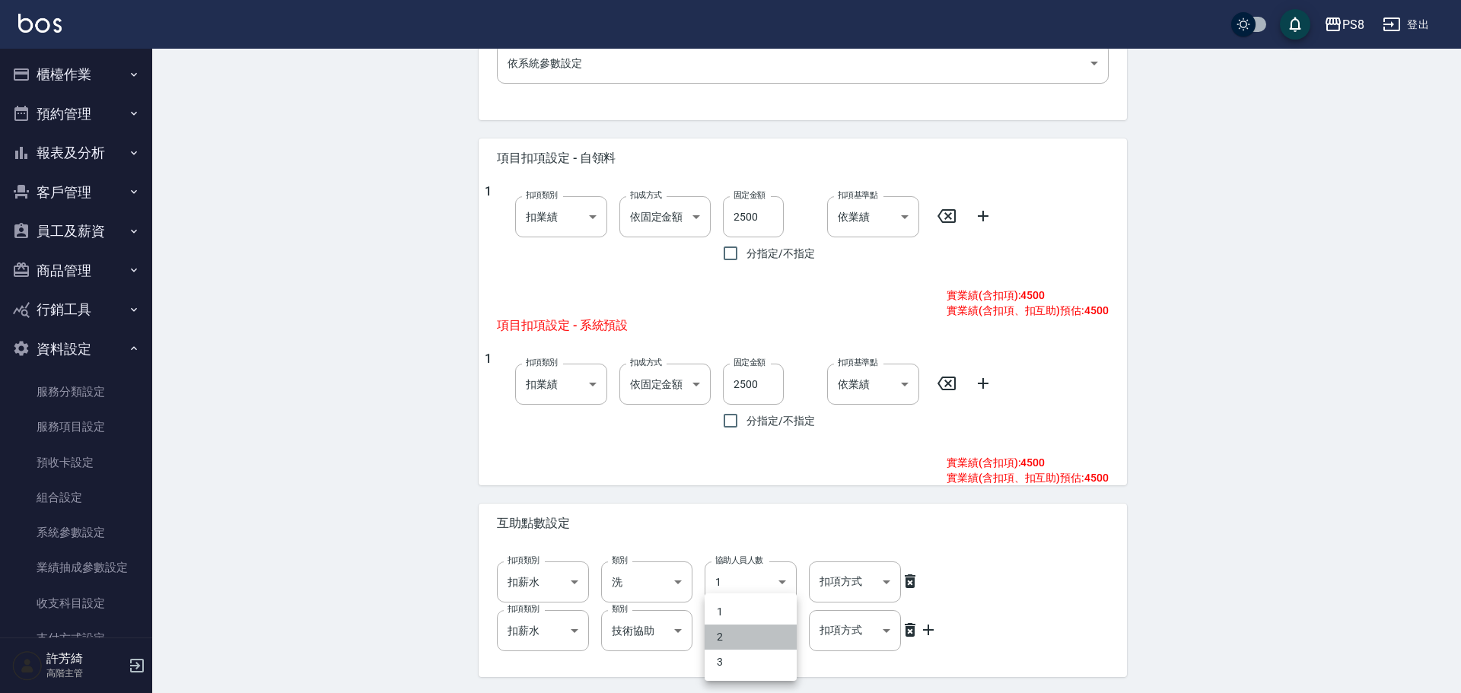
type input "2"
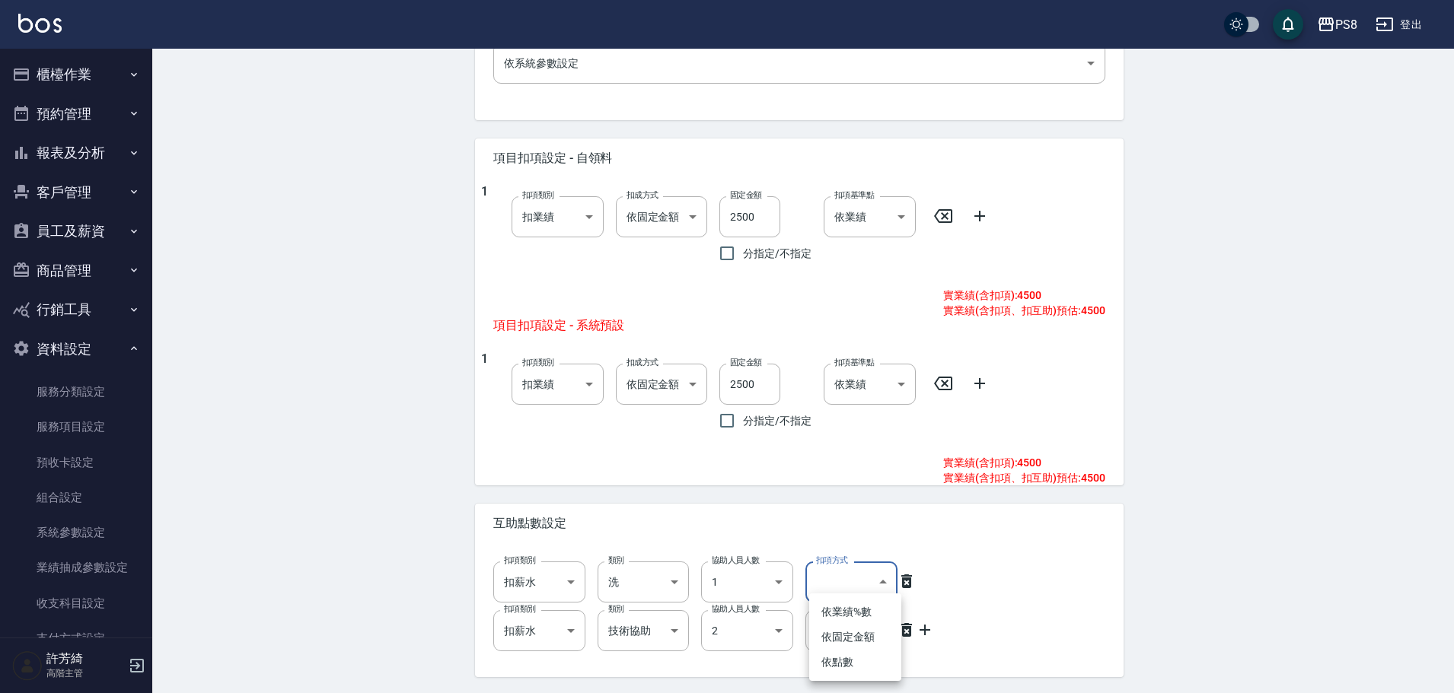
click at [852, 582] on body "PS8 登出 櫃檯作業 打帳單 帳單列表 掛單列表 座位開單 營業儀表板 現金收支登錄 高階收支登錄 材料自購登錄 每日結帳 排班表 現場電腦打卡 掃碼打卡 …" at bounding box center [727, 98] width 1454 height 1287
click at [865, 666] on li "依點數" at bounding box center [855, 662] width 92 height 25
type input "點數"
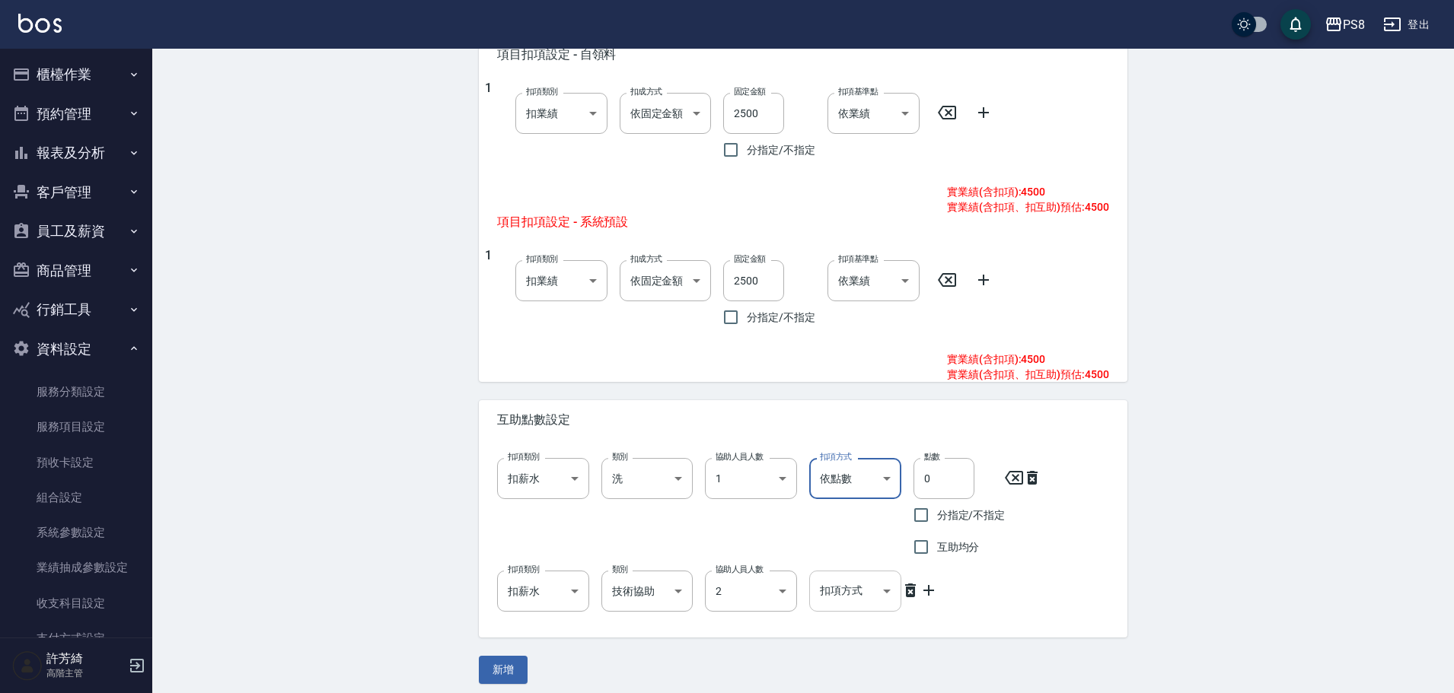
scroll to position [658, 0]
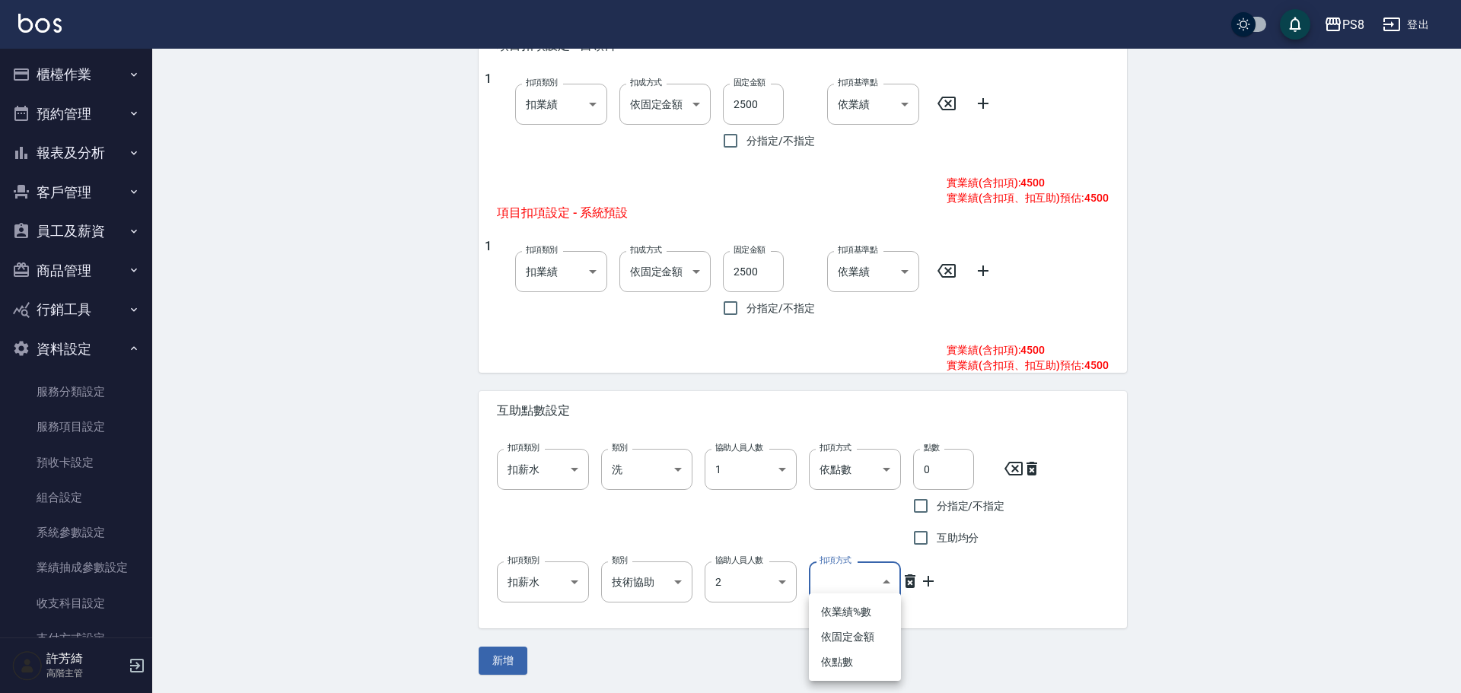
click at [849, 573] on body "PS8 登出 櫃檯作業 打帳單 帳單列表 掛單列表 座位開單 營業儀表板 現金收支登錄 高階收支登錄 材料自購登錄 每日結帳 排班表 現場電腦打卡 掃碼打卡 …" at bounding box center [730, 17] width 1461 height 1351
click at [846, 659] on li "依點數" at bounding box center [855, 662] width 92 height 25
type input "點數"
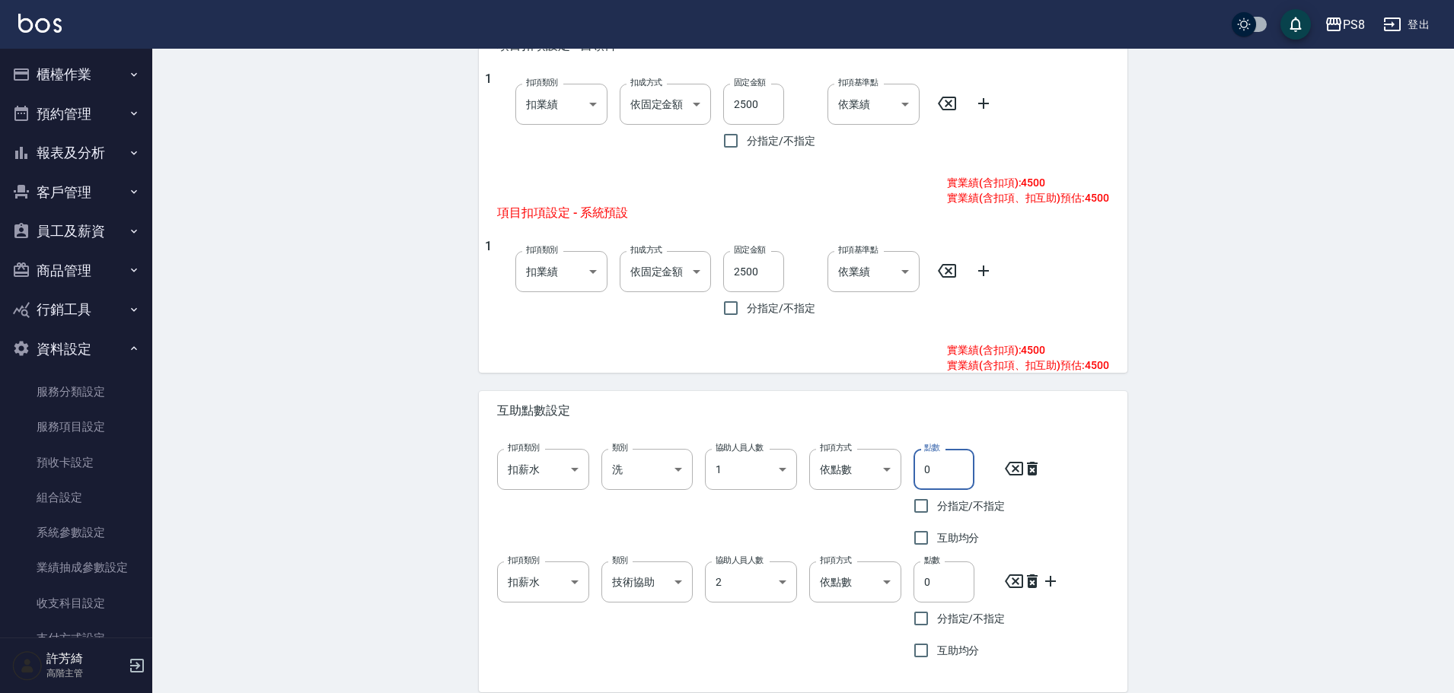
drag, startPoint x: 935, startPoint y: 468, endPoint x: 913, endPoint y: 466, distance: 21.4
click at [913, 466] on input "0" at bounding box center [943, 469] width 61 height 41
type input "1"
drag, startPoint x: 939, startPoint y: 583, endPoint x: 884, endPoint y: 582, distance: 54.8
click at [885, 582] on div "扣項類別 扣薪水 onSalary 扣項類別 類別 技術協助 技術協助 類別 協助人員人數 2 2 協助人員人數 扣項方式 依點數 點數 扣項方式 點數 0 …" at bounding box center [797, 608] width 624 height 117
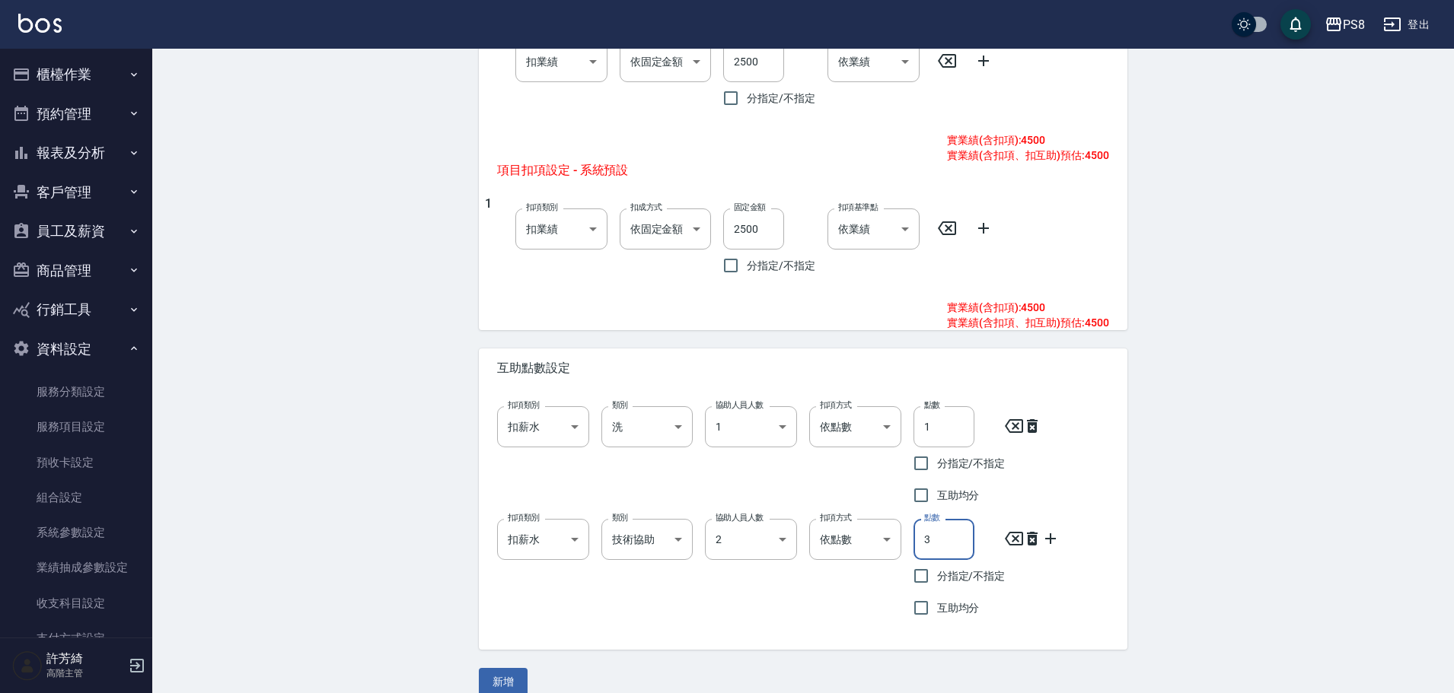
scroll to position [722, 0]
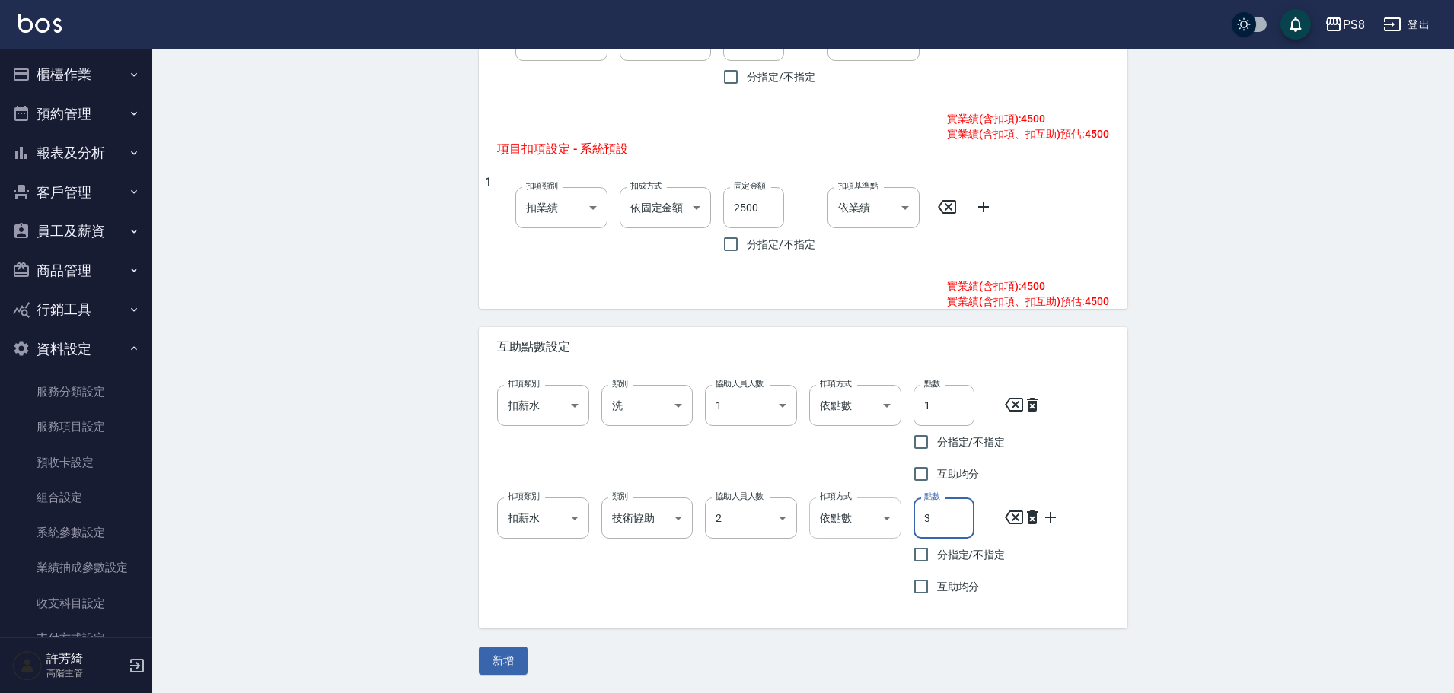
drag, startPoint x: 934, startPoint y: 516, endPoint x: 884, endPoint y: 526, distance: 51.2
click at [884, 526] on div "扣項類別 扣薪水 onSalary 扣項類別 類別 技術協助 技術協助 類別 協助人員人數 2 2 協助人員人數 扣項方式 依點數 點數 扣項方式 點數 3 …" at bounding box center [797, 544] width 624 height 117
type input "4"
click at [494, 660] on button "新增" at bounding box center [503, 661] width 49 height 28
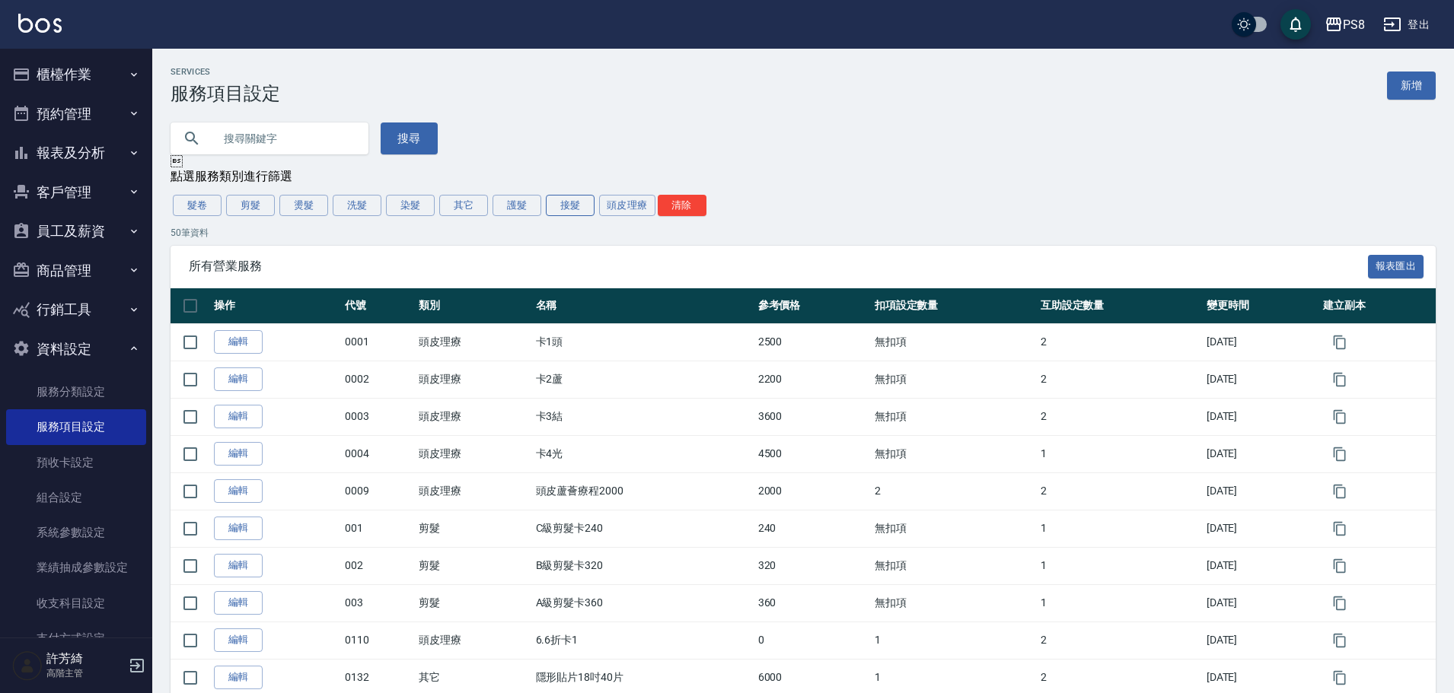
click at [566, 210] on button "接髮" at bounding box center [570, 205] width 49 height 21
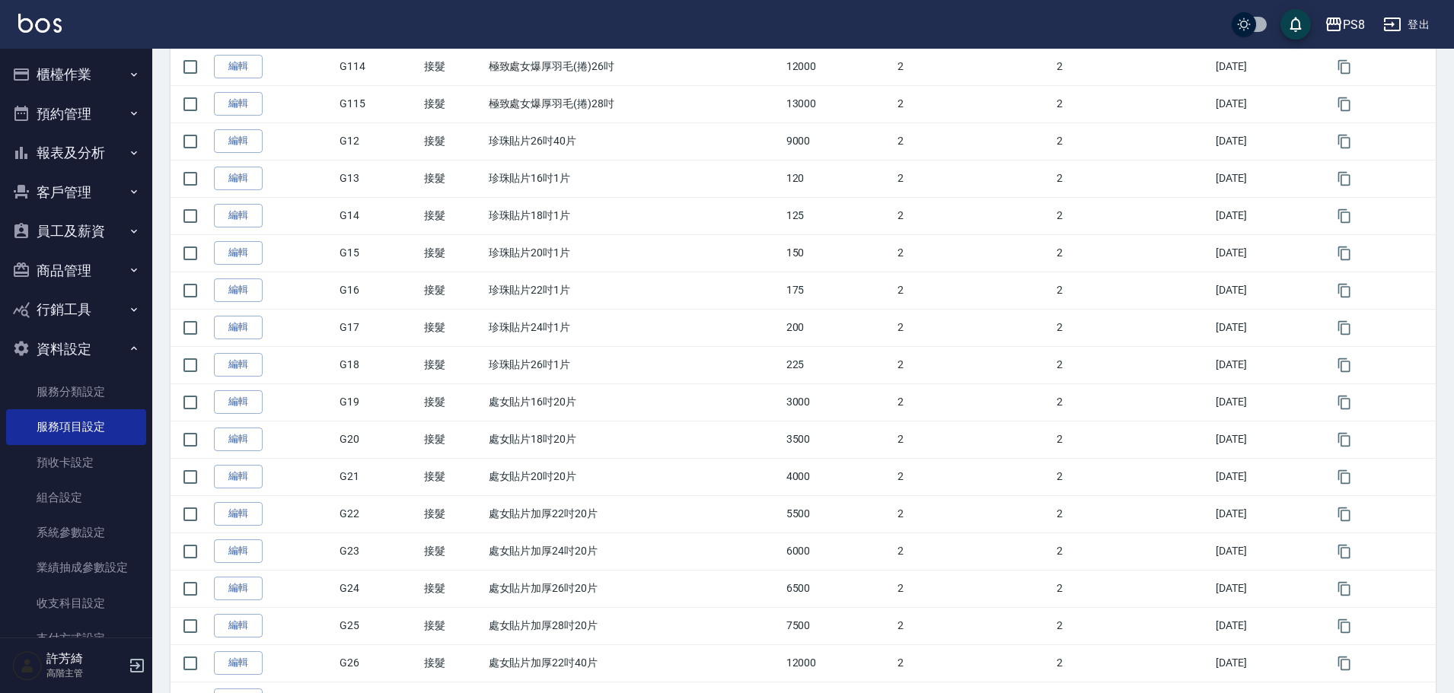
scroll to position [1570, 0]
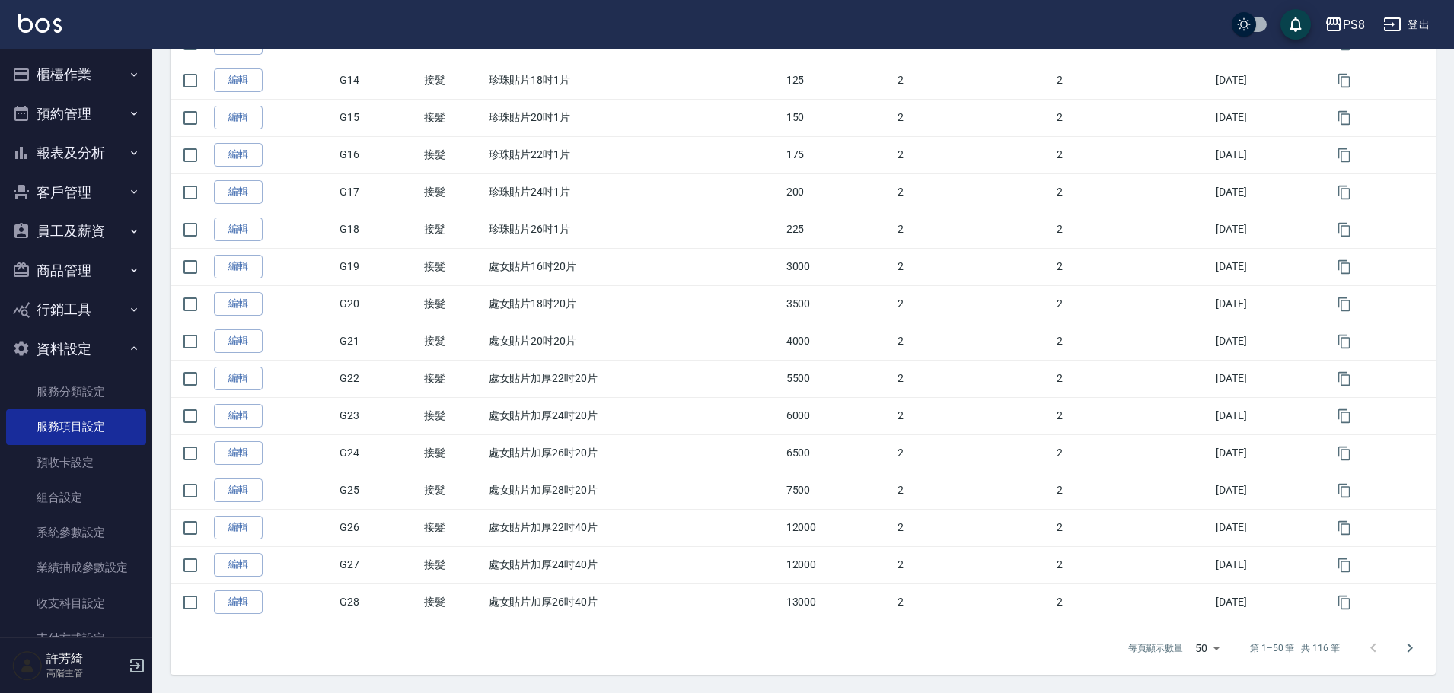
click at [1428, 646] on div "每頁顯示數量 50 50 第 1–50 筆 共 116 筆" at bounding box center [1270, 648] width 320 height 41
click at [1419, 651] on button "Go to next page" at bounding box center [1409, 648] width 37 height 37
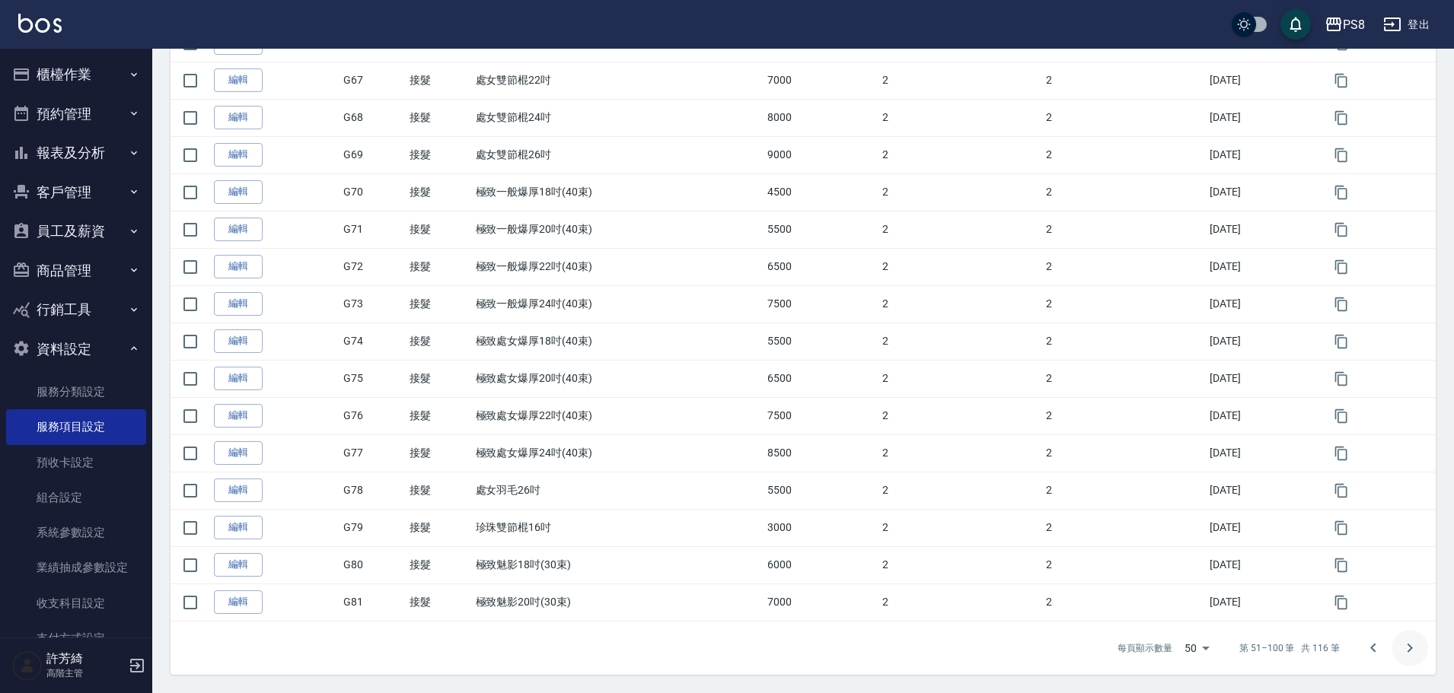
click at [1412, 649] on icon "Go to next page" at bounding box center [1410, 648] width 18 height 18
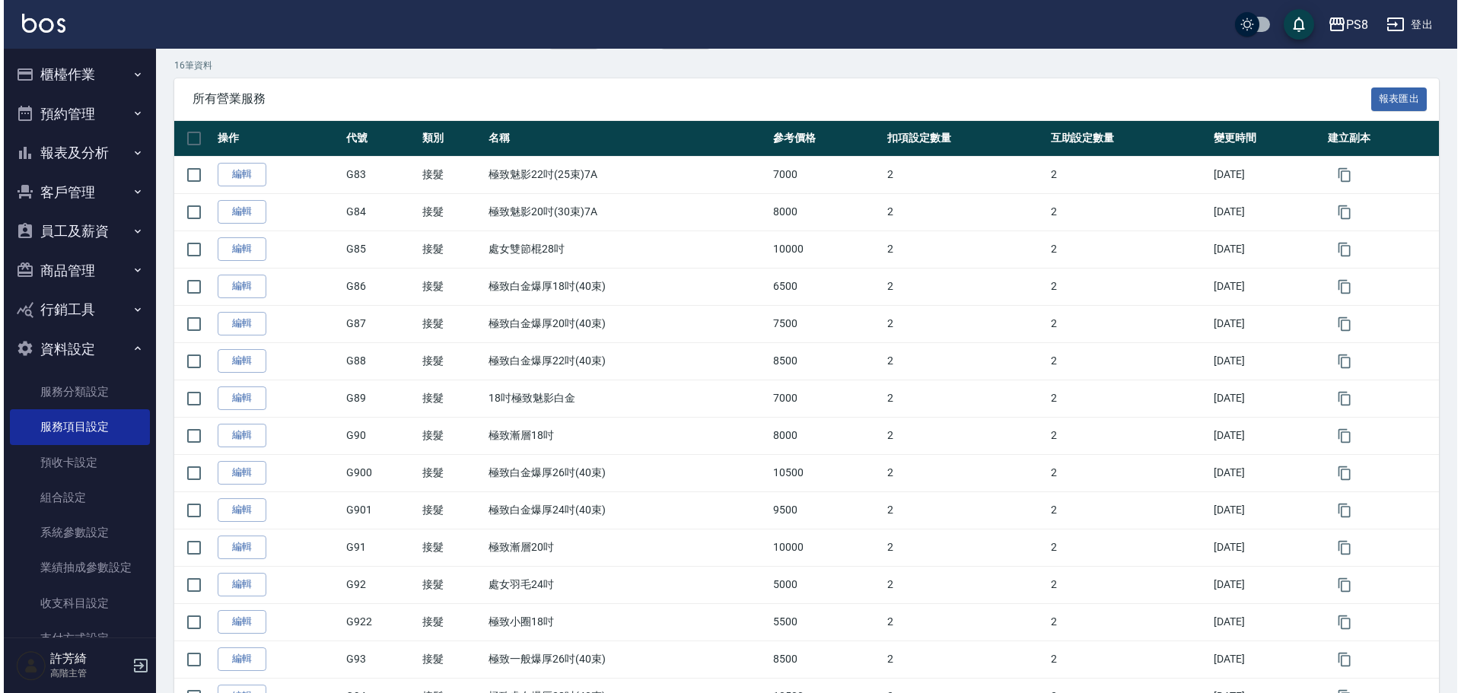
scroll to position [0, 0]
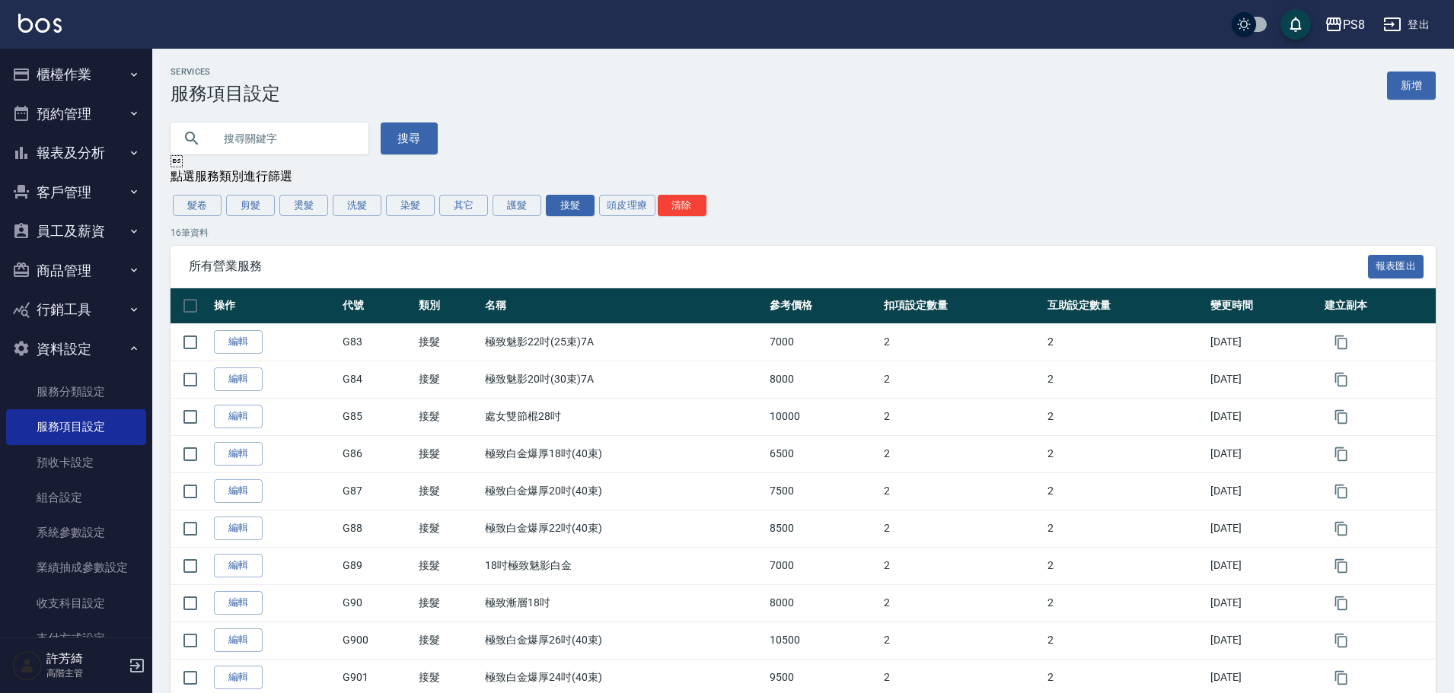
click at [237, 126] on input "text" at bounding box center [284, 138] width 143 height 41
type input "G83"
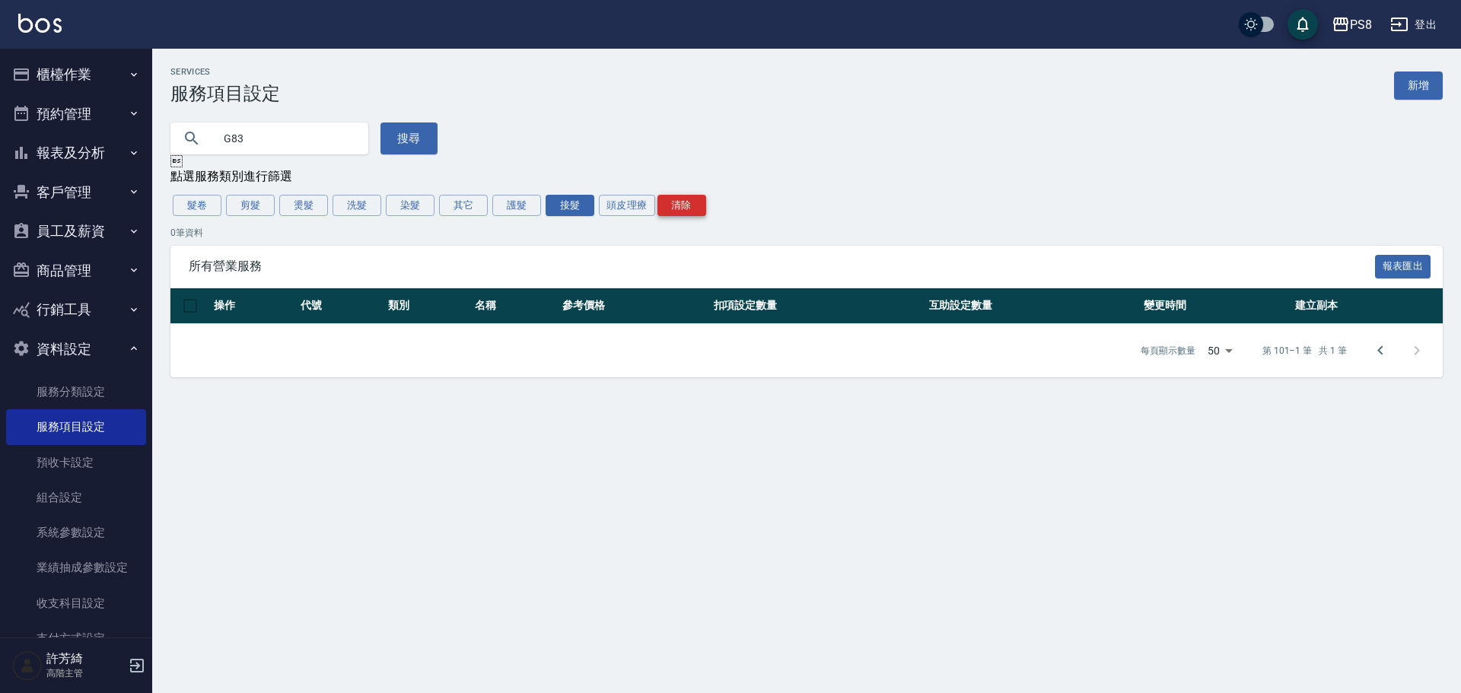
click at [704, 207] on button "清除" at bounding box center [682, 205] width 49 height 21
click at [81, 394] on link "服務分類設定" at bounding box center [76, 391] width 140 height 35
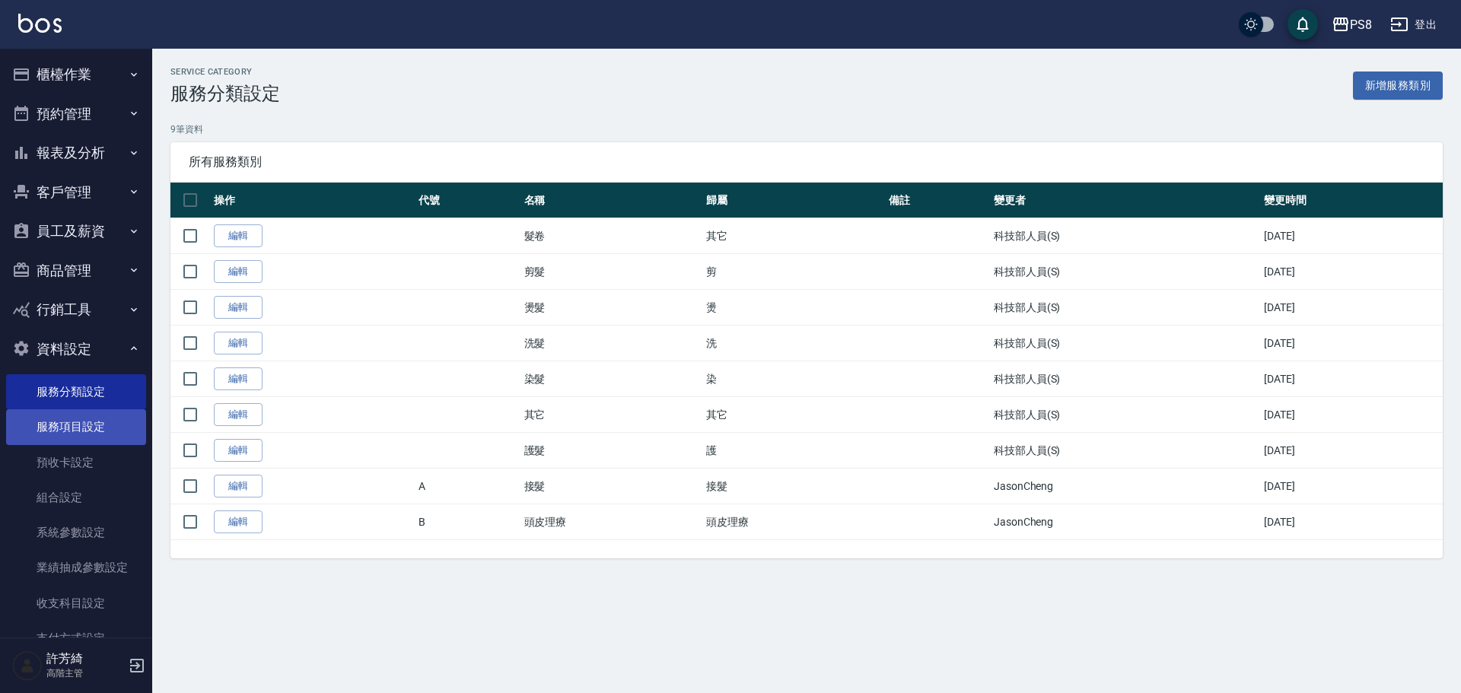
click at [72, 426] on link "服務項目設定" at bounding box center [76, 427] width 140 height 35
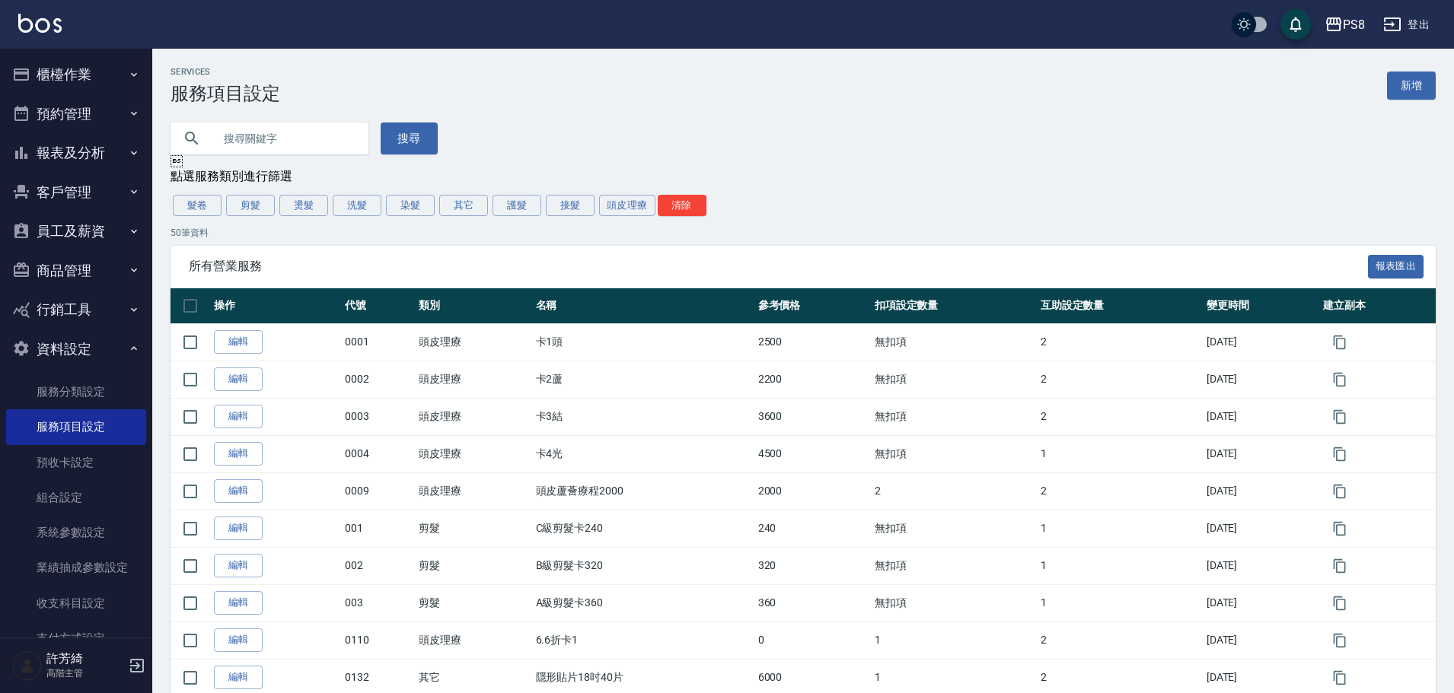
click at [257, 133] on input "text" at bounding box center [284, 138] width 143 height 41
type input "G83"
